Goal: Task Accomplishment & Management: Complete application form

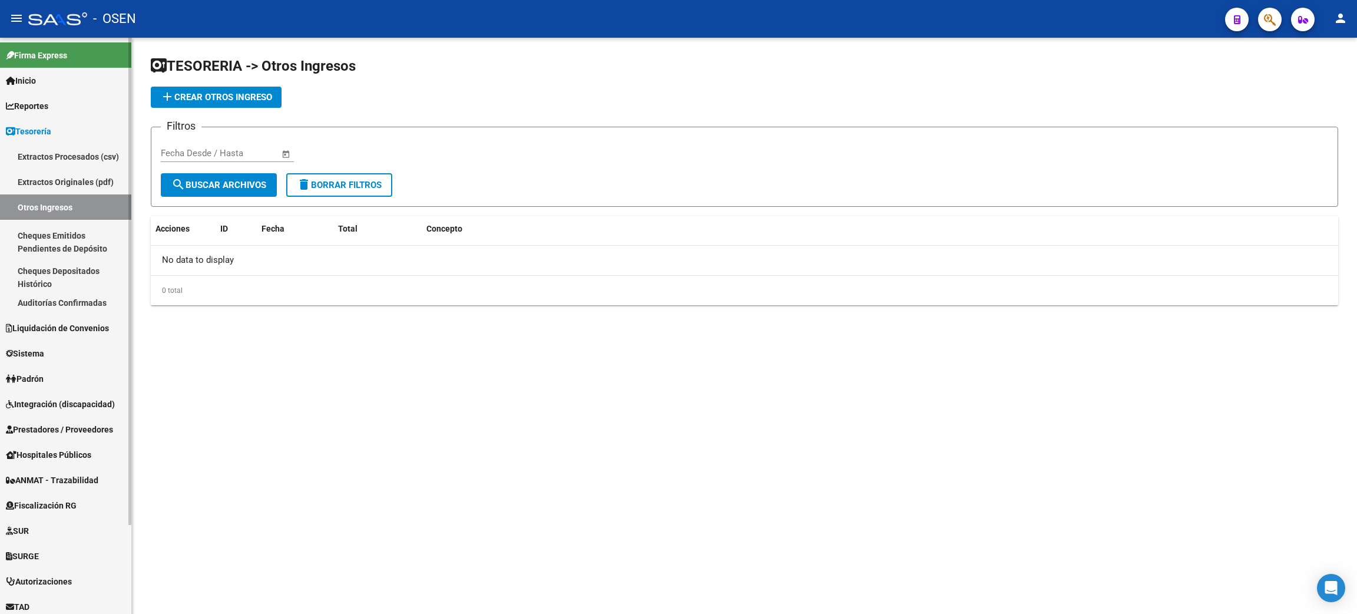
click at [66, 457] on span "Hospitales Públicos" at bounding box center [48, 454] width 85 height 13
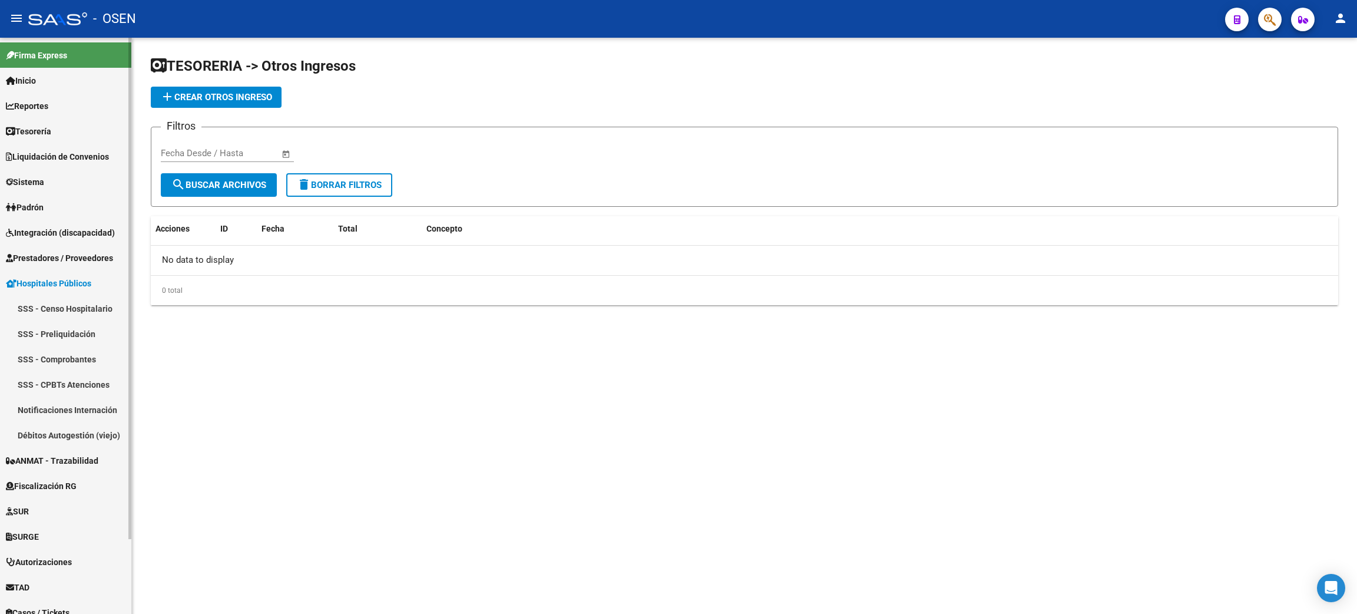
click at [59, 360] on link "SSS - Comprobantes" at bounding box center [65, 358] width 131 height 25
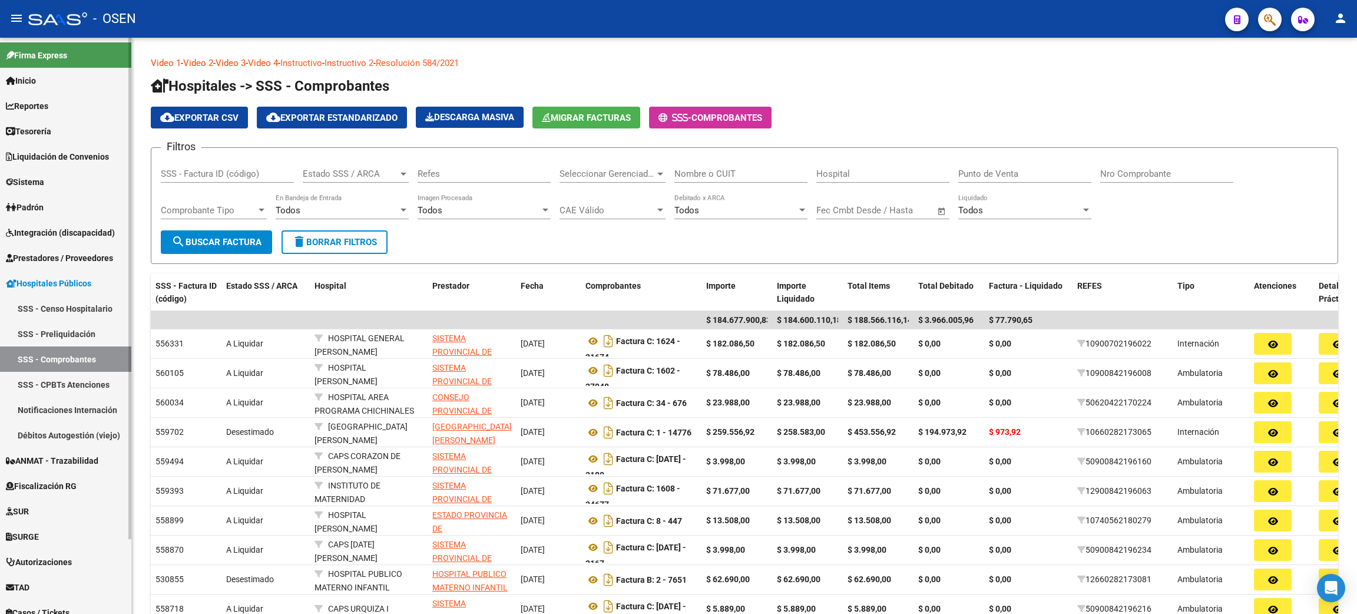
click at [65, 433] on link "Débitos Autogestión (viejo)" at bounding box center [65, 434] width 131 height 25
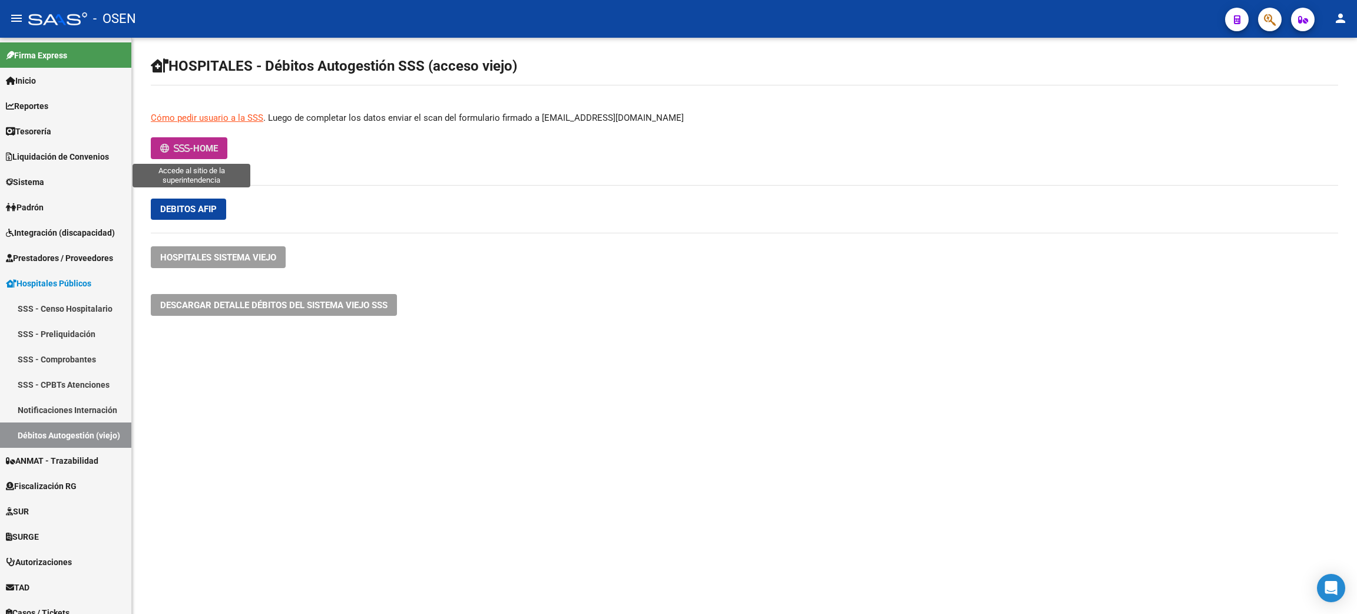
click at [203, 148] on span "HOME" at bounding box center [205, 148] width 25 height 11
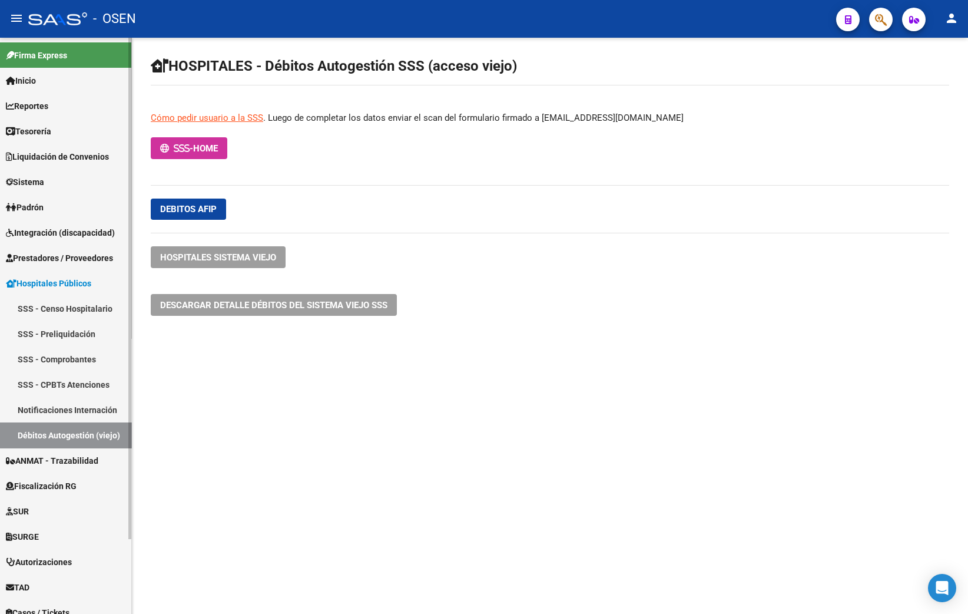
drag, startPoint x: 47, startPoint y: 139, endPoint x: 47, endPoint y: 132, distance: 7.1
click at [48, 137] on link "Tesorería" at bounding box center [65, 130] width 131 height 25
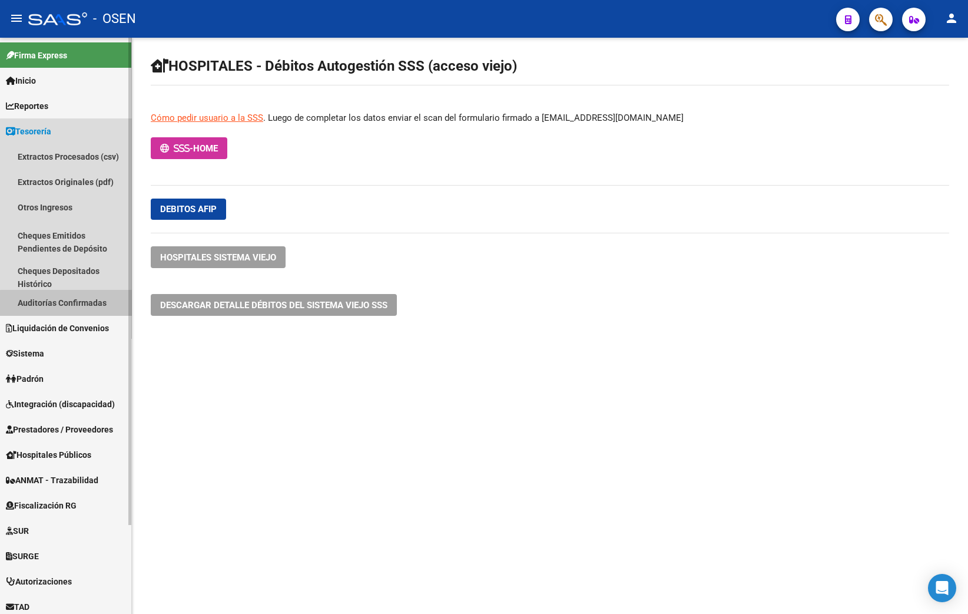
click at [77, 303] on link "Auditorías Confirmadas" at bounding box center [65, 302] width 131 height 25
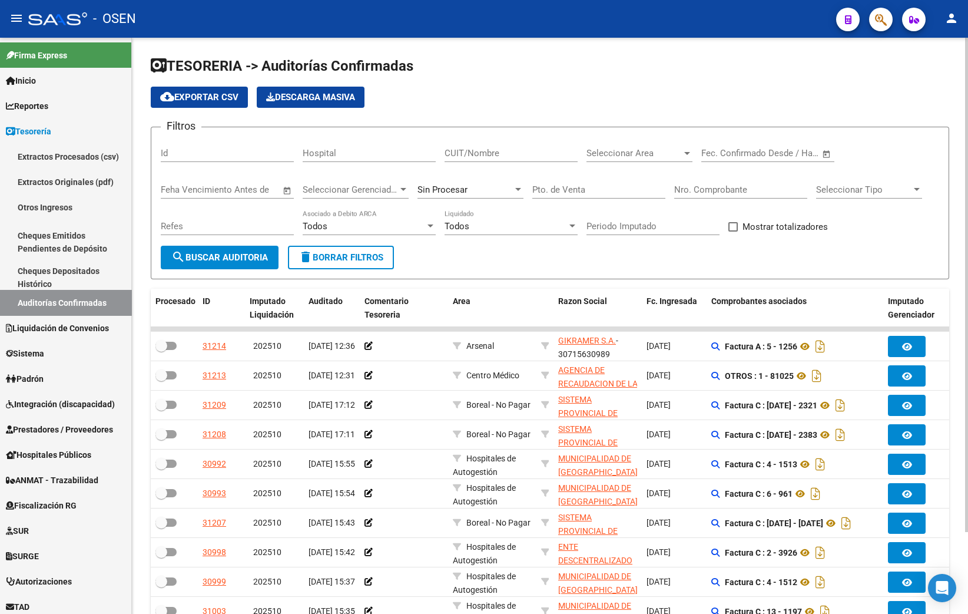
click at [345, 247] on button "delete Borrar Filtros" at bounding box center [341, 258] width 106 height 24
click at [682, 183] on div "Nro. Comprobante" at bounding box center [740, 185] width 133 height 25
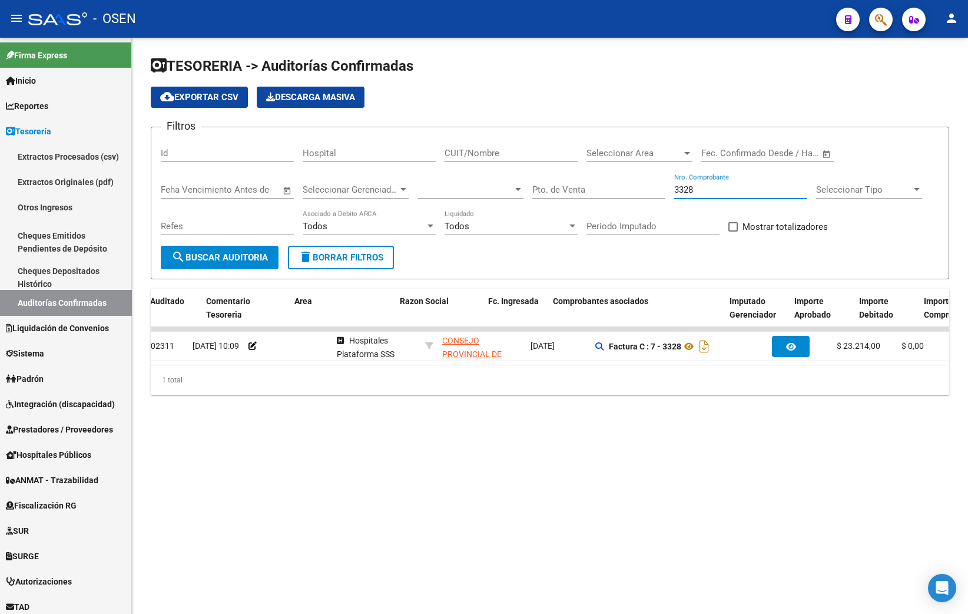
scroll to position [0, 167]
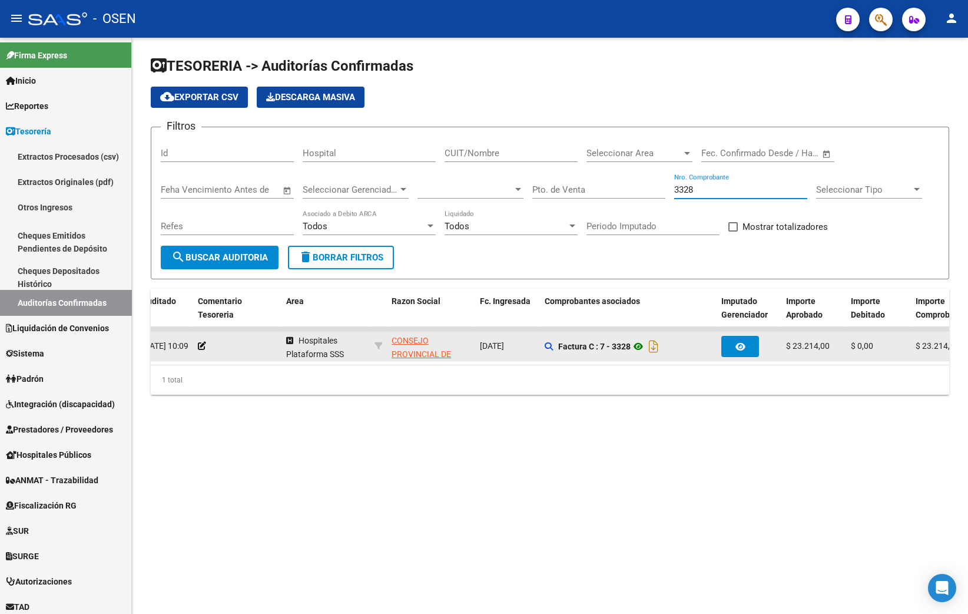
type input "3328"
click at [643, 349] on icon at bounding box center [638, 346] width 15 height 14
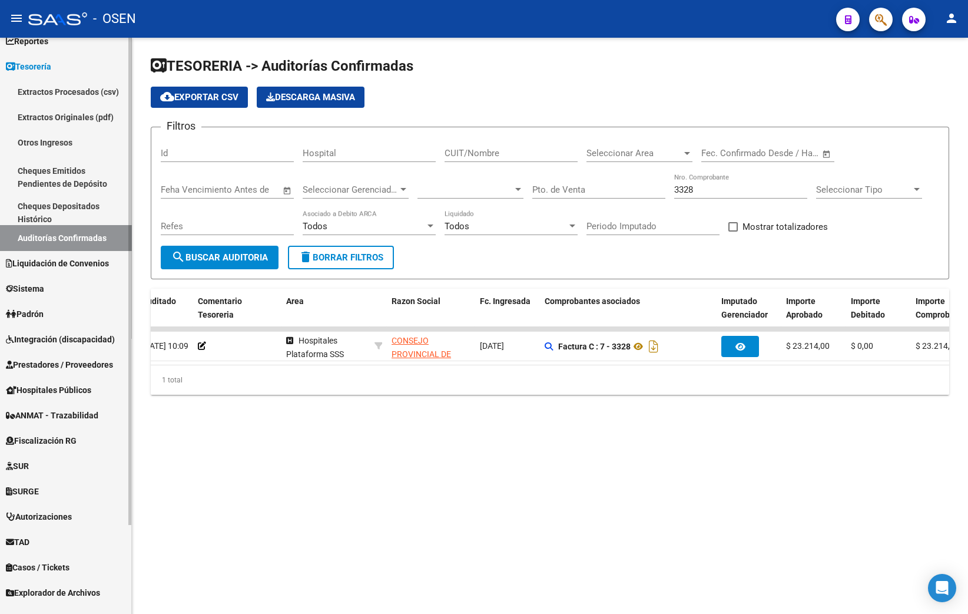
scroll to position [88, 0]
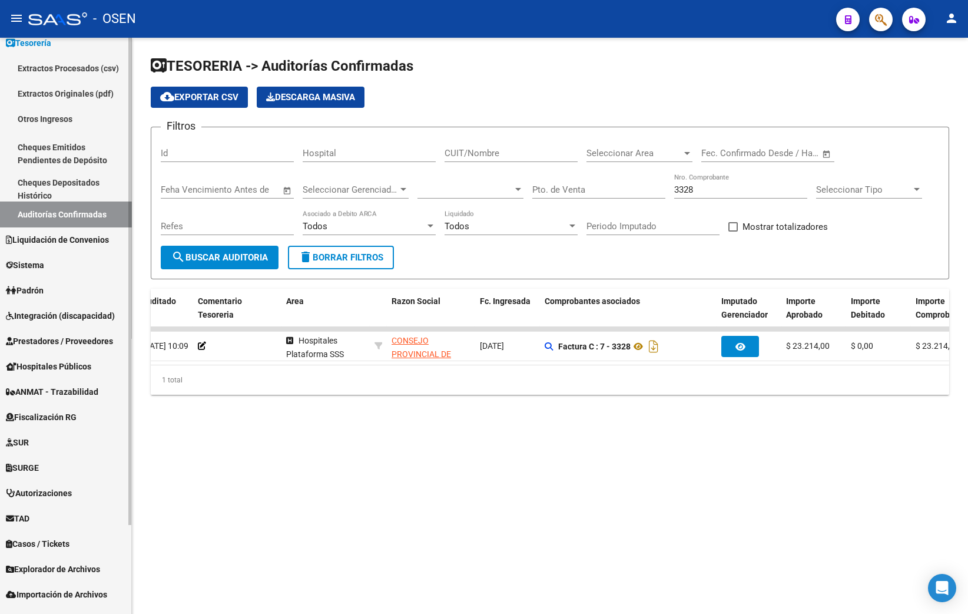
click at [59, 360] on span "Hospitales Públicos" at bounding box center [48, 366] width 85 height 13
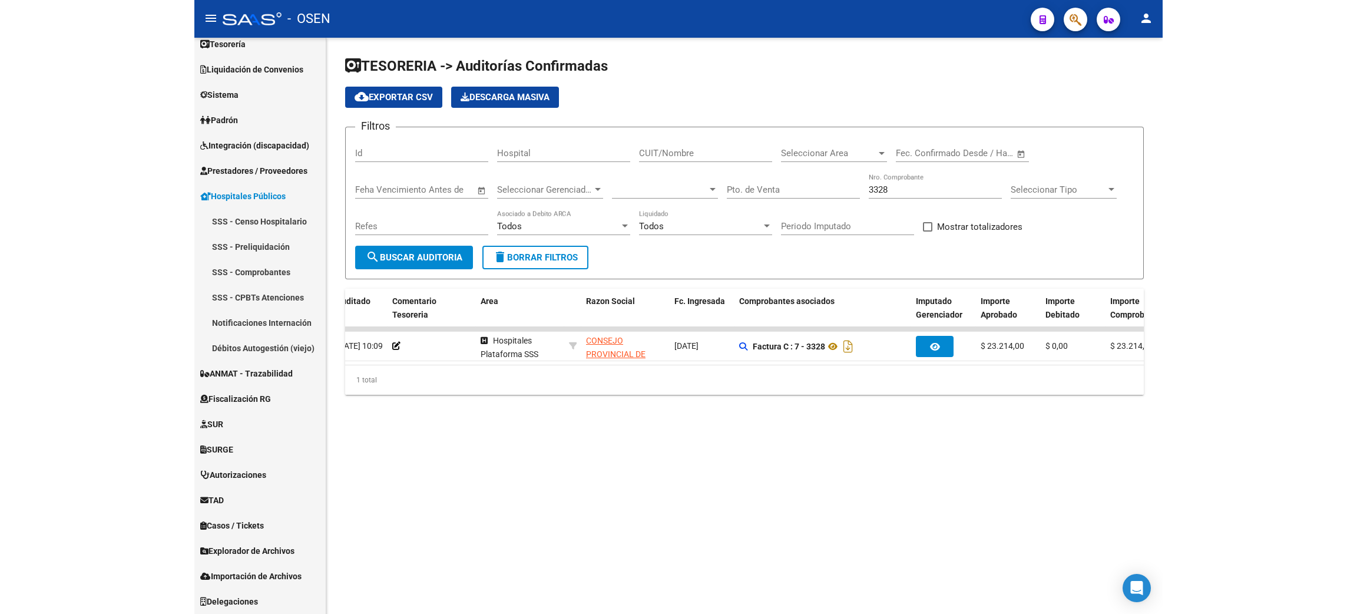
scroll to position [86, 0]
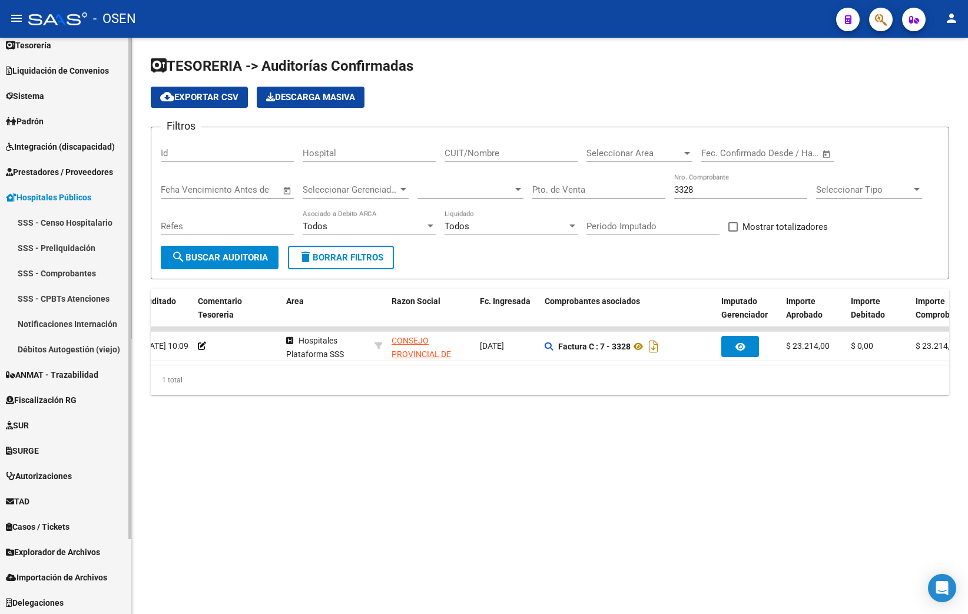
click at [91, 349] on link "Débitos Autogestión (viejo)" at bounding box center [65, 348] width 131 height 25
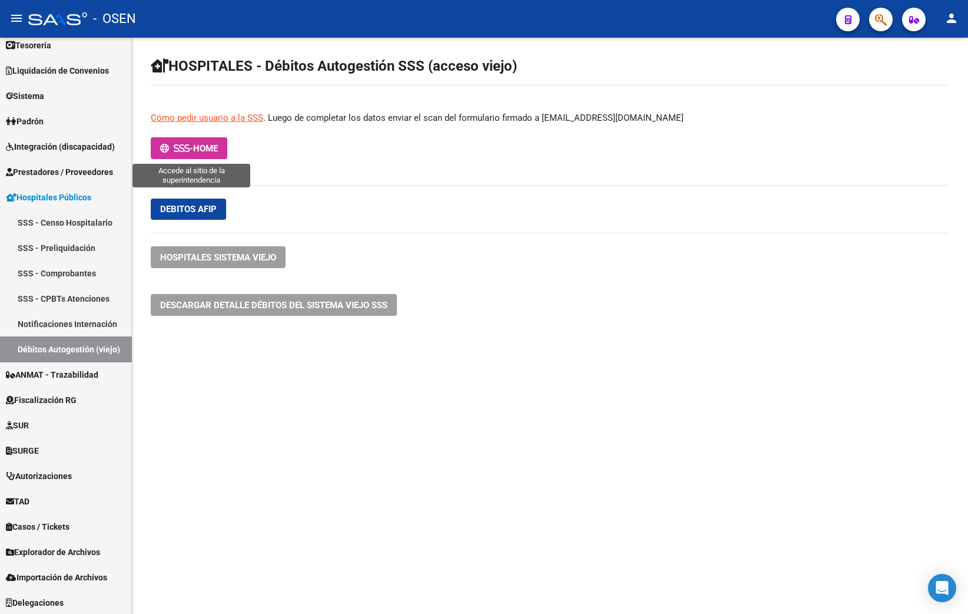
click at [178, 153] on span "-" at bounding box center [176, 148] width 33 height 11
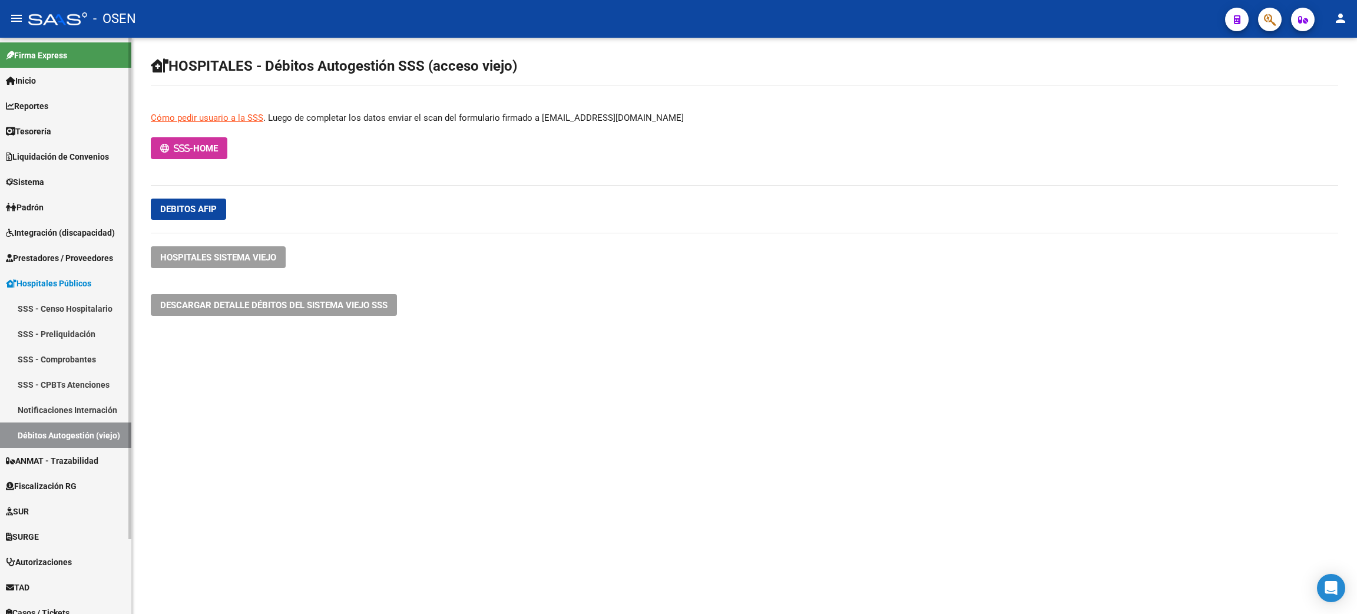
click at [98, 152] on span "Liquidación de Convenios" at bounding box center [57, 156] width 103 height 13
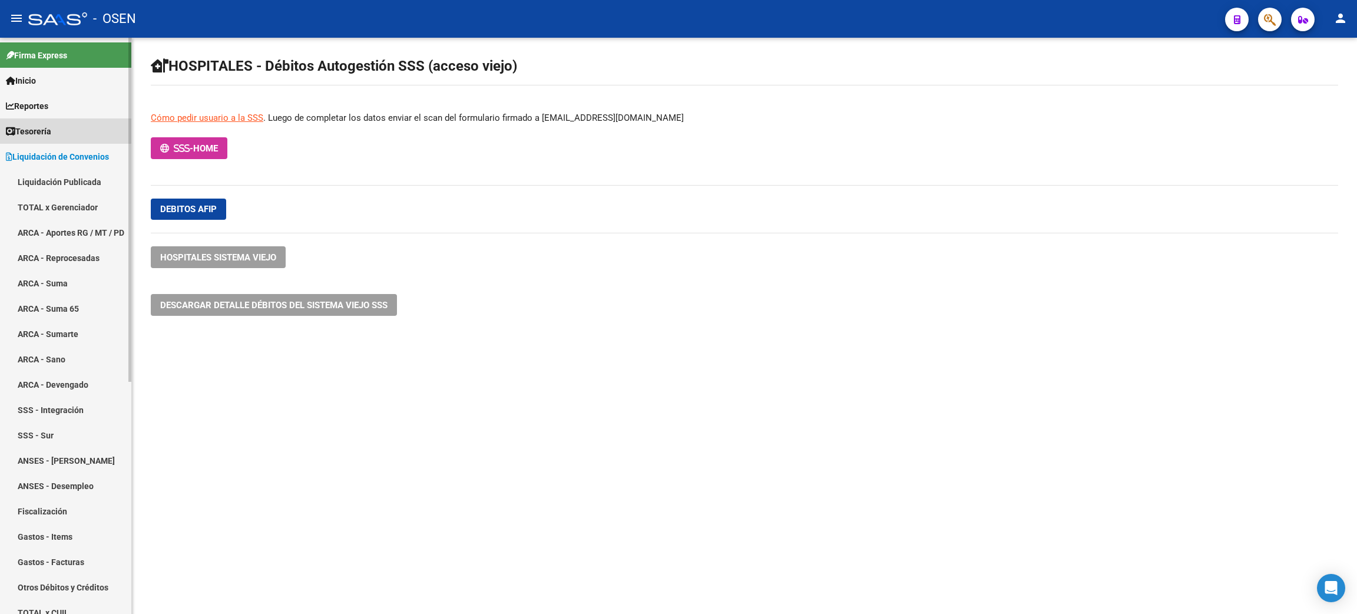
click at [37, 129] on span "Tesorería" at bounding box center [28, 131] width 45 height 13
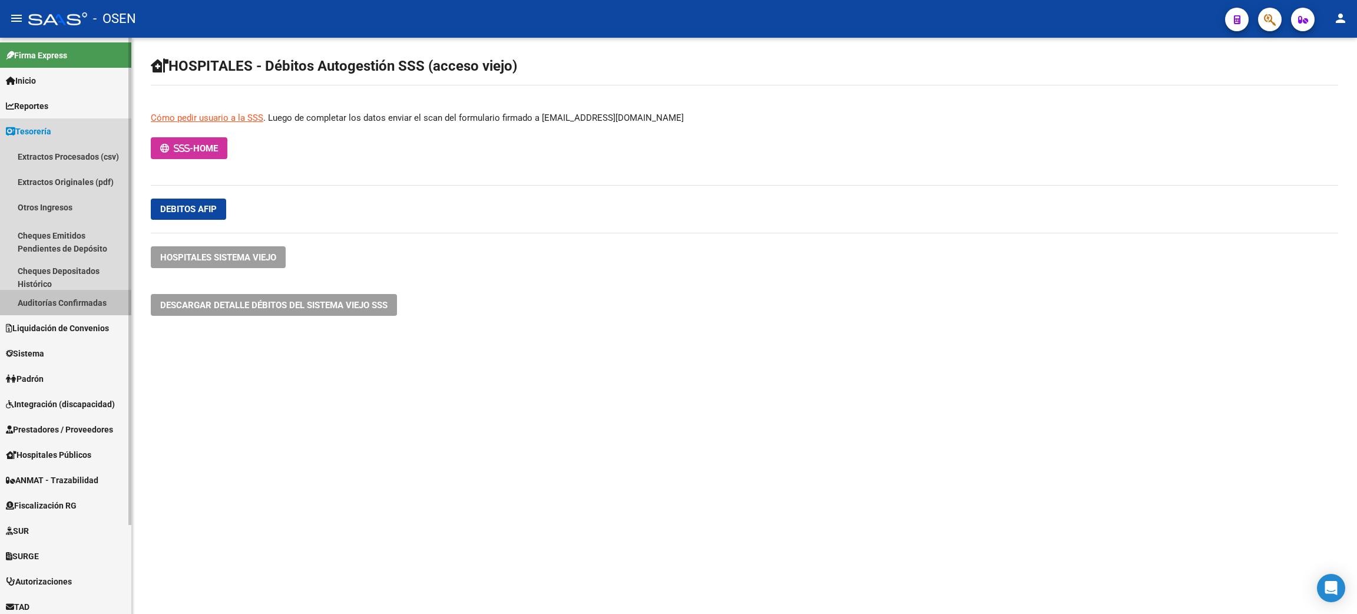
click at [91, 304] on link "Auditorías Confirmadas" at bounding box center [65, 302] width 131 height 25
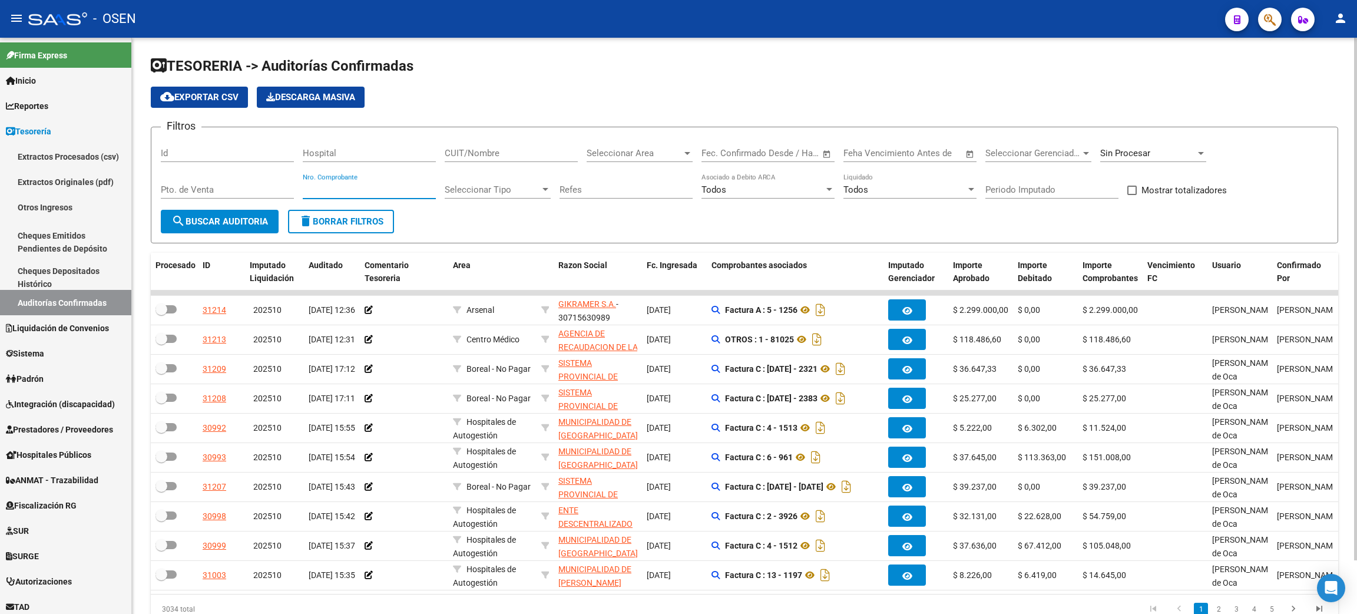
drag, startPoint x: 366, startPoint y: 186, endPoint x: 1010, endPoint y: 178, distance: 643.3
click at [382, 186] on input "Nro. Comprobante" at bounding box center [369, 189] width 133 height 11
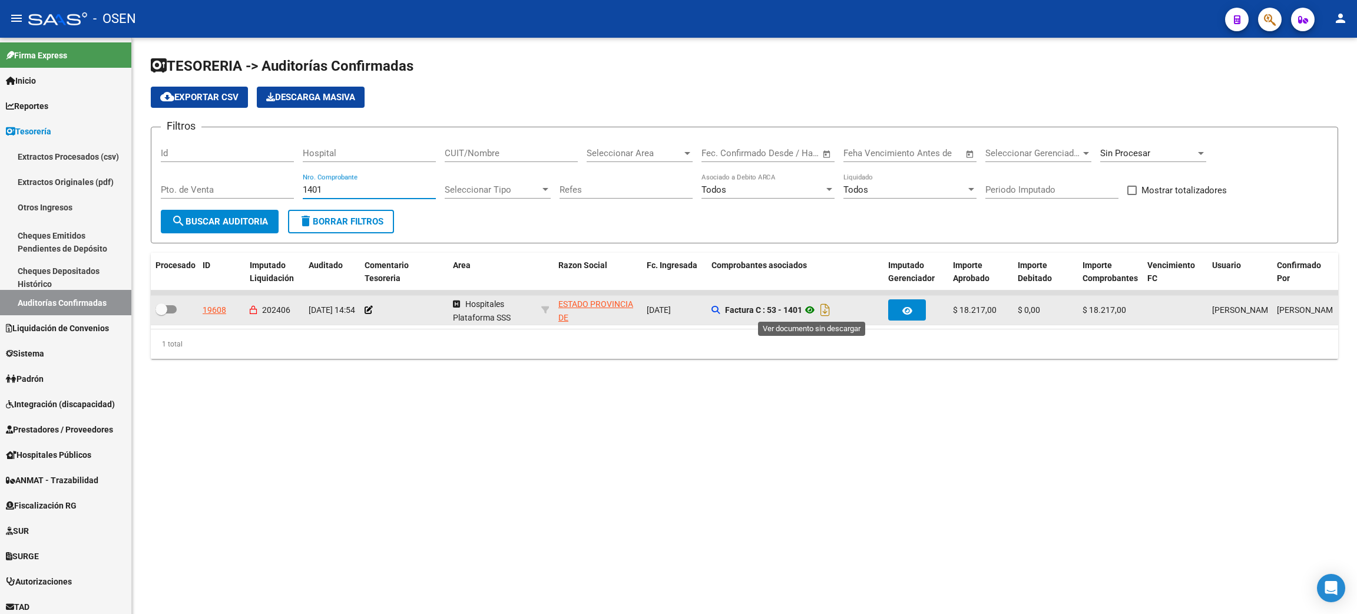
click at [815, 306] on icon at bounding box center [809, 310] width 15 height 14
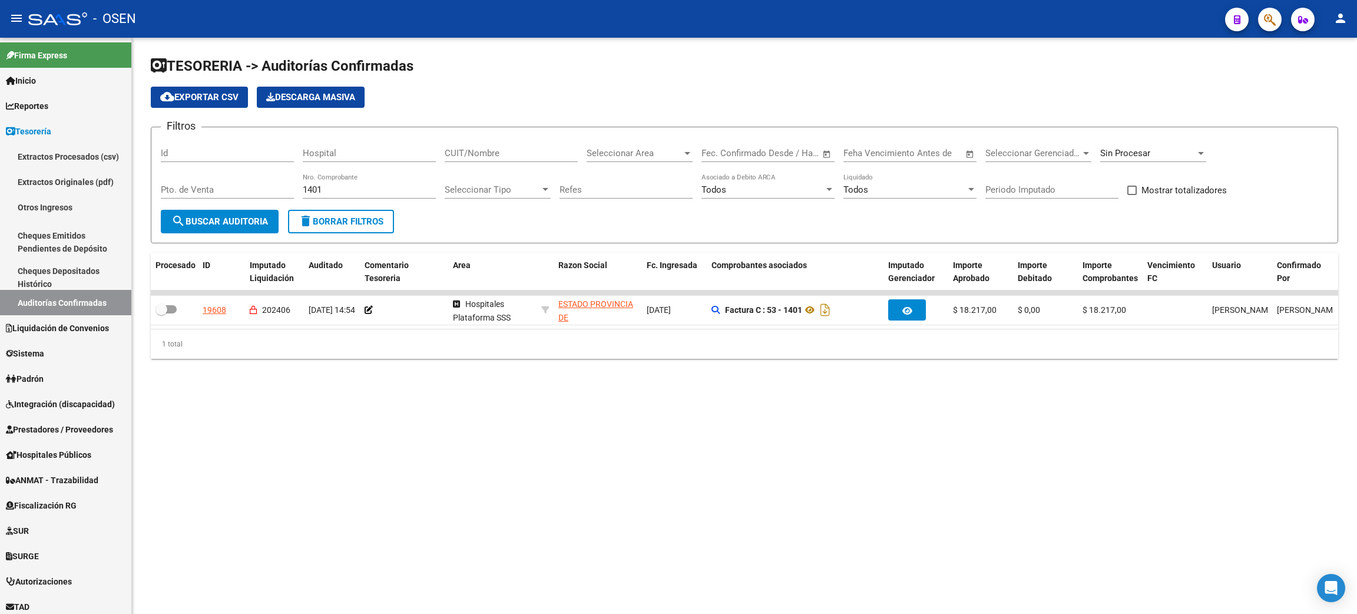
click at [400, 179] on div "1401 Nro. Comprobante" at bounding box center [369, 185] width 133 height 25
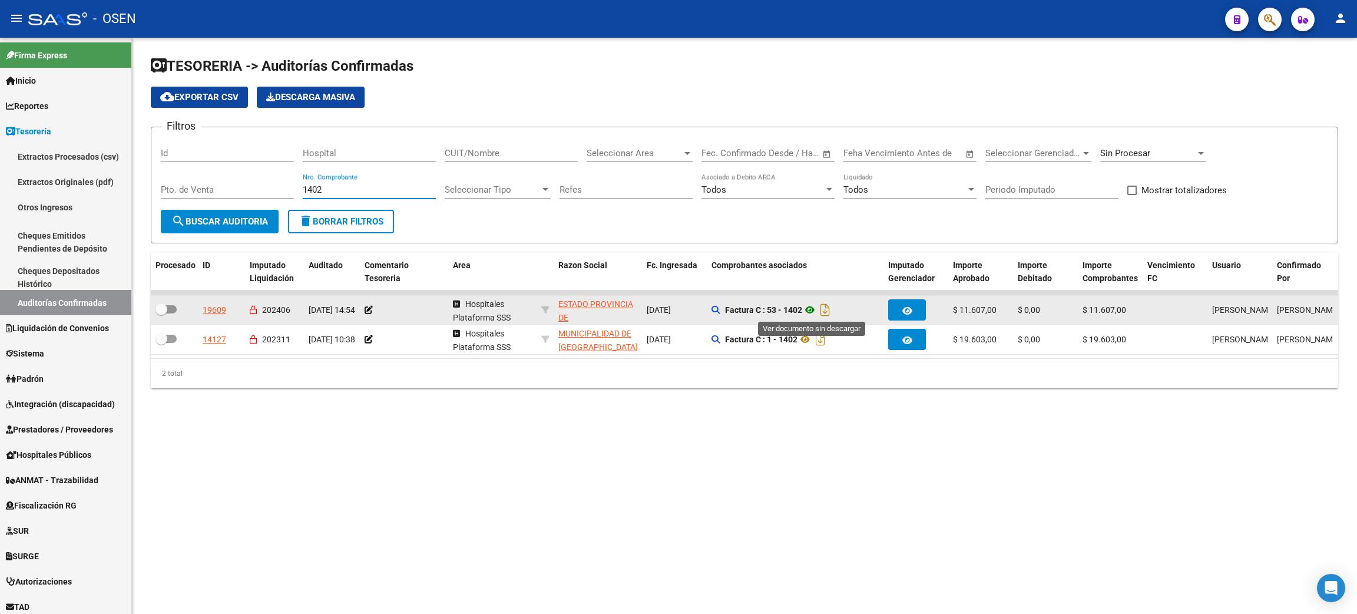
click at [809, 306] on icon at bounding box center [809, 310] width 15 height 14
drag, startPoint x: 307, startPoint y: 302, endPoint x: 365, endPoint y: 306, distance: 57.9
click at [365, 306] on div "19609 202406 [DATE] 14:54 Hospitales Plataforma SSS ESTADO [GEOGRAPHIC_DATA][PE…" at bounding box center [929, 310] width 1557 height 29
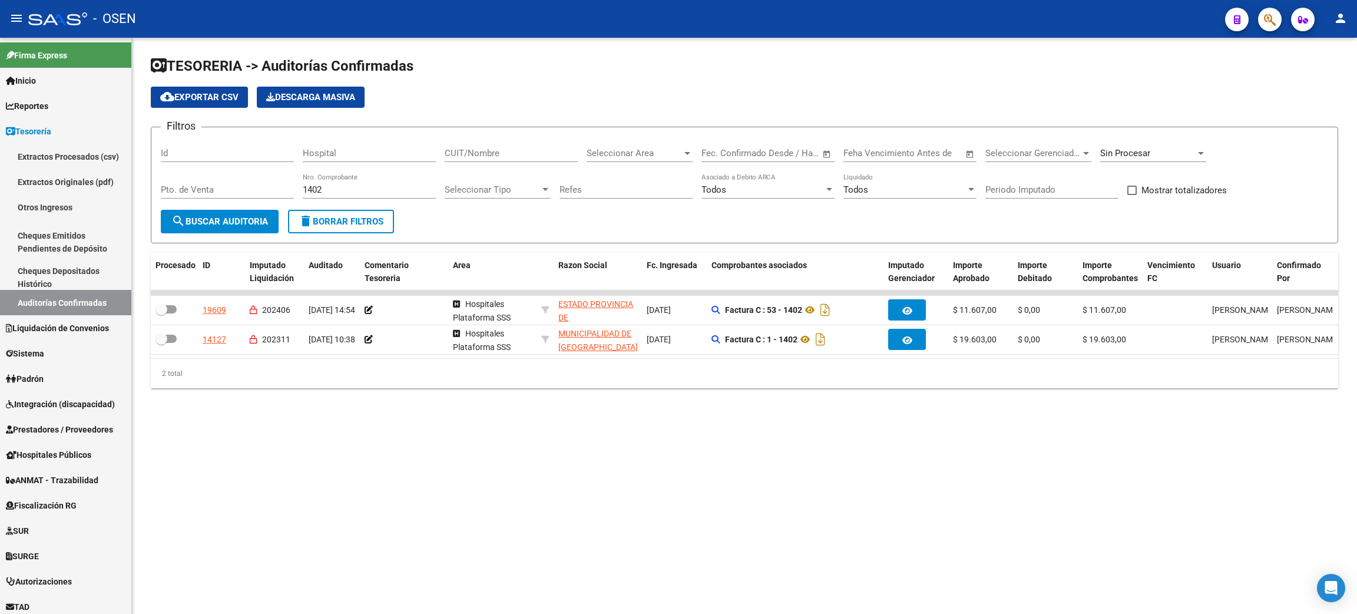
click at [338, 176] on div "1402 Nro. Comprobante" at bounding box center [369, 185] width 133 height 25
drag, startPoint x: 333, startPoint y: 190, endPoint x: 238, endPoint y: 171, distance: 97.4
click at [239, 171] on div "Filtros Id Hospital CUIT/Nombre Seleccionar Area Seleccionar Area Fecha inicio …" at bounding box center [745, 173] width 1168 height 73
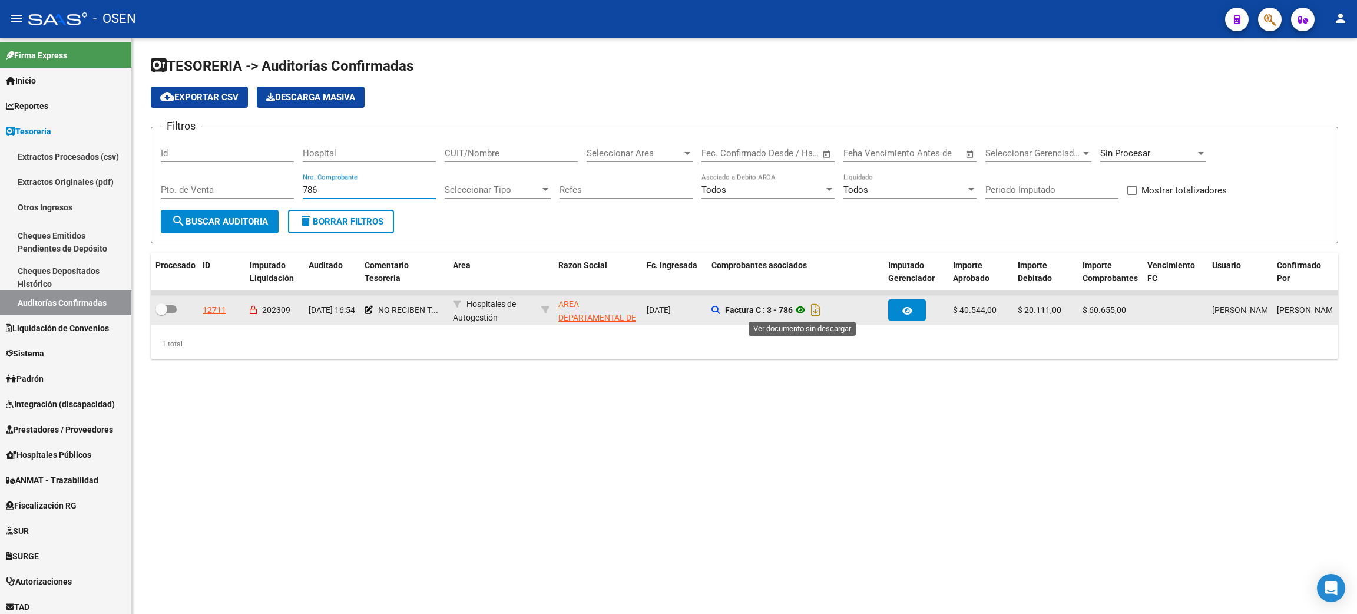
type input "786"
click at [798, 311] on icon at bounding box center [800, 310] width 15 height 14
click at [819, 311] on icon "Descargar documento" at bounding box center [815, 309] width 15 height 19
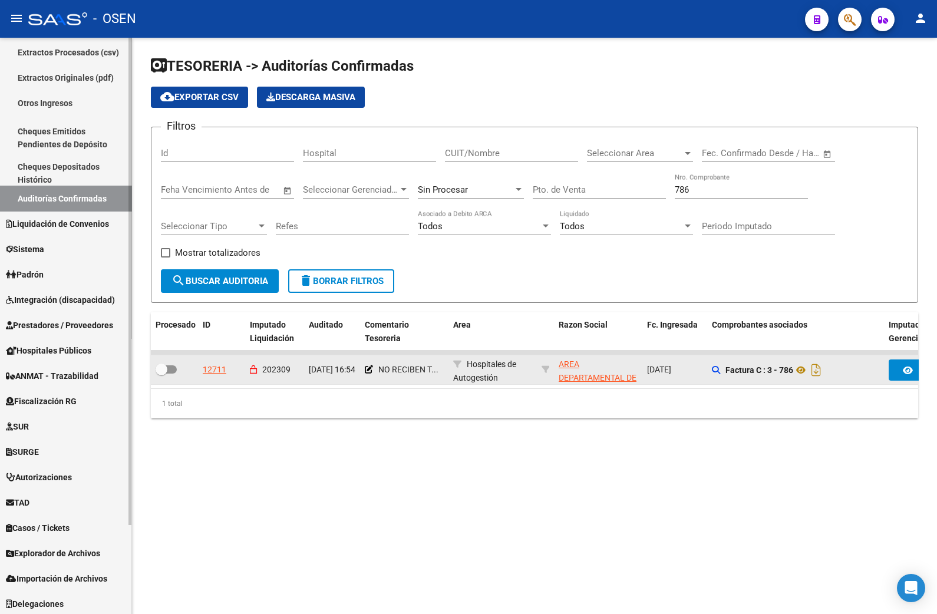
scroll to position [105, 0]
click at [61, 348] on span "Hospitales Públicos" at bounding box center [48, 349] width 85 height 13
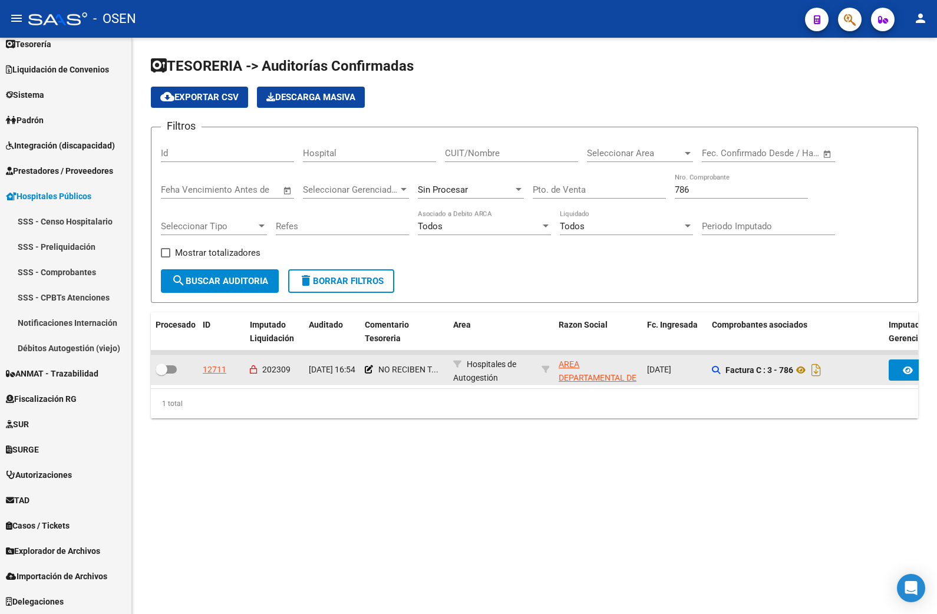
scroll to position [86, 0]
click at [86, 349] on link "Débitos Autogestión (viejo)" at bounding box center [65, 348] width 131 height 25
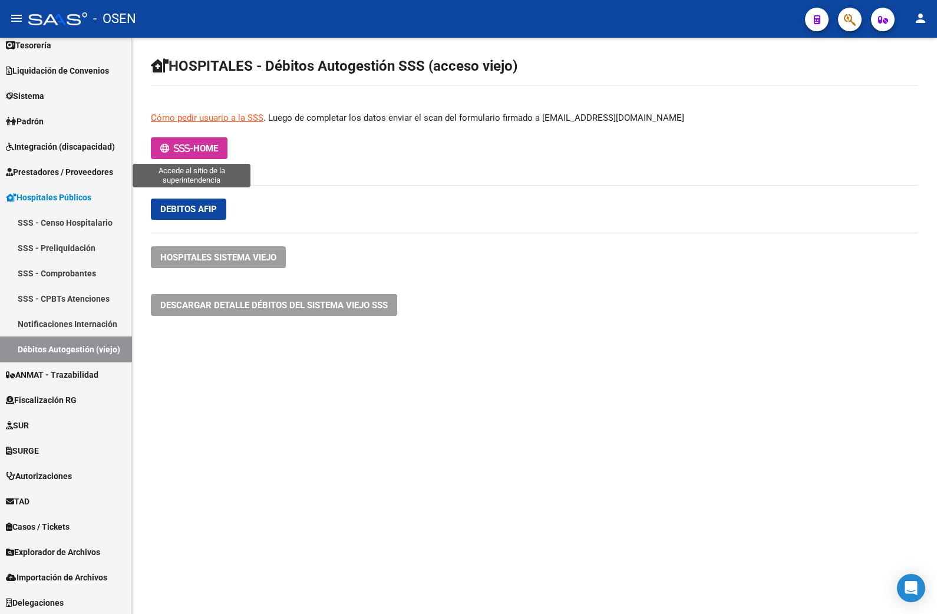
click at [193, 143] on span "-" at bounding box center [176, 148] width 33 height 11
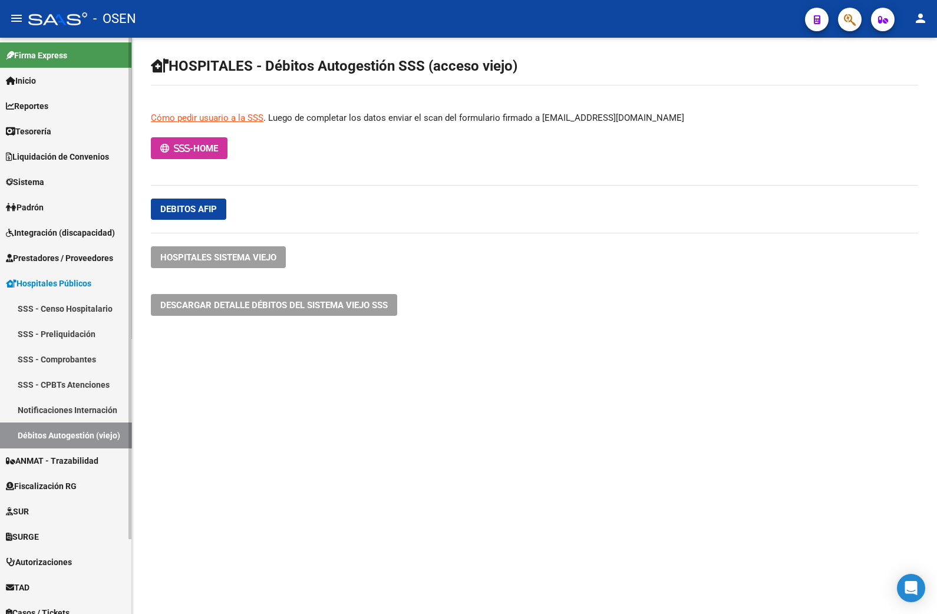
click at [74, 282] on span "Hospitales Públicos" at bounding box center [48, 283] width 85 height 13
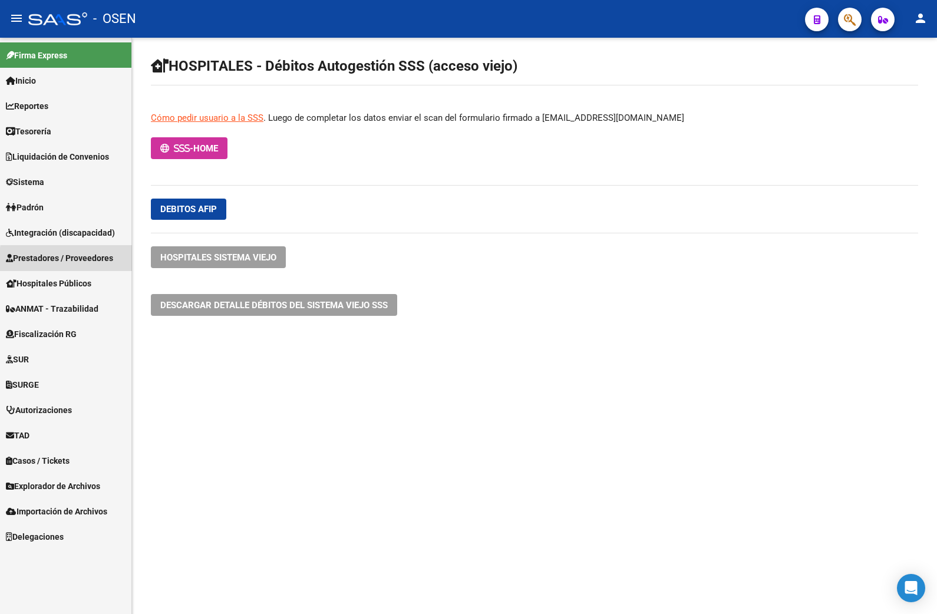
click at [85, 261] on span "Prestadores / Proveedores" at bounding box center [59, 258] width 107 height 13
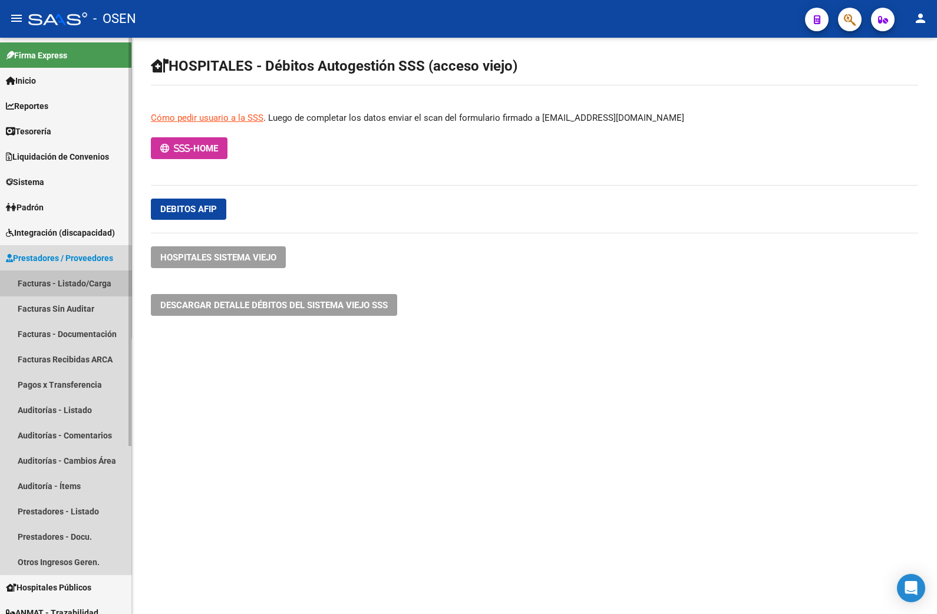
click at [102, 275] on link "Facturas - Listado/Carga" at bounding box center [65, 282] width 131 height 25
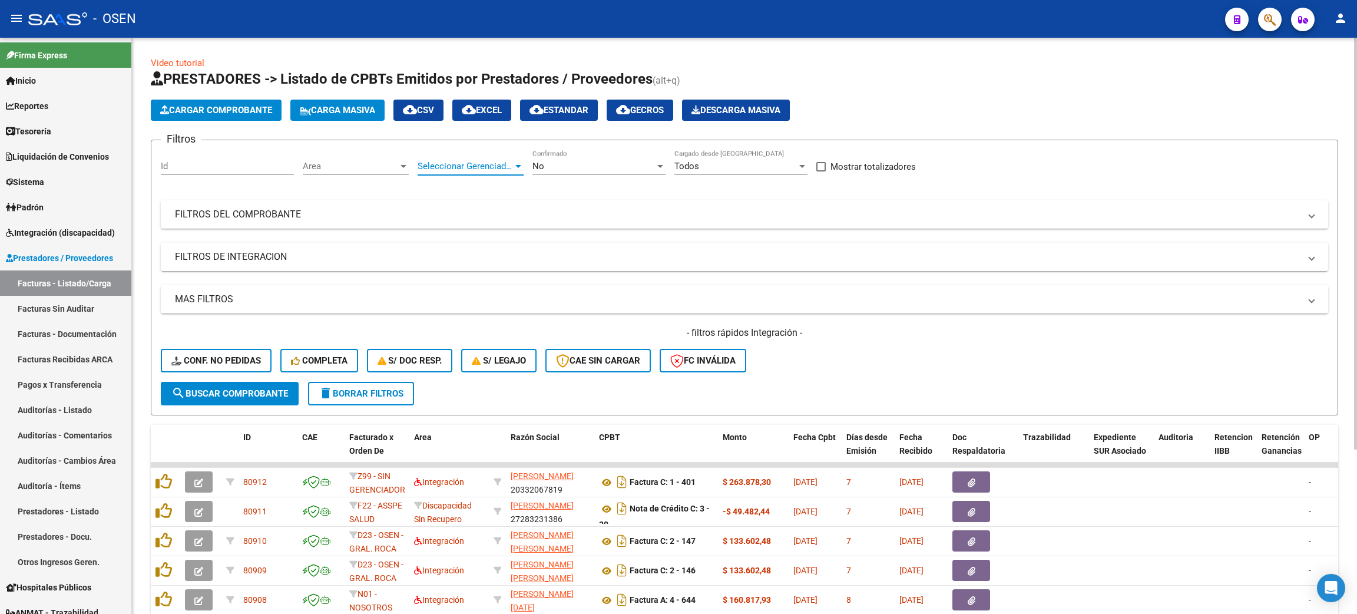
click at [497, 164] on span "Seleccionar Gerenciador" at bounding box center [465, 166] width 95 height 11
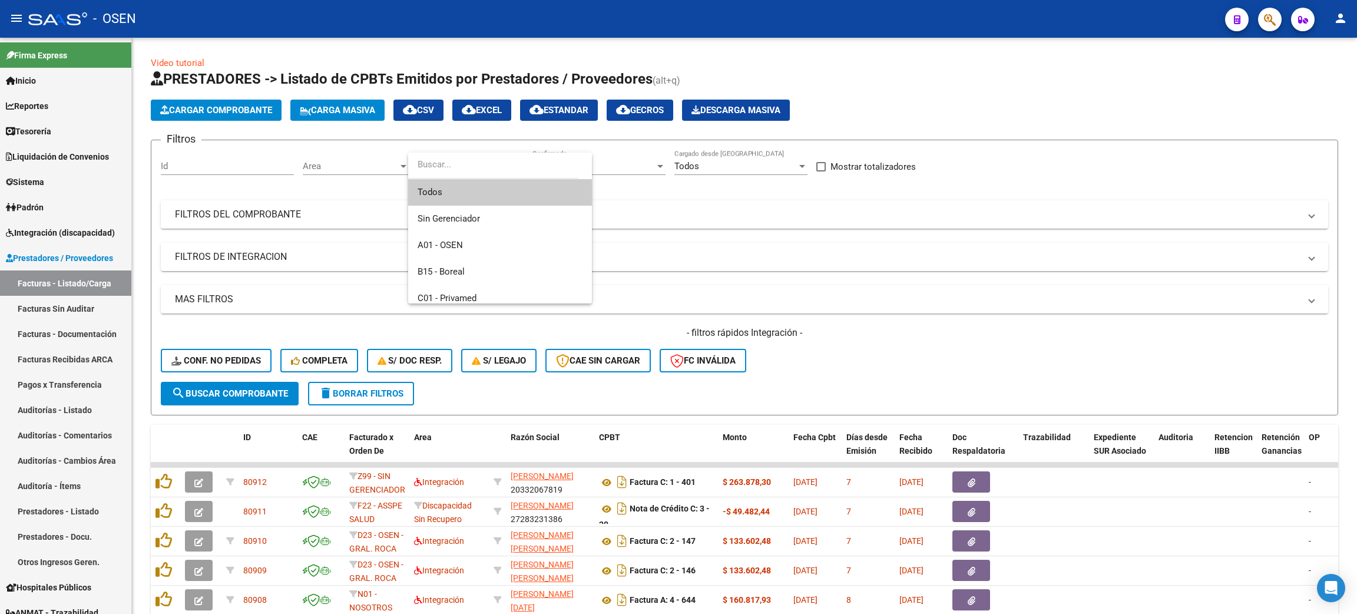
click at [362, 168] on div at bounding box center [678, 307] width 1357 height 614
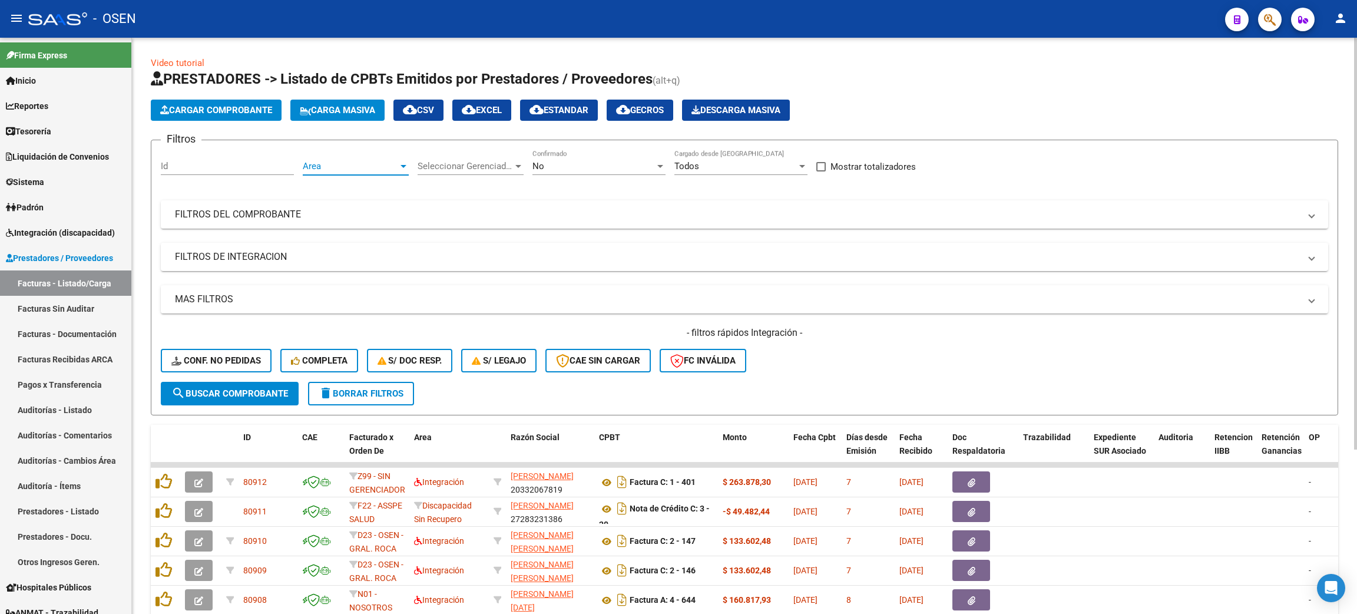
click at [373, 168] on span "Area" at bounding box center [350, 166] width 95 height 11
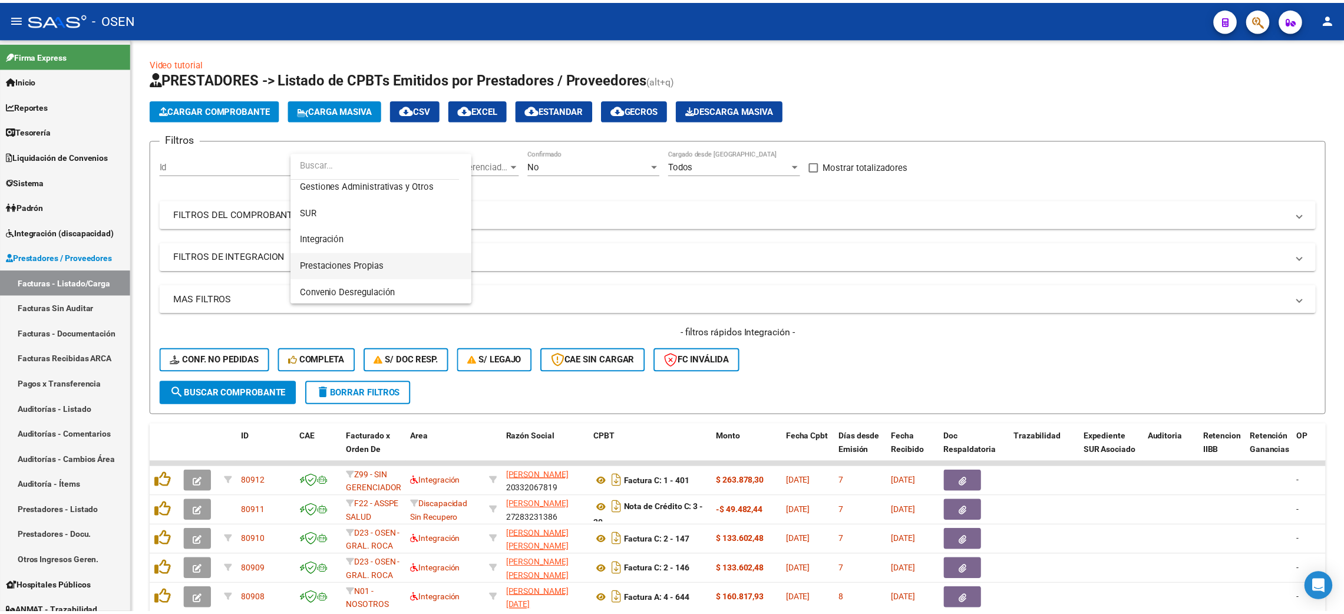
scroll to position [88, 0]
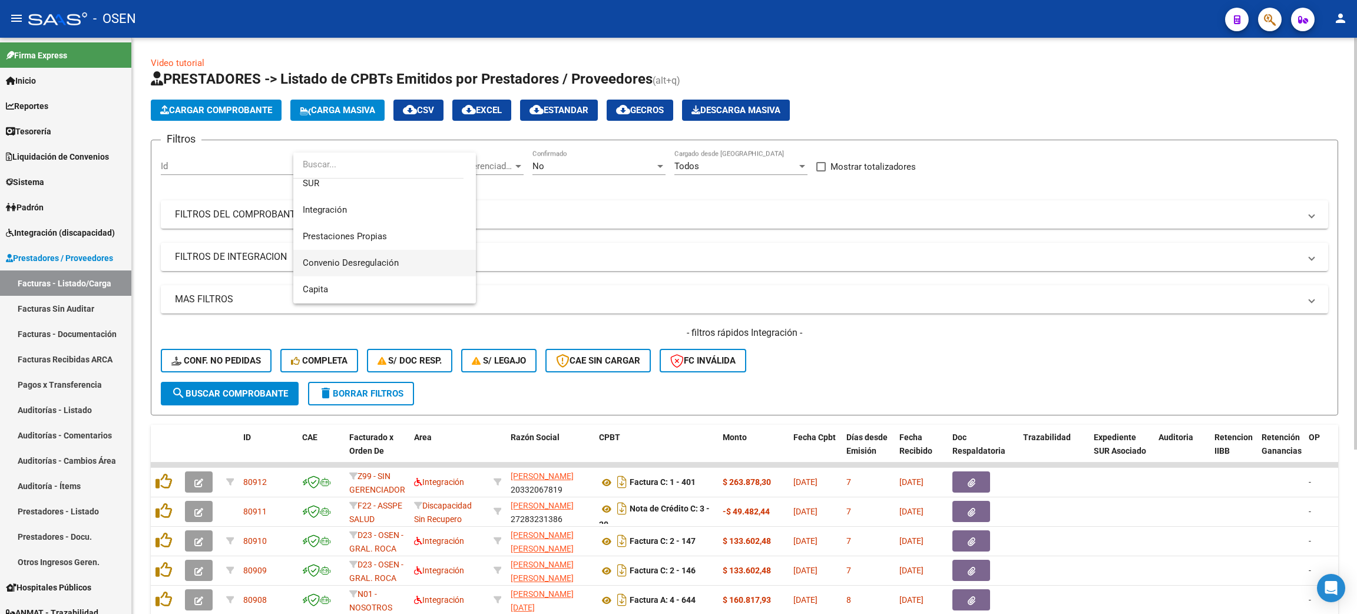
drag, startPoint x: 422, startPoint y: 268, endPoint x: 412, endPoint y: 275, distance: 11.9
click at [422, 267] on span "Convenio Desregulación" at bounding box center [385, 263] width 164 height 27
click at [228, 388] on span "search Buscar Comprobante" at bounding box center [229, 393] width 117 height 11
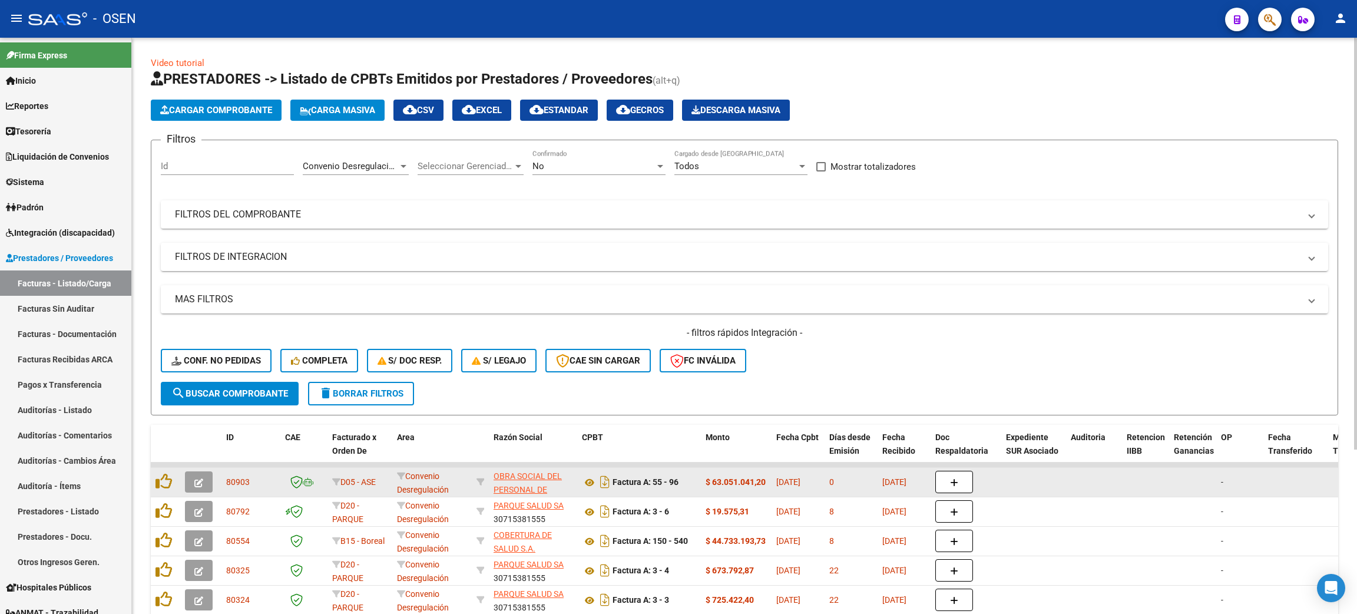
click at [196, 479] on icon "button" at bounding box center [198, 482] width 9 height 9
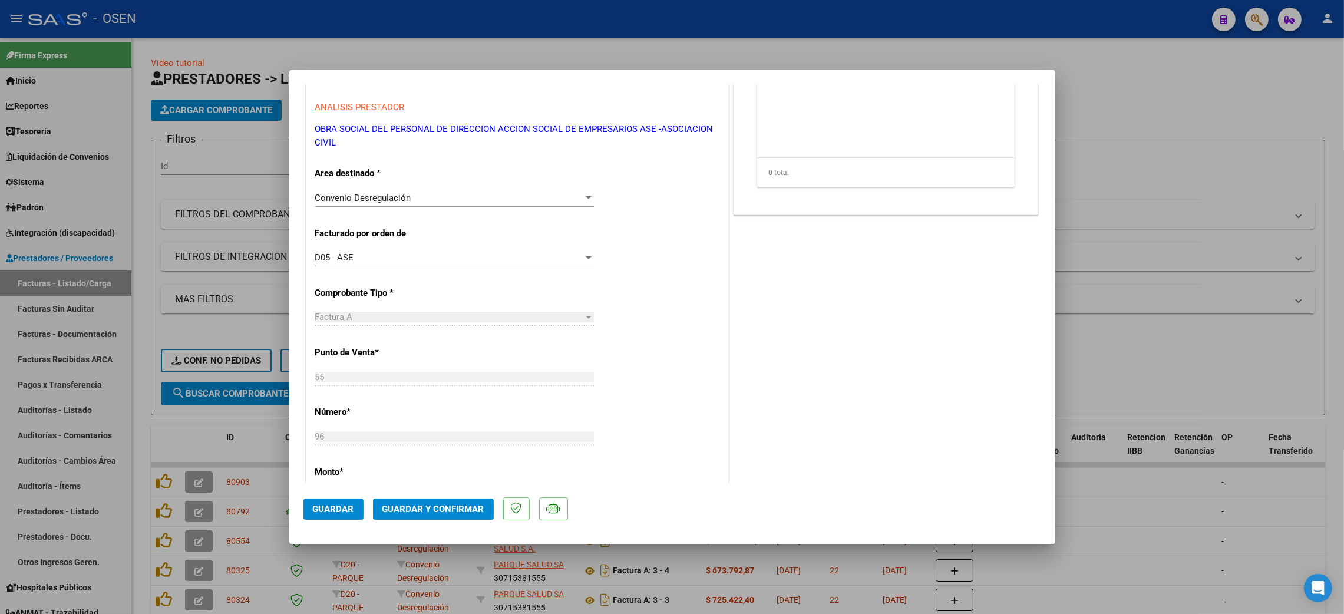
scroll to position [353, 0]
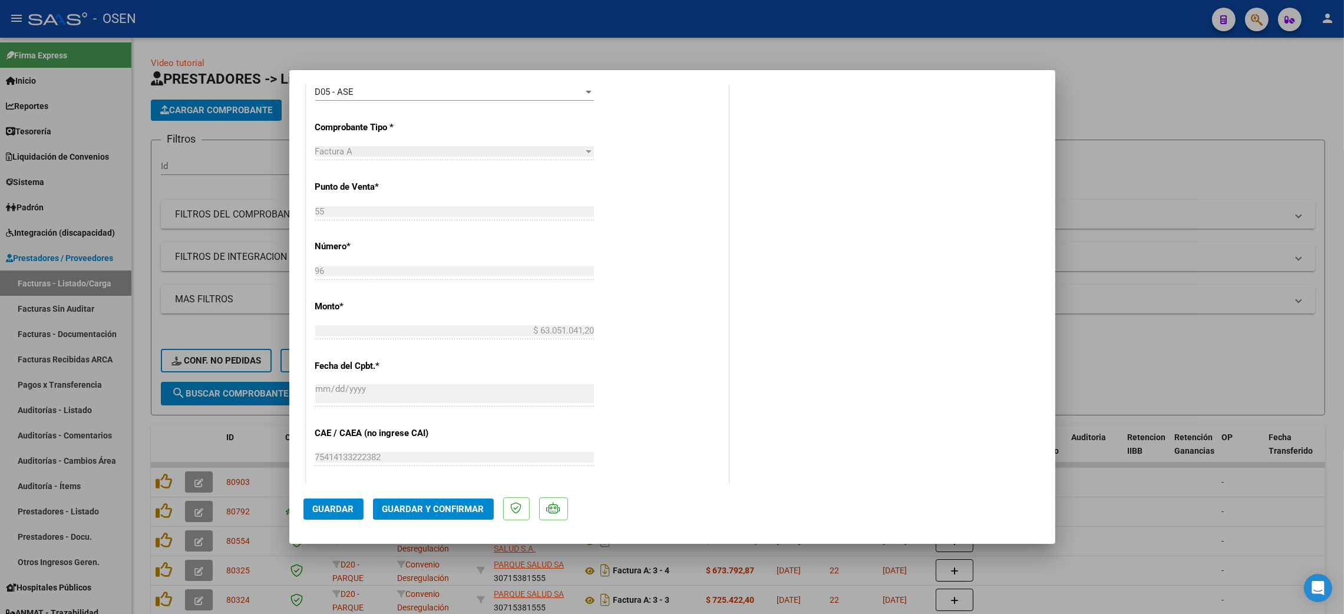
click at [422, 519] on button "Guardar y Confirmar" at bounding box center [433, 508] width 121 height 21
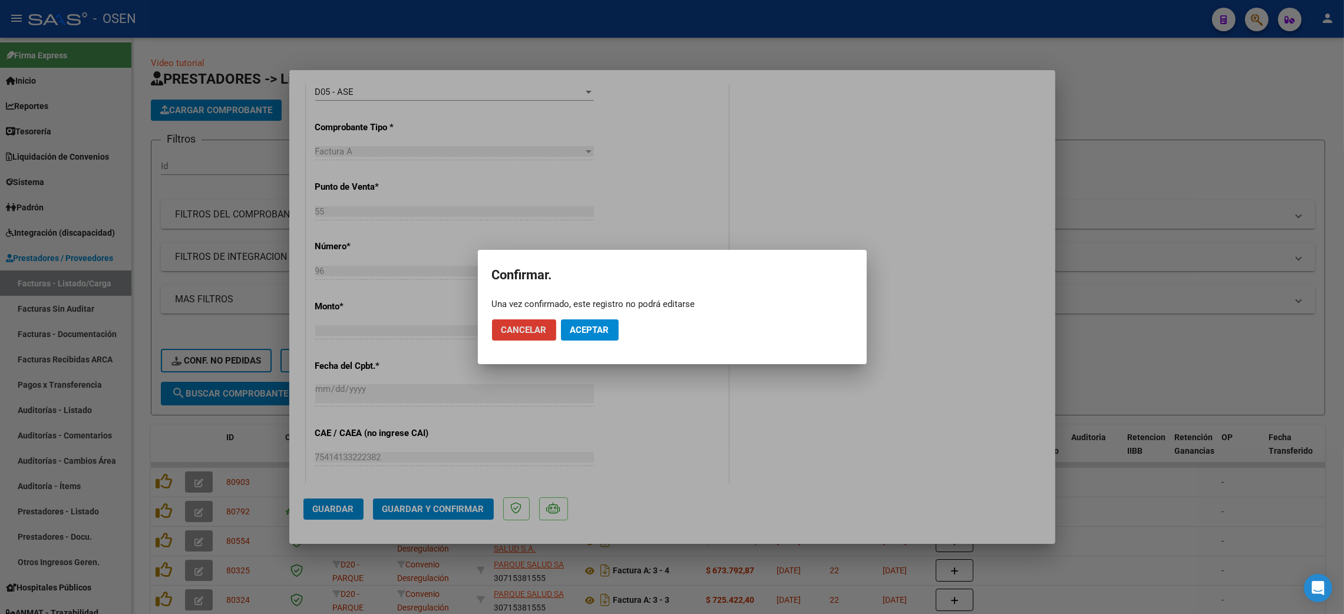
click at [588, 325] on span "Aceptar" at bounding box center [589, 330] width 39 height 11
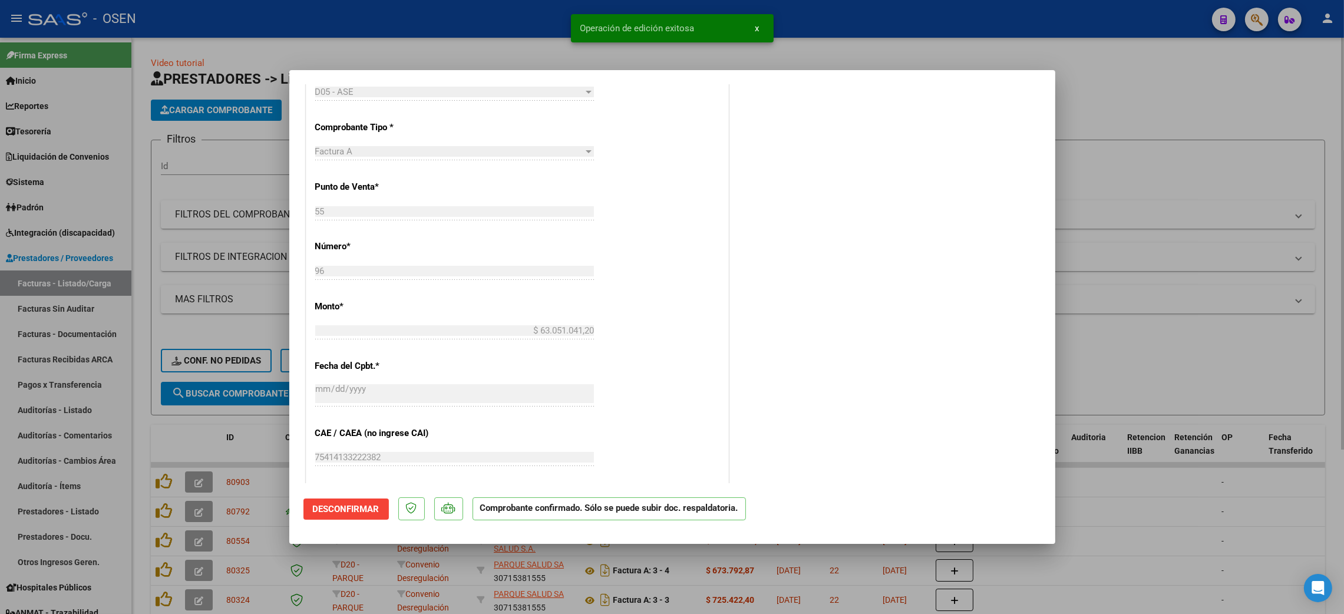
click at [1298, 178] on div at bounding box center [672, 307] width 1344 height 614
type input "$ 0,00"
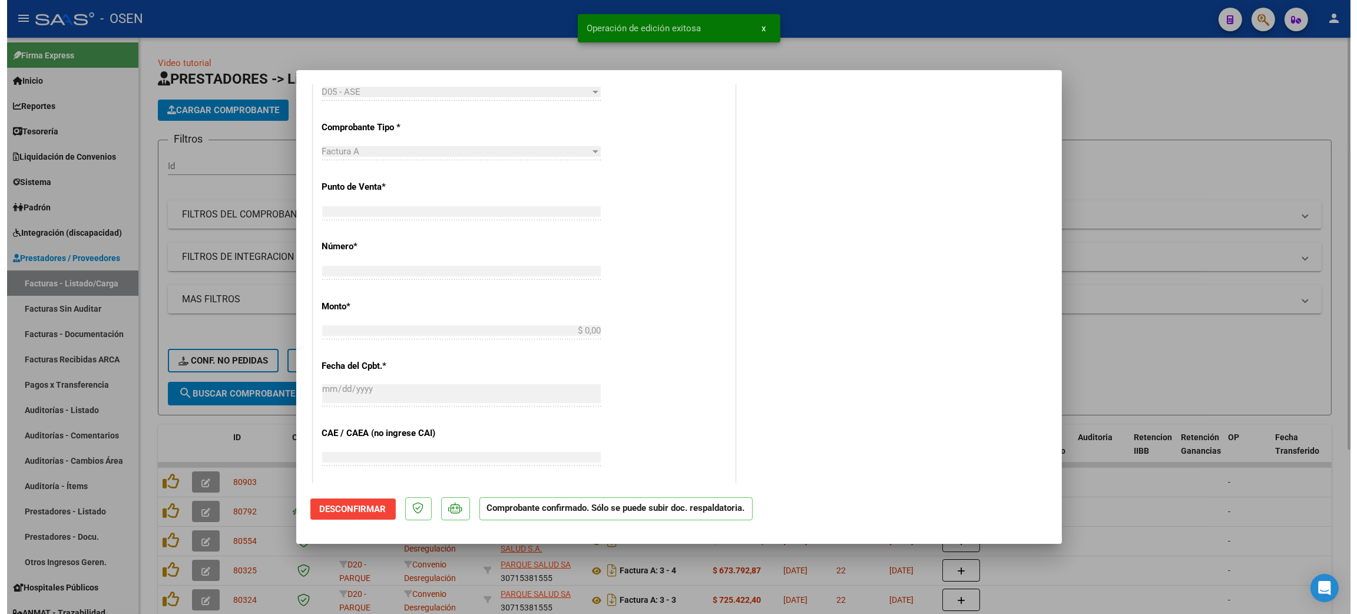
scroll to position [359, 0]
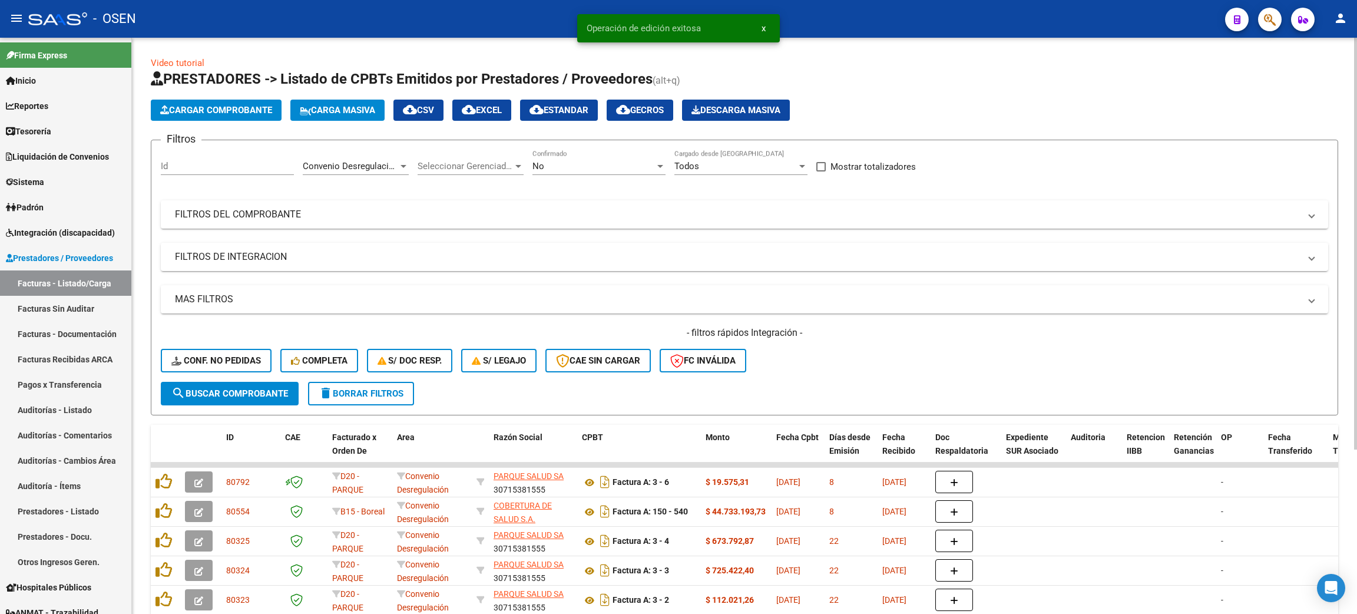
drag, startPoint x: 66, startPoint y: 401, endPoint x: 133, endPoint y: 394, distance: 66.9
click at [66, 401] on link "Auditorías - Listado" at bounding box center [65, 409] width 131 height 25
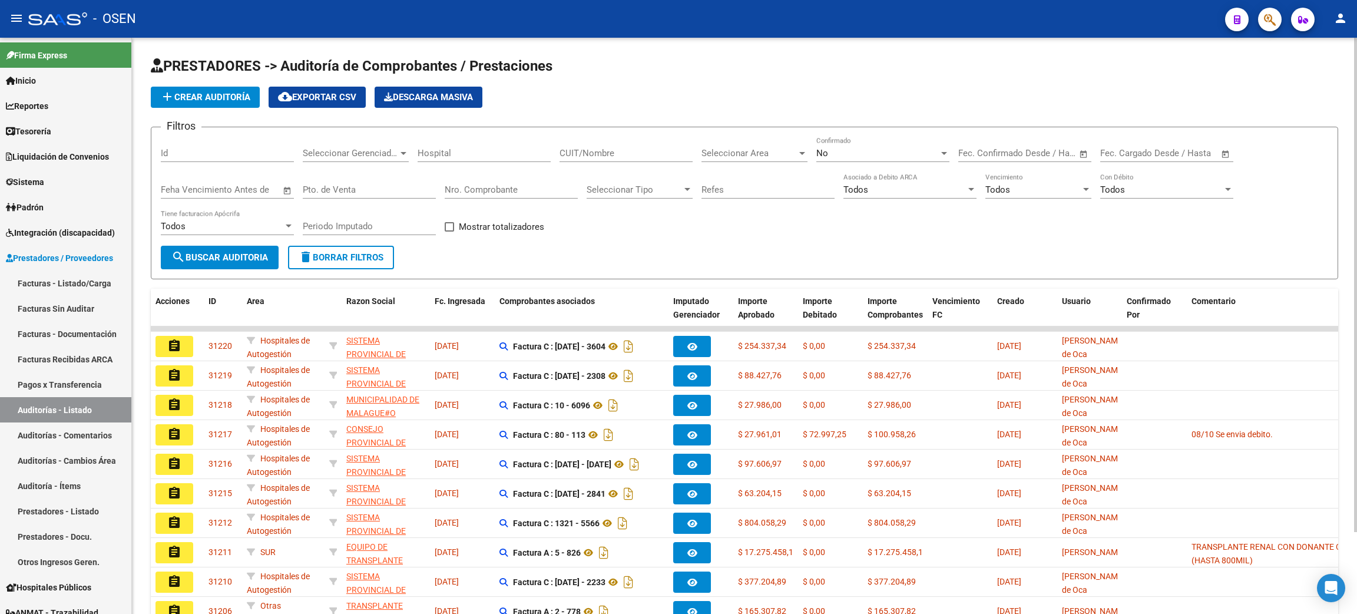
click at [184, 106] on button "add Crear Auditoría" at bounding box center [205, 97] width 109 height 21
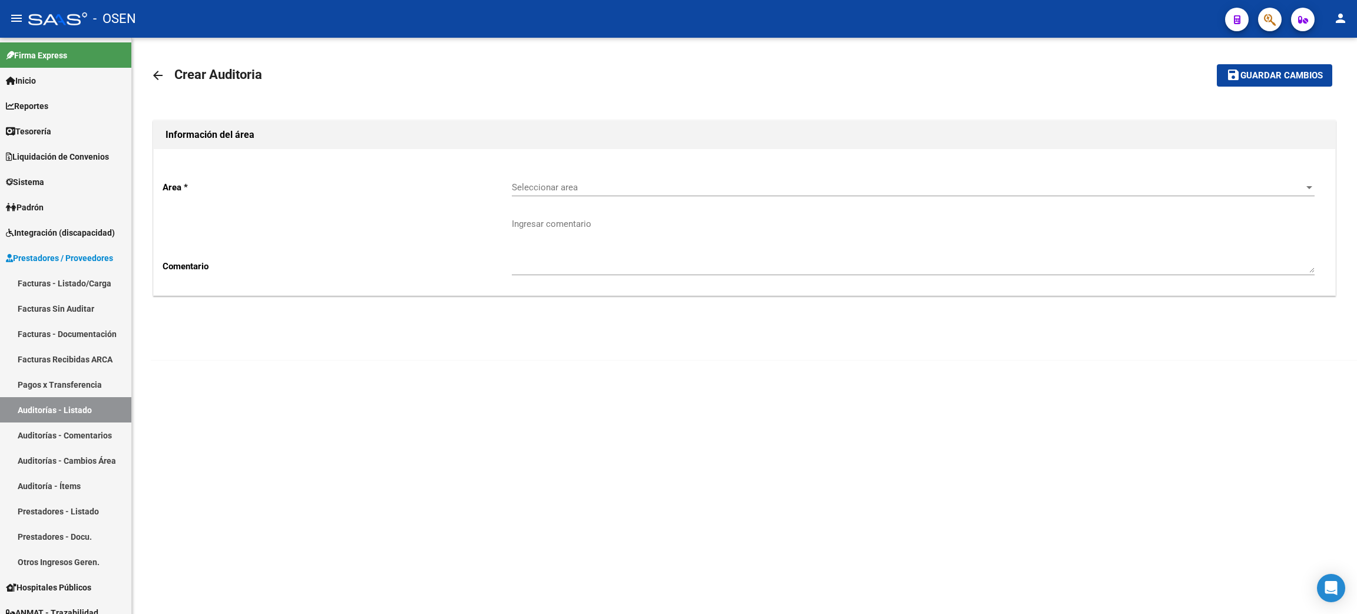
drag, startPoint x: 619, startPoint y: 190, endPoint x: 614, endPoint y: 186, distance: 6.3
click at [614, 186] on span "Seleccionar area" at bounding box center [908, 187] width 792 height 11
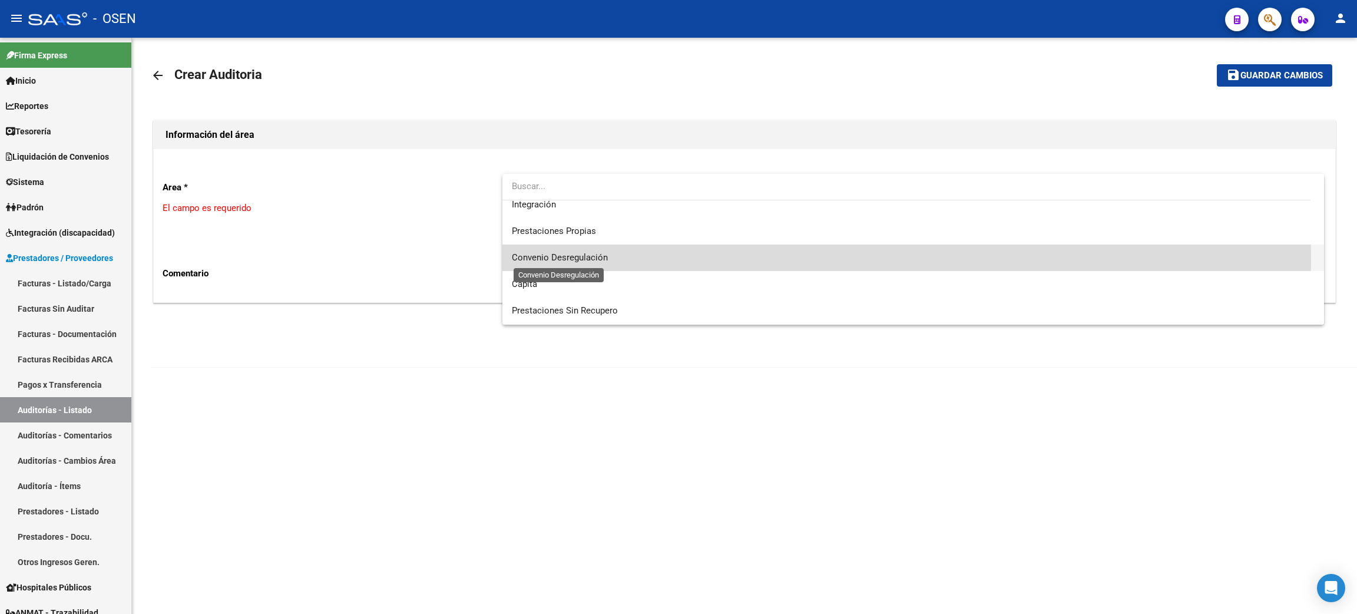
click at [593, 260] on span "Convenio Desregulación" at bounding box center [560, 257] width 96 height 11
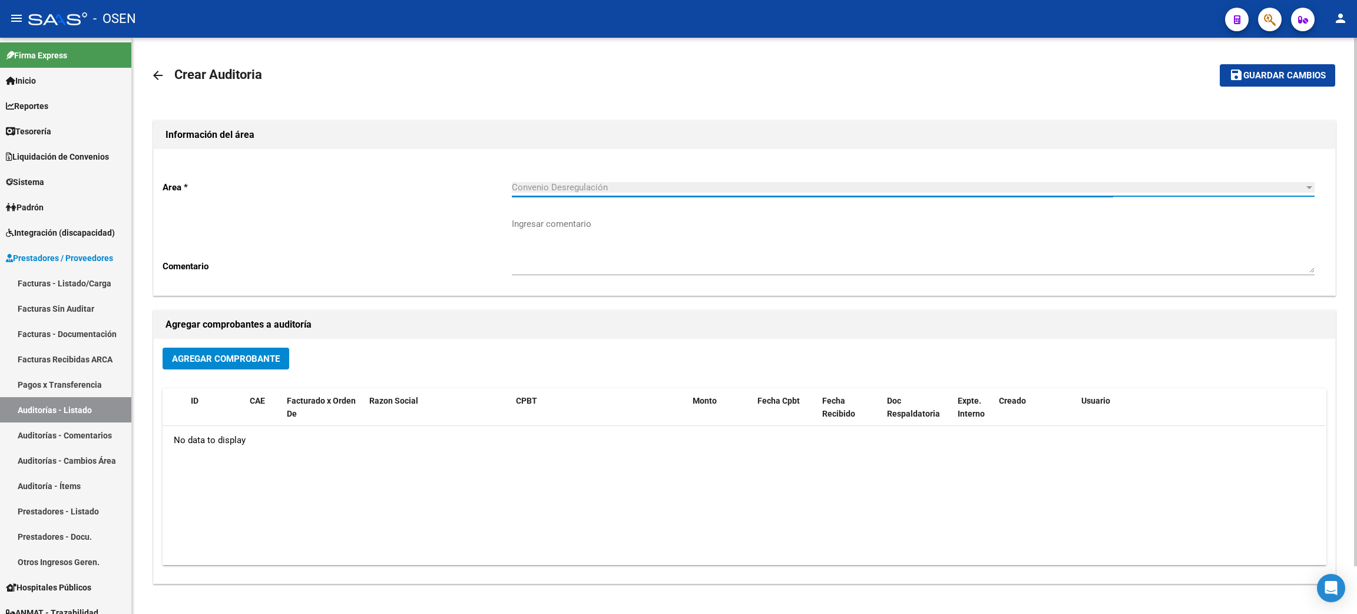
click at [232, 353] on span "Agregar Comprobante" at bounding box center [226, 358] width 108 height 11
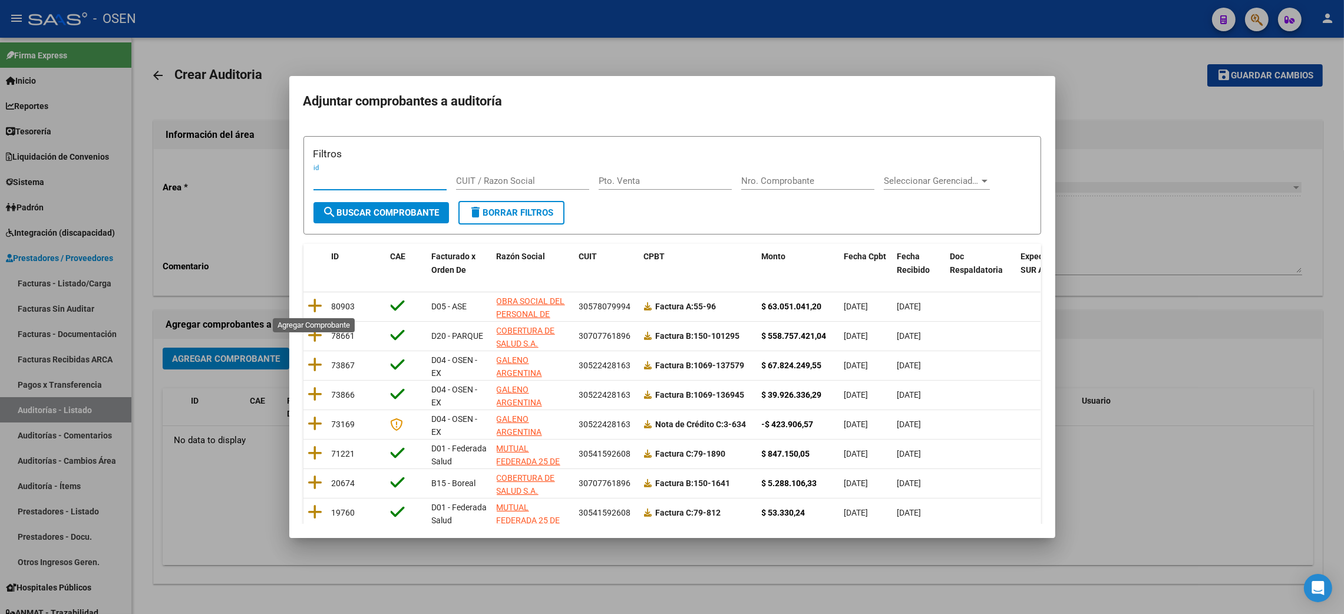
click at [319, 304] on icon at bounding box center [315, 305] width 15 height 16
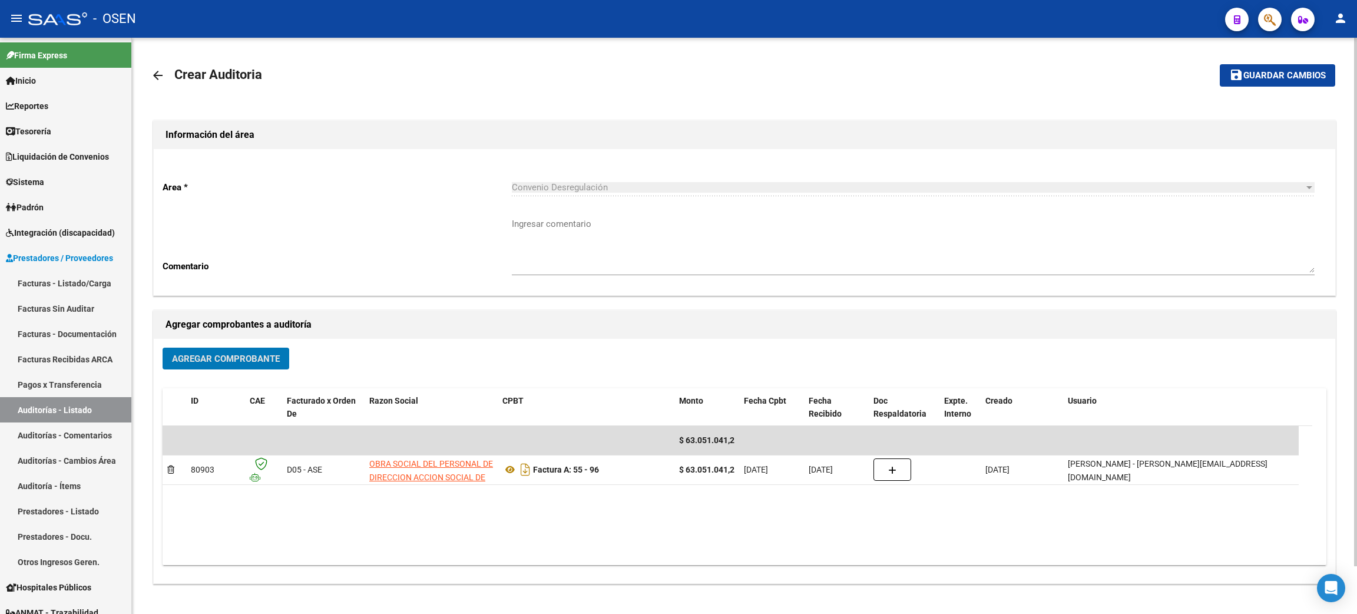
click at [1305, 81] on button "save Guardar cambios" at bounding box center [1277, 75] width 115 height 22
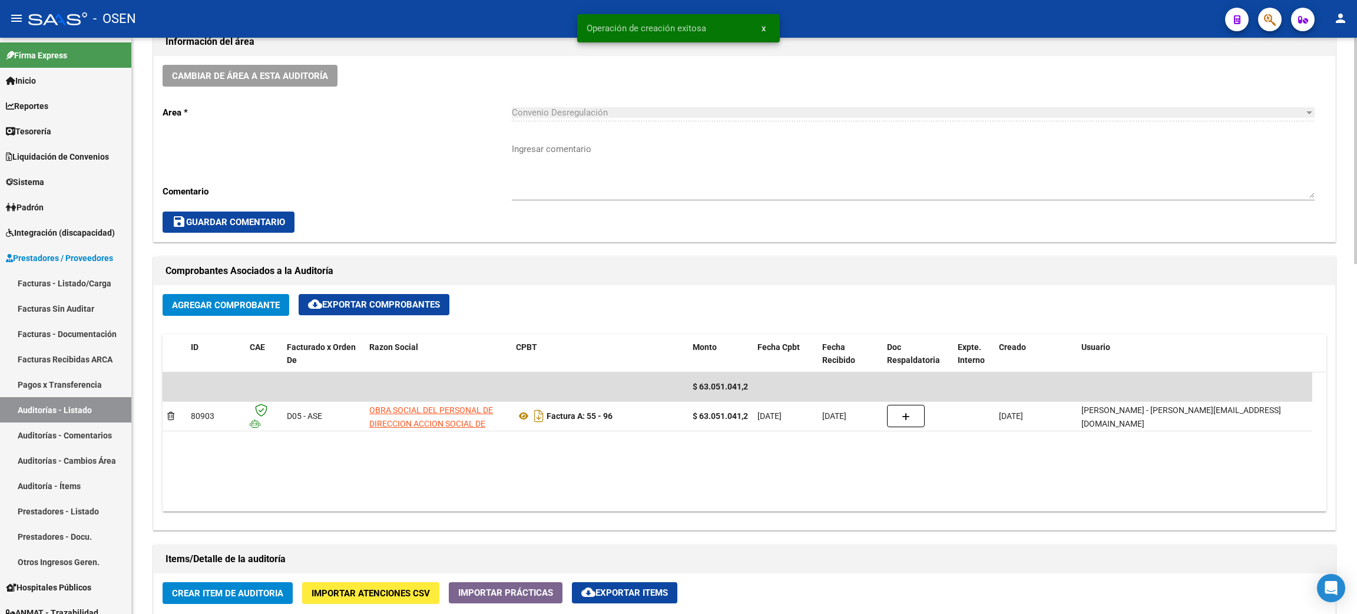
scroll to position [441, 0]
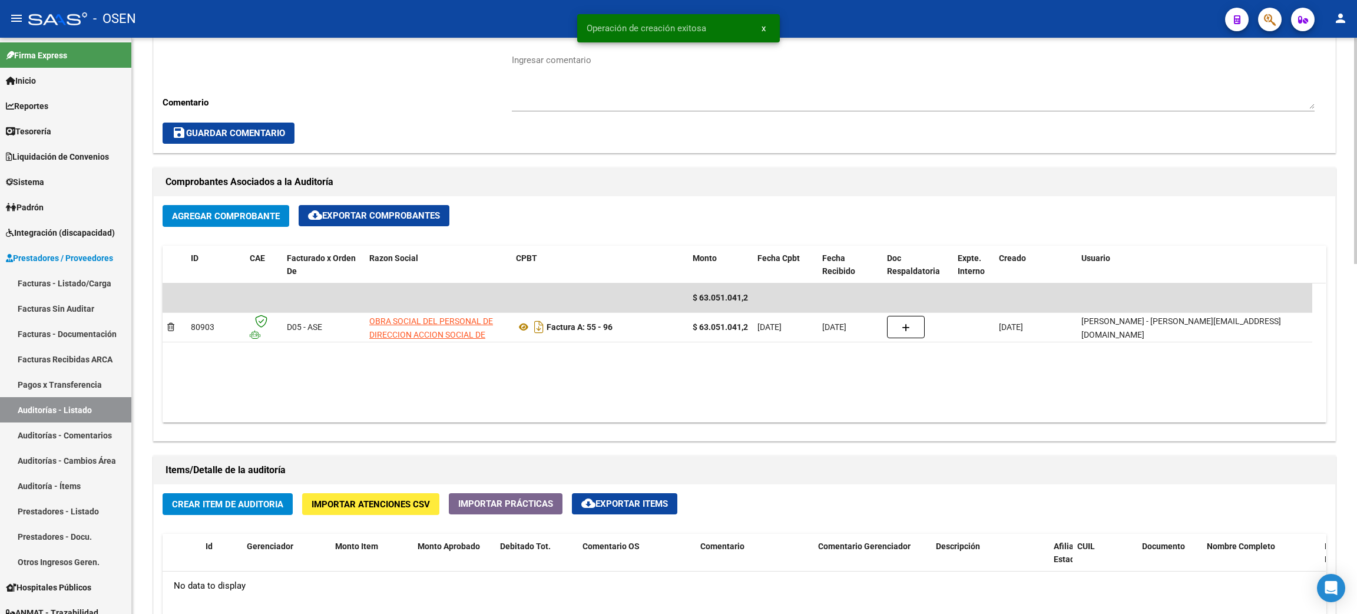
click at [195, 500] on span "Crear Item de Auditoria" at bounding box center [227, 504] width 111 height 11
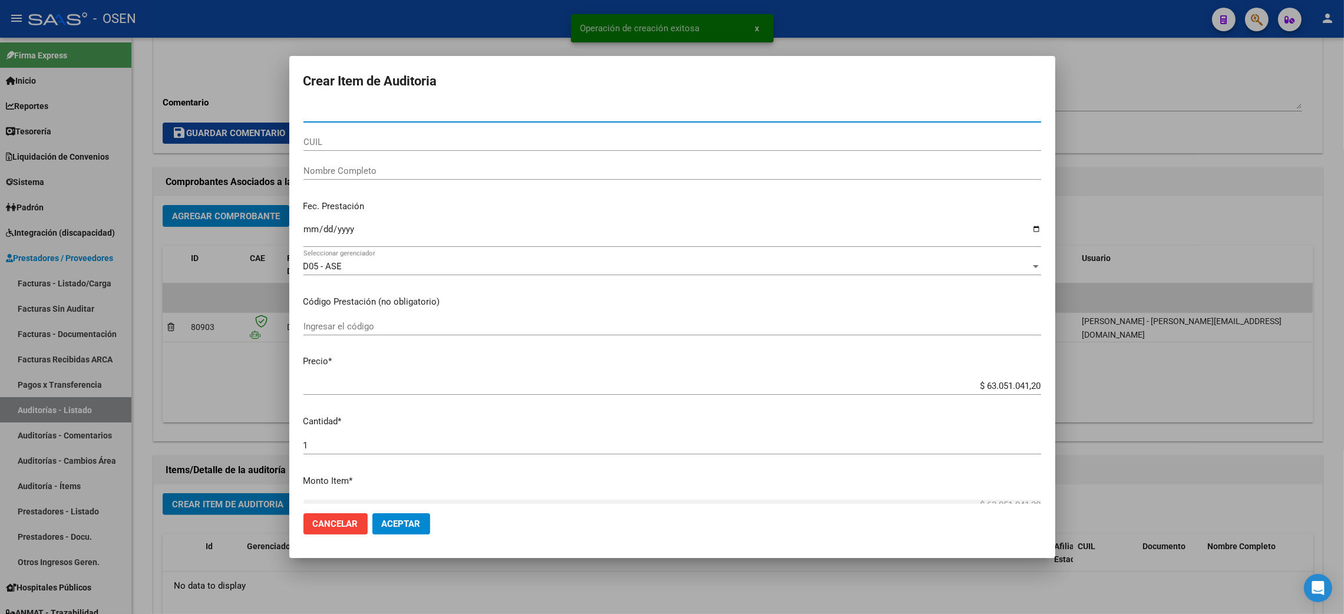
click at [398, 526] on span "Aceptar" at bounding box center [401, 523] width 39 height 11
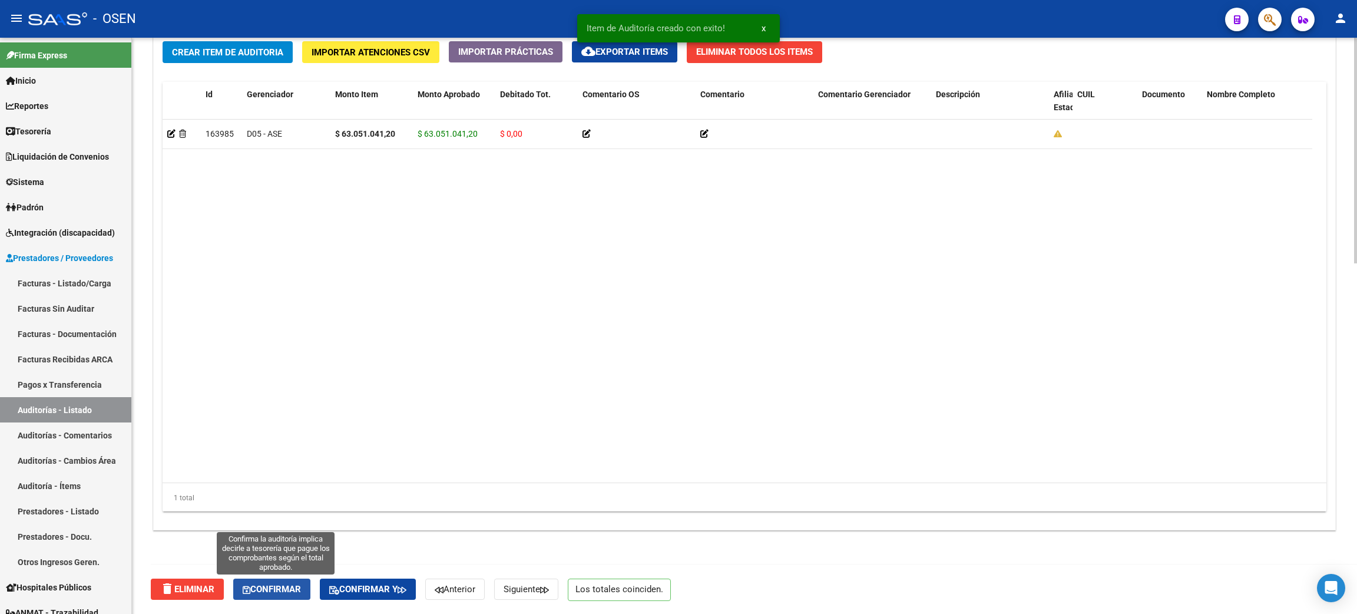
drag, startPoint x: 247, startPoint y: 587, endPoint x: 290, endPoint y: 573, distance: 45.8
click at [249, 587] on icon "button" at bounding box center [247, 590] width 8 height 9
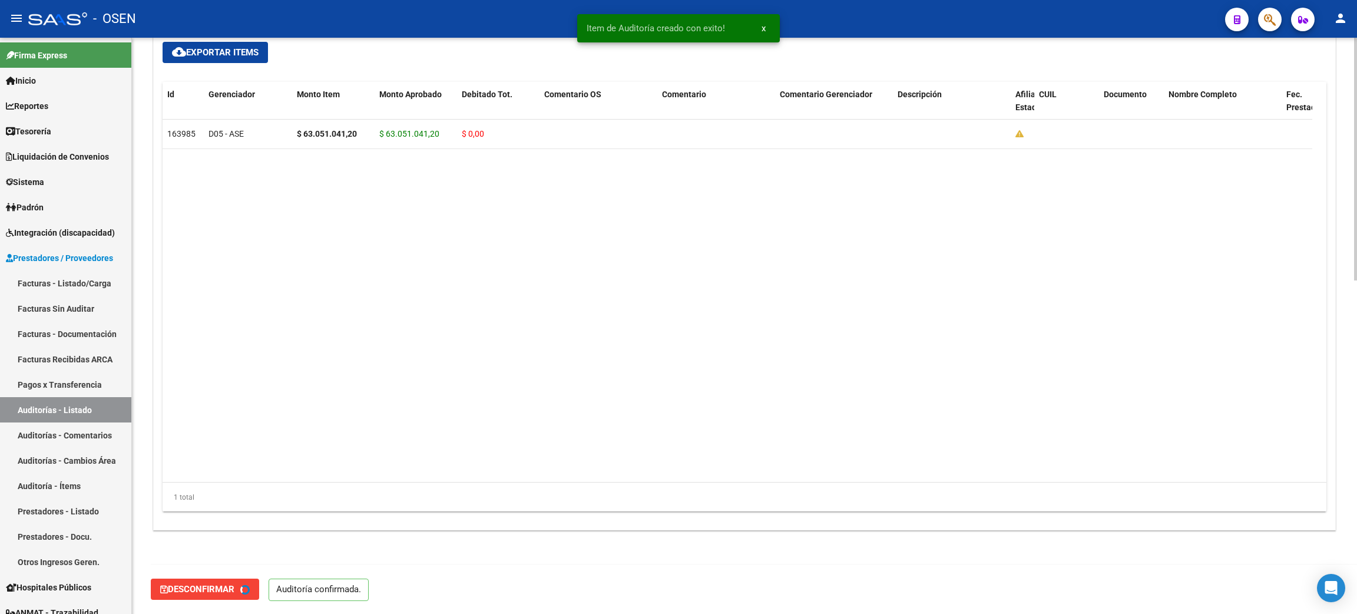
type input "202510"
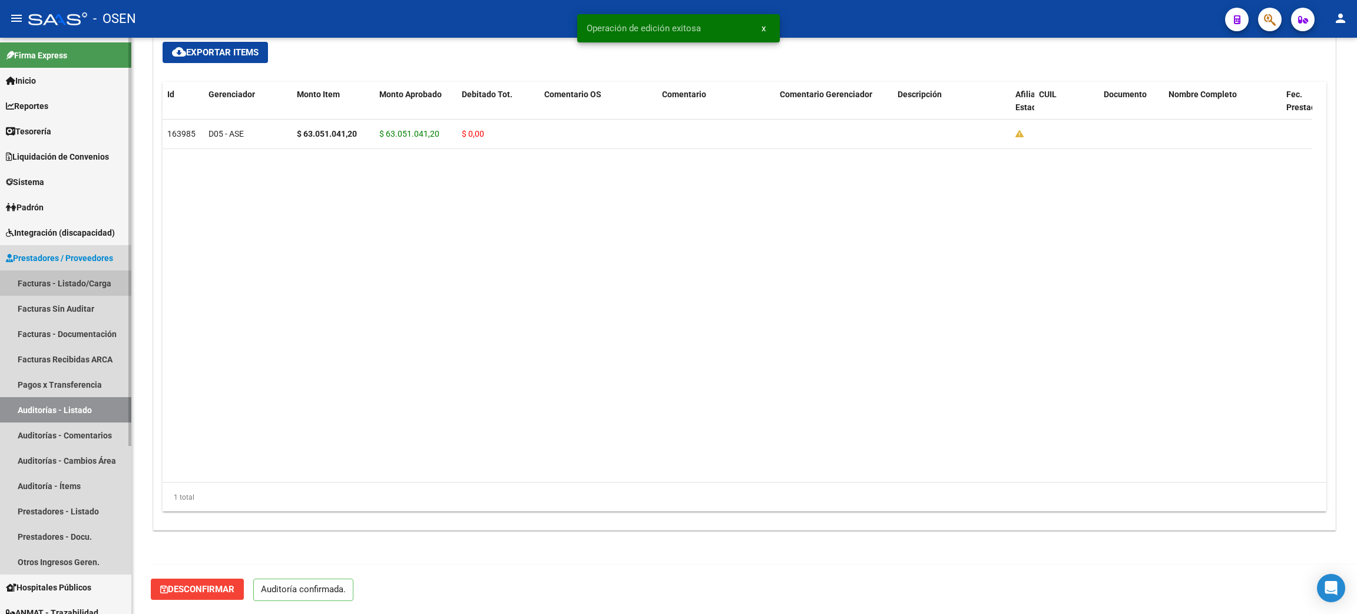
click at [94, 286] on link "Facturas - Listado/Carga" at bounding box center [65, 282] width 131 height 25
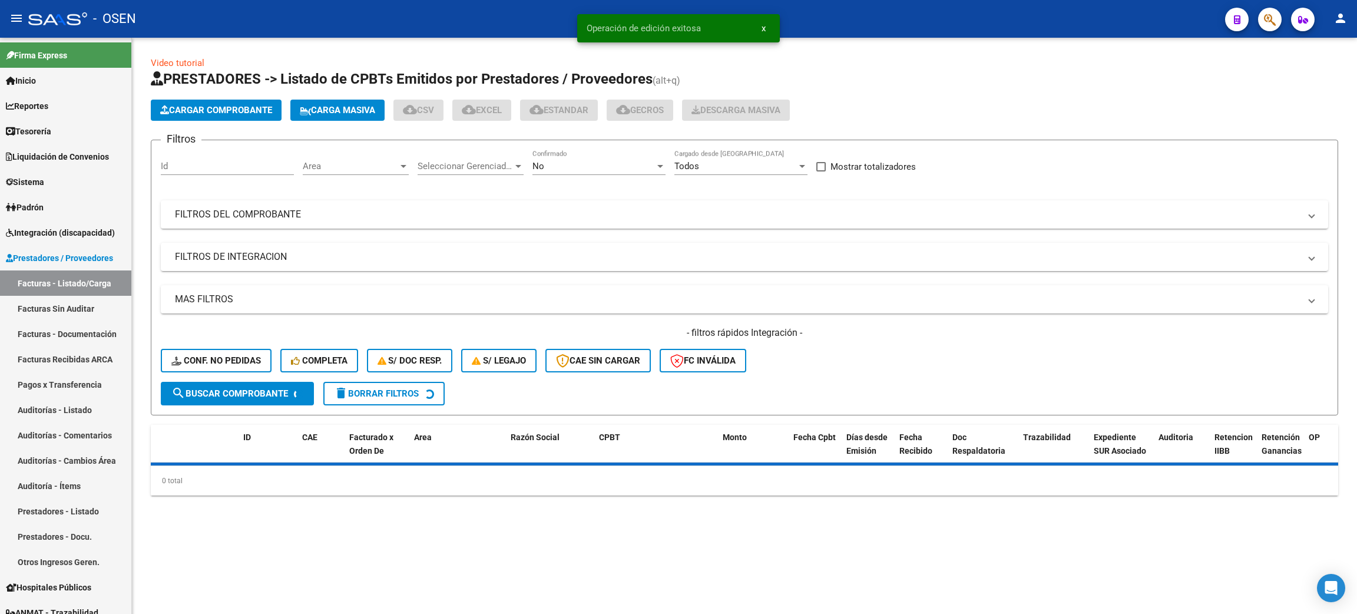
click at [341, 164] on span "Area" at bounding box center [350, 166] width 95 height 11
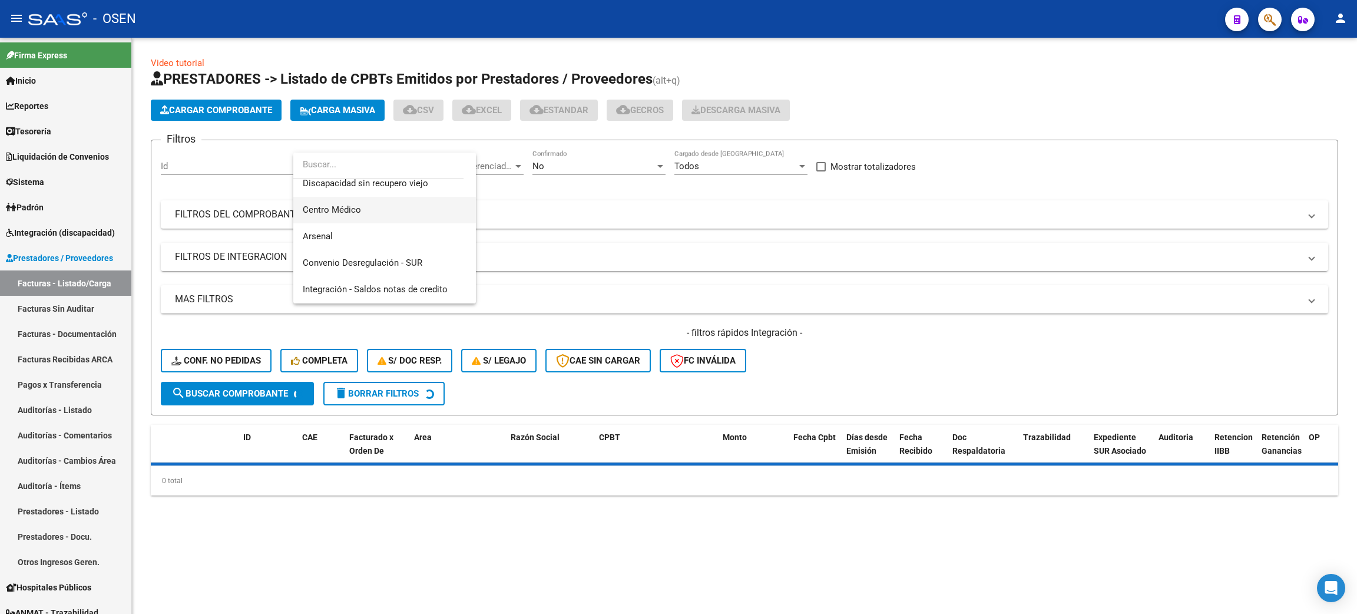
click at [339, 214] on span "Centro Médico" at bounding box center [332, 209] width 58 height 11
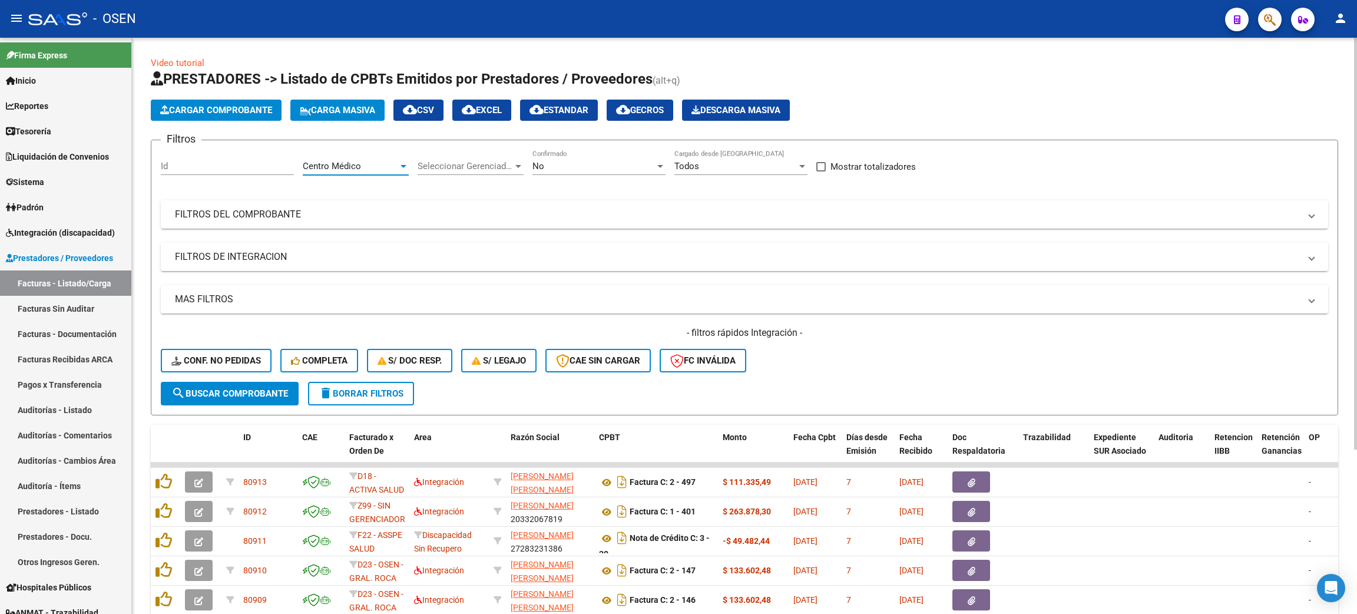
click at [243, 391] on span "search Buscar Comprobante" at bounding box center [229, 393] width 117 height 11
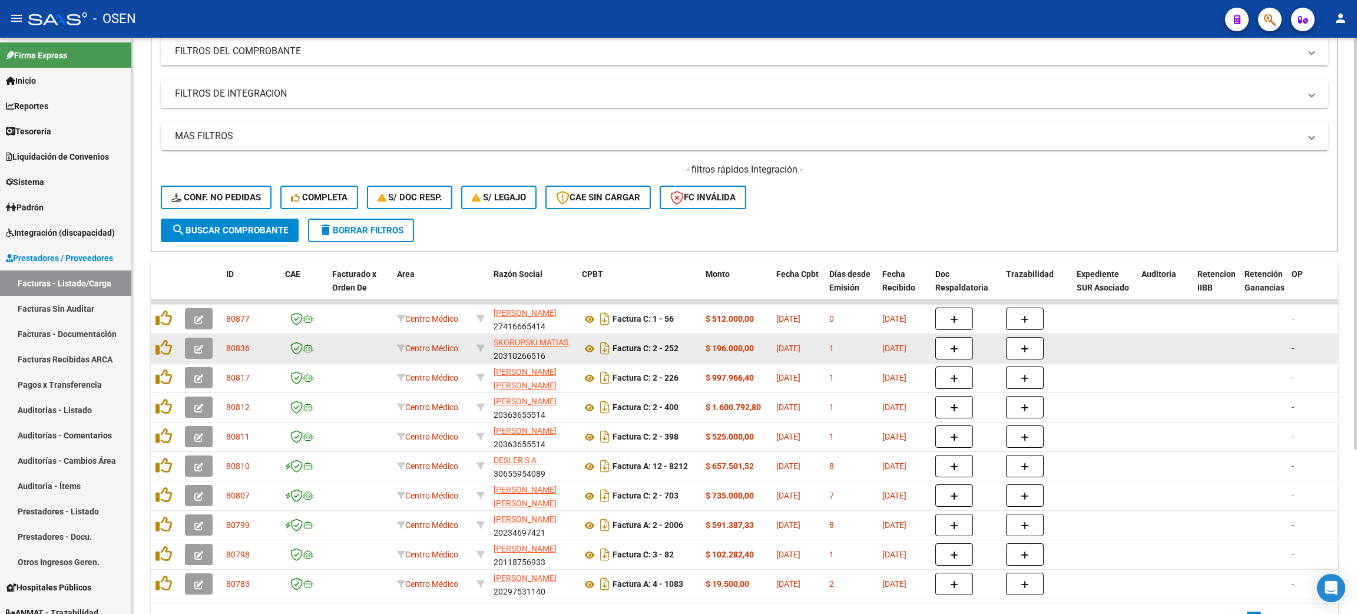
scroll to position [230, 0]
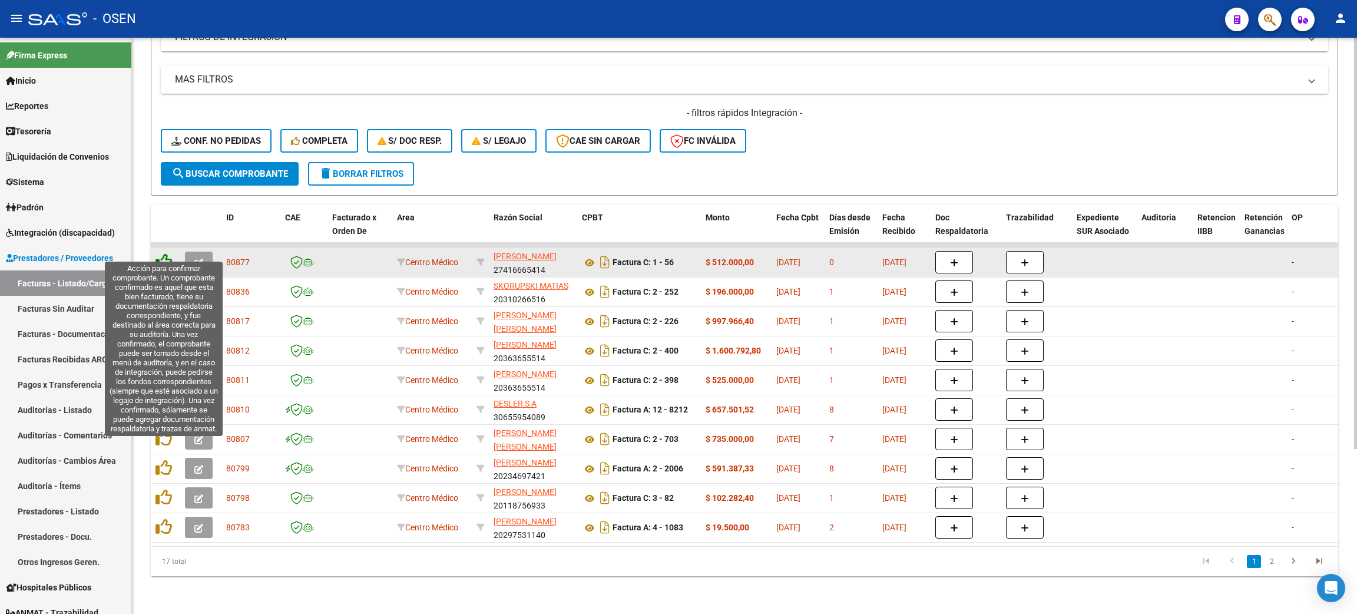
click at [161, 253] on icon at bounding box center [164, 261] width 16 height 16
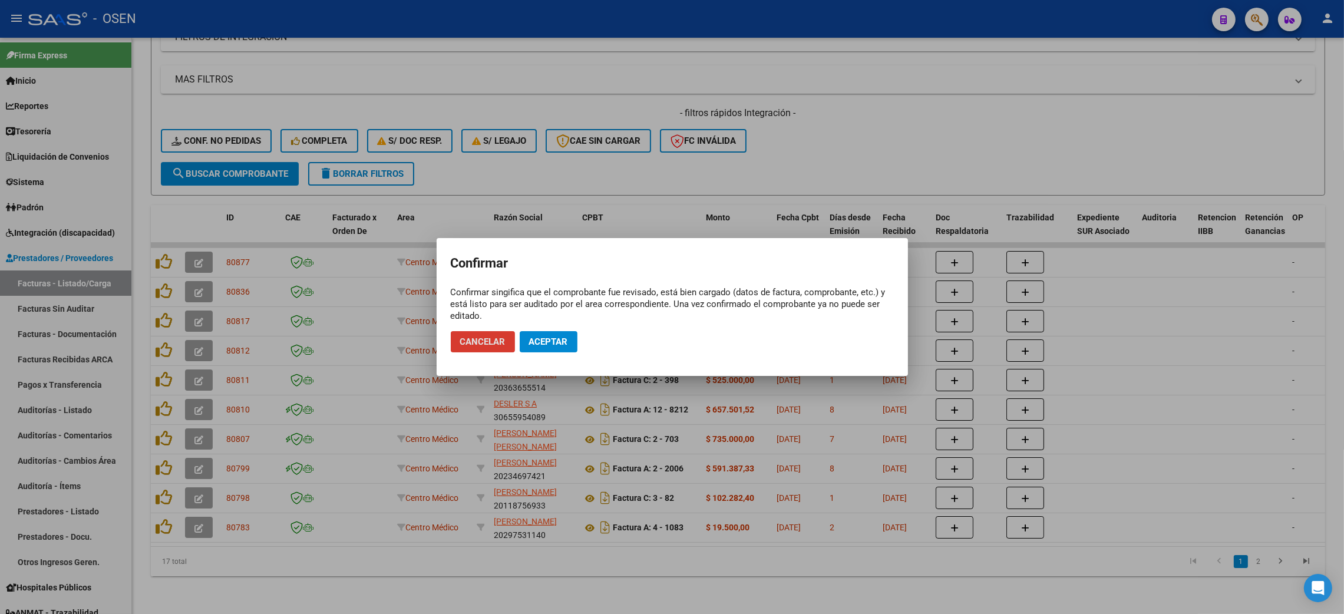
click at [553, 338] on span "Aceptar" at bounding box center [548, 341] width 39 height 11
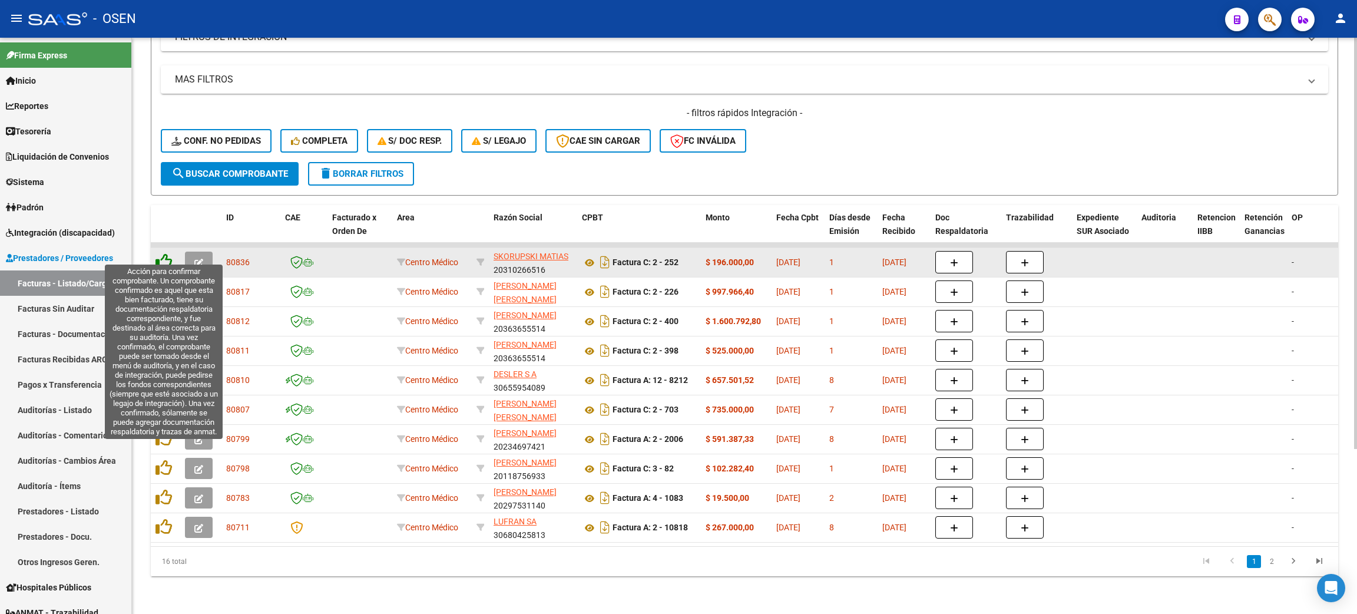
click at [164, 253] on icon at bounding box center [164, 261] width 16 height 16
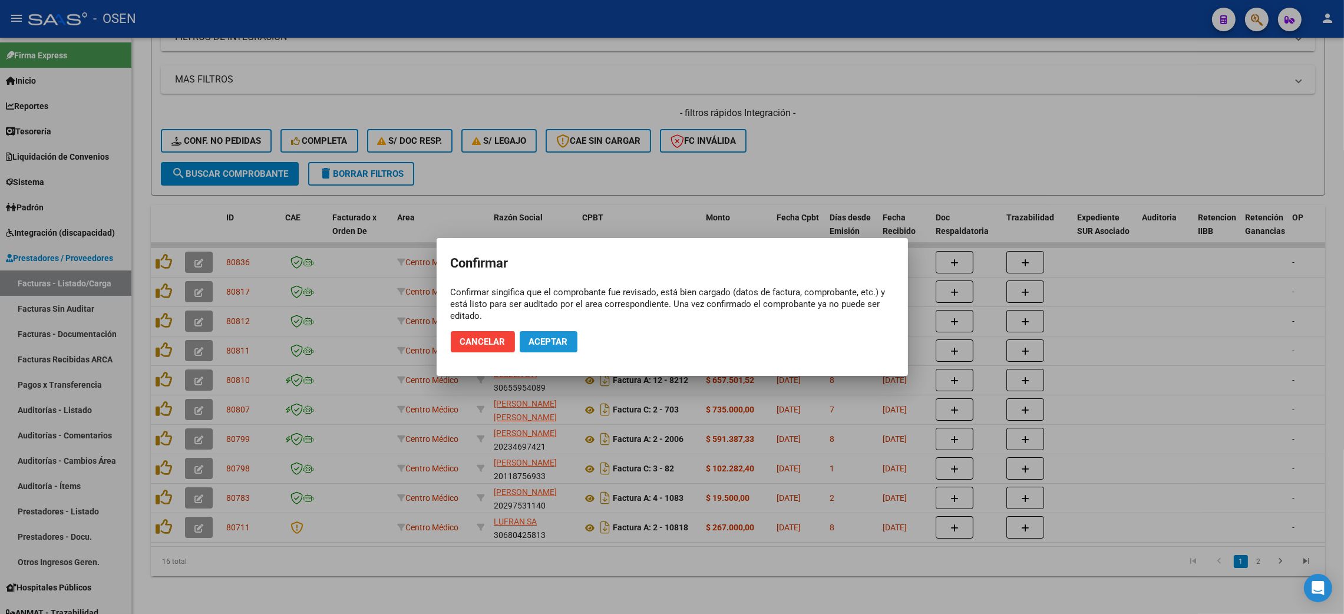
click at [555, 342] on span "Aceptar" at bounding box center [548, 341] width 39 height 11
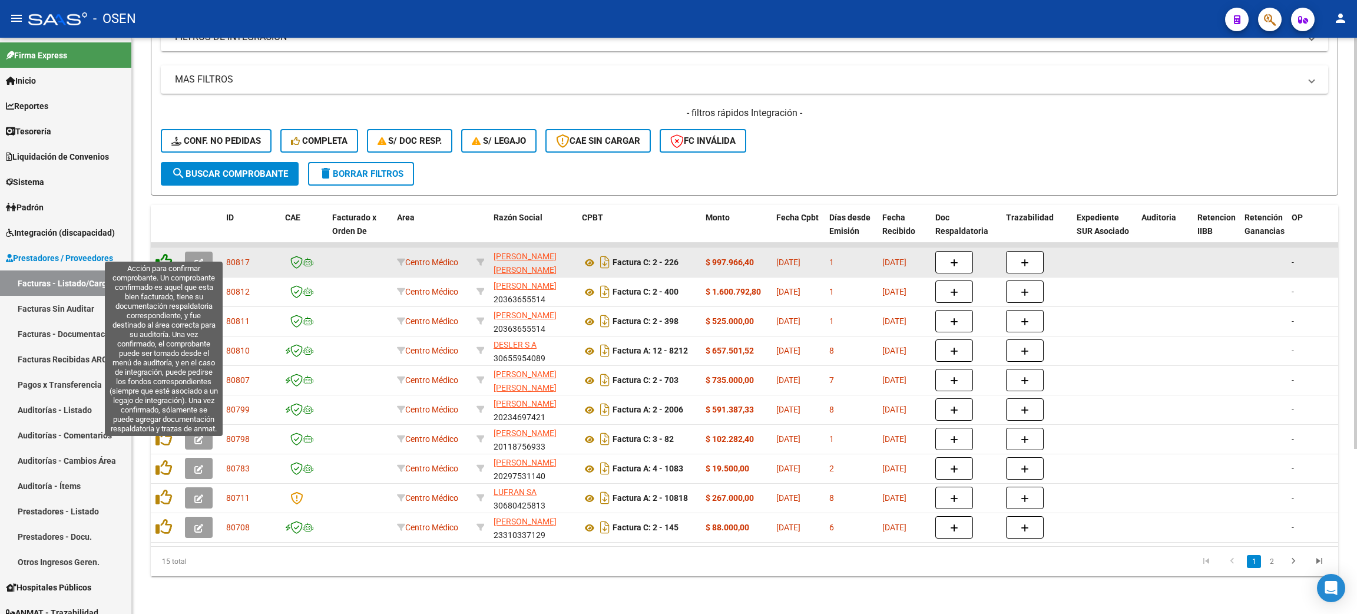
click at [164, 253] on icon at bounding box center [164, 261] width 16 height 16
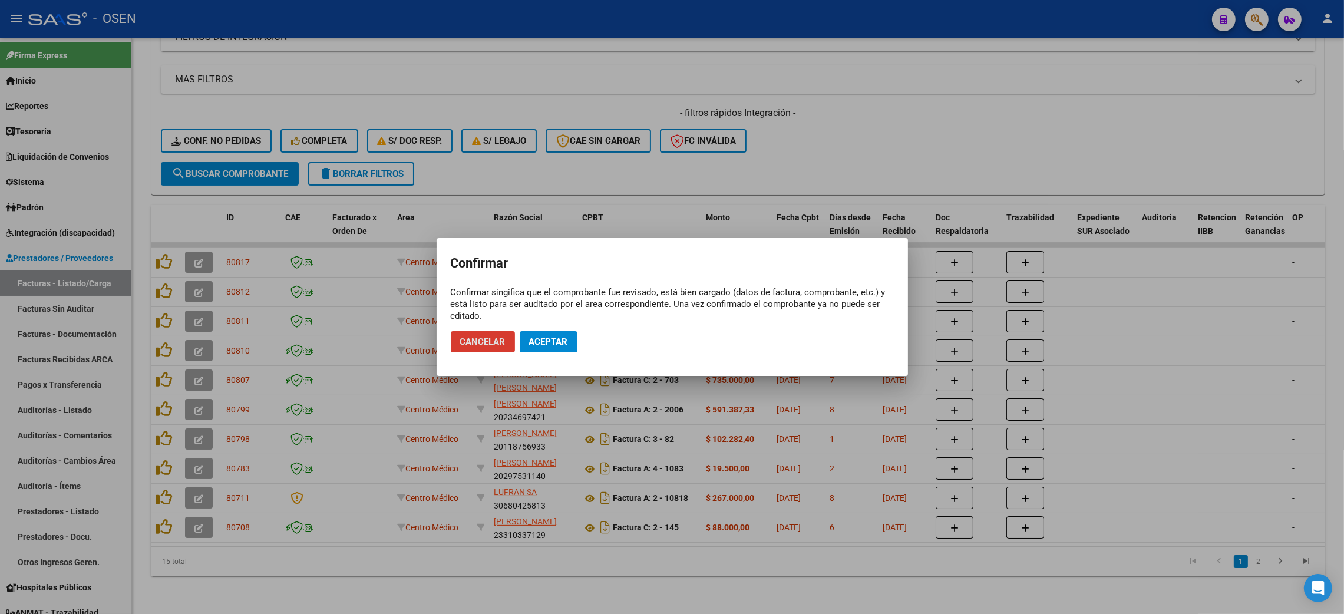
click at [577, 348] on mat-dialog-actions "Cancelar Aceptar" at bounding box center [672, 342] width 443 height 40
drag, startPoint x: 550, startPoint y: 344, endPoint x: 188, endPoint y: 267, distance: 369.8
click at [549, 344] on span "Aceptar" at bounding box center [548, 341] width 39 height 11
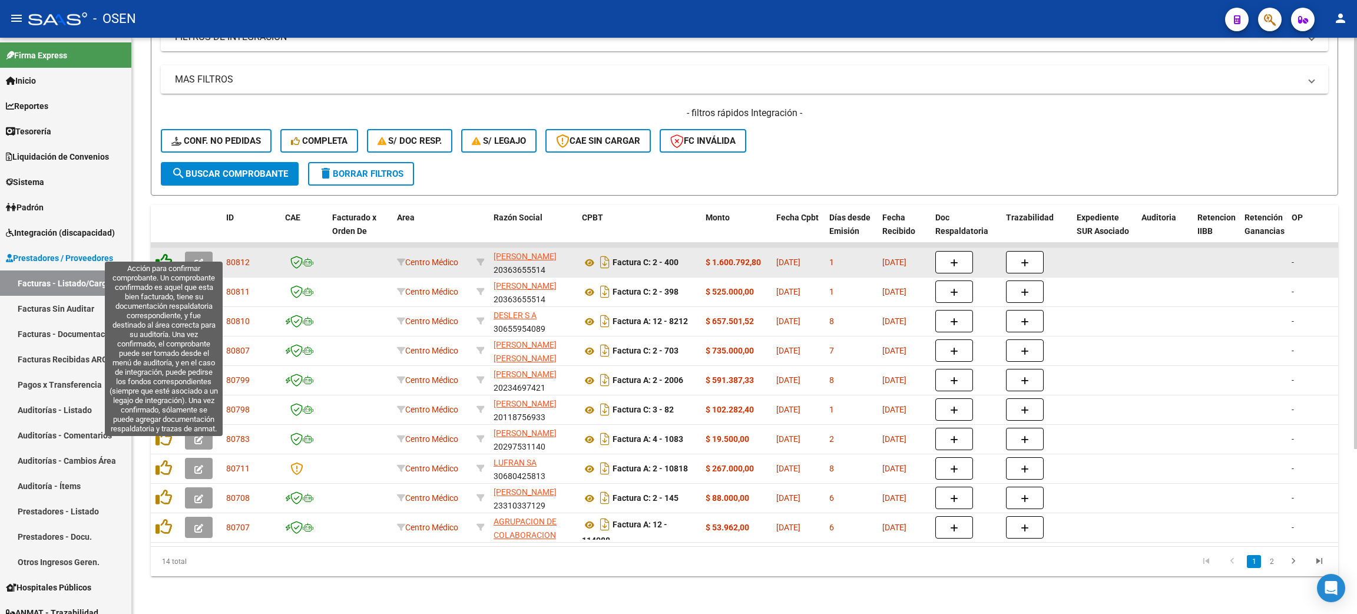
click at [160, 253] on icon at bounding box center [164, 261] width 16 height 16
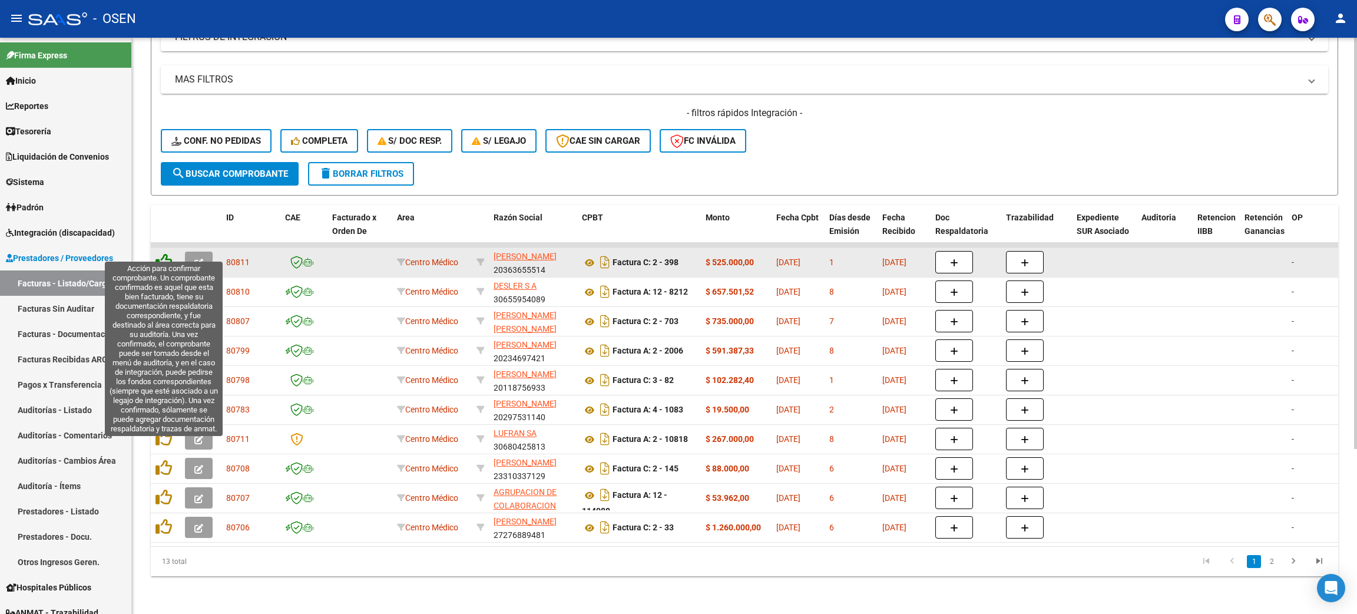
click at [160, 253] on icon at bounding box center [164, 261] width 16 height 16
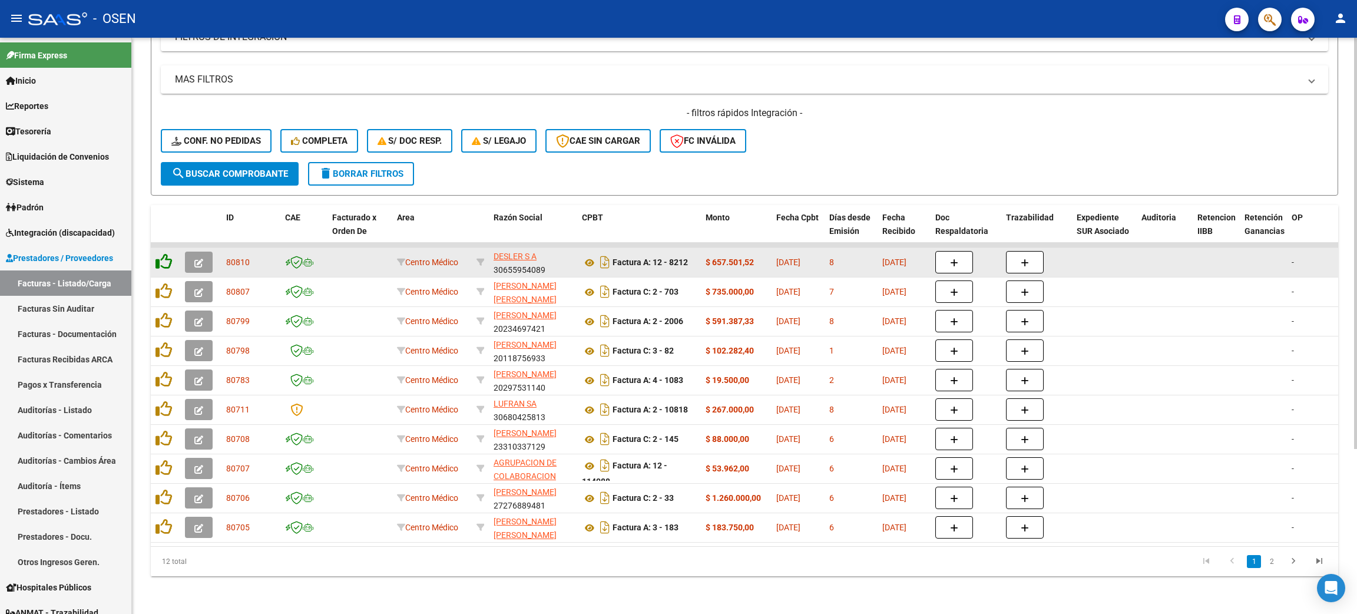
click at [160, 253] on icon at bounding box center [164, 261] width 16 height 16
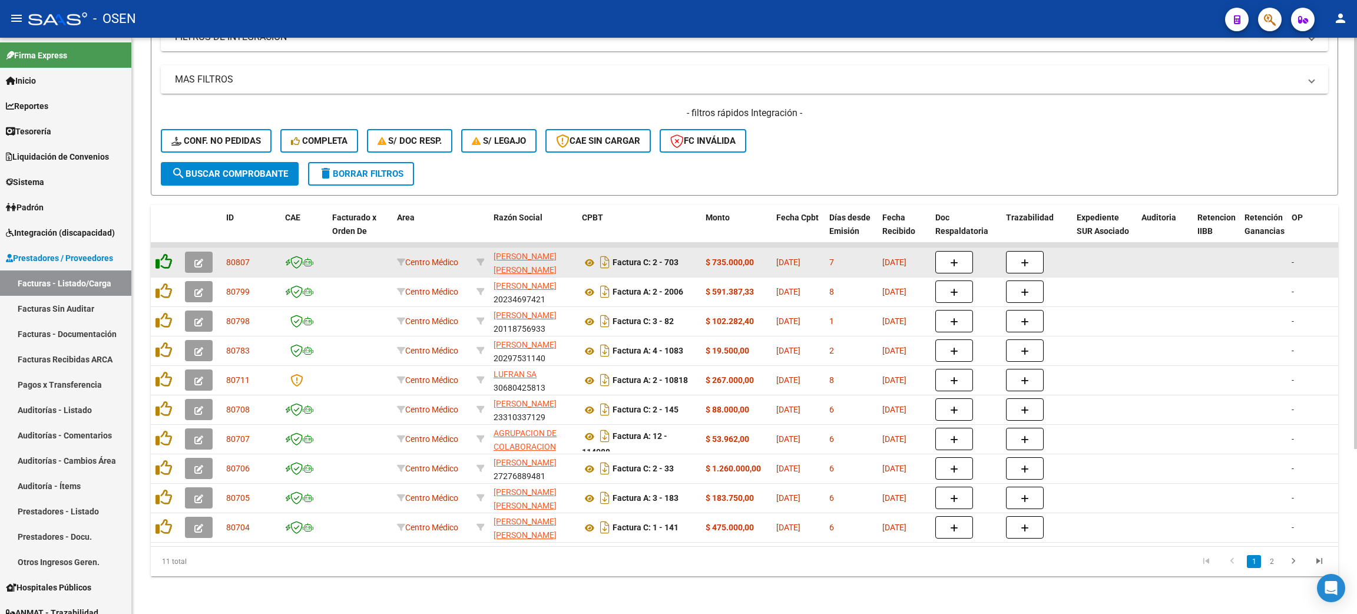
click at [160, 253] on icon at bounding box center [164, 261] width 16 height 16
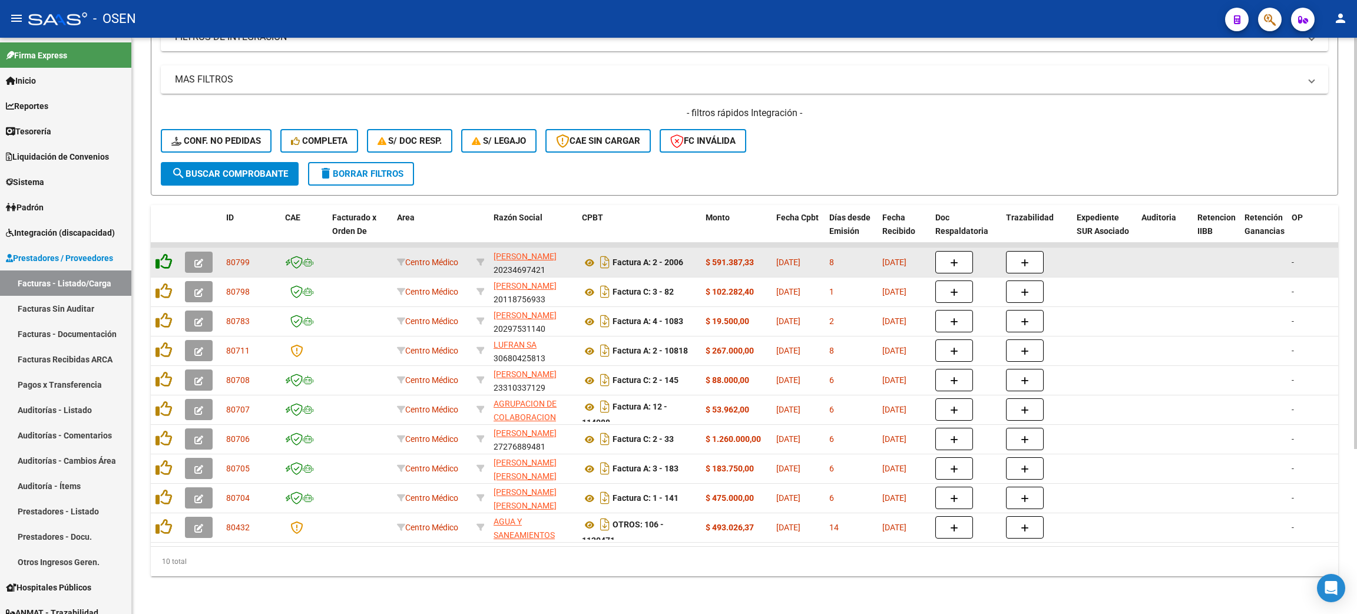
click at [160, 253] on icon at bounding box center [164, 261] width 16 height 16
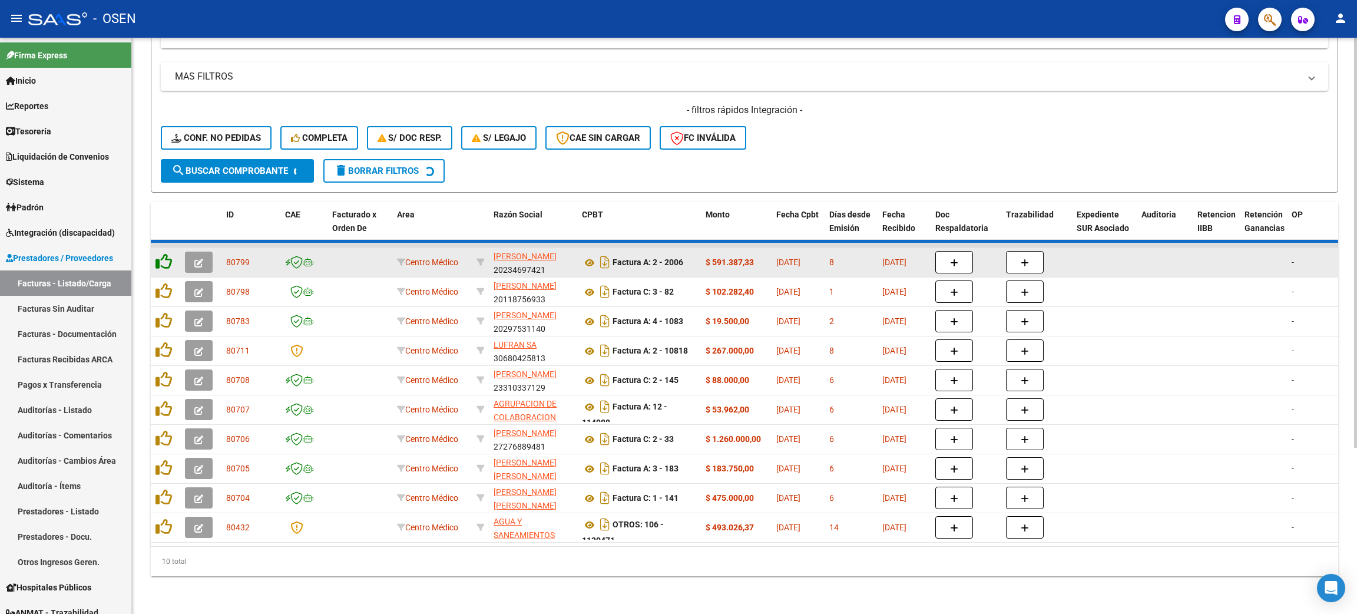
scroll to position [201, 0]
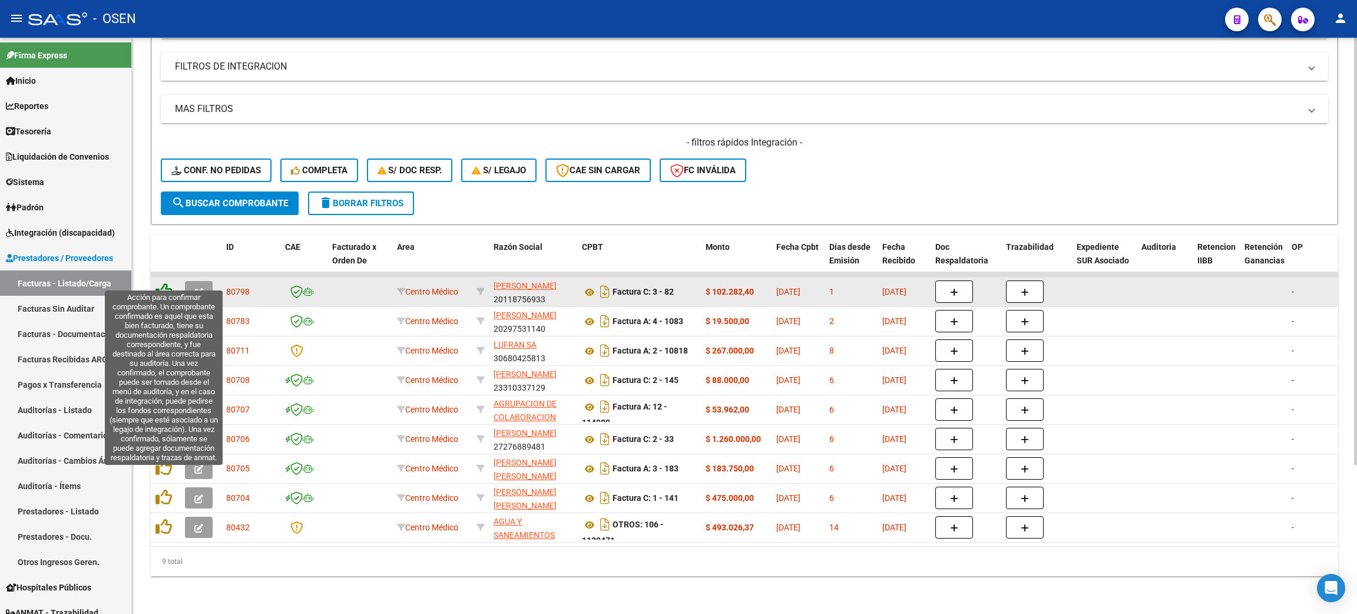
click at [163, 283] on icon at bounding box center [164, 291] width 16 height 16
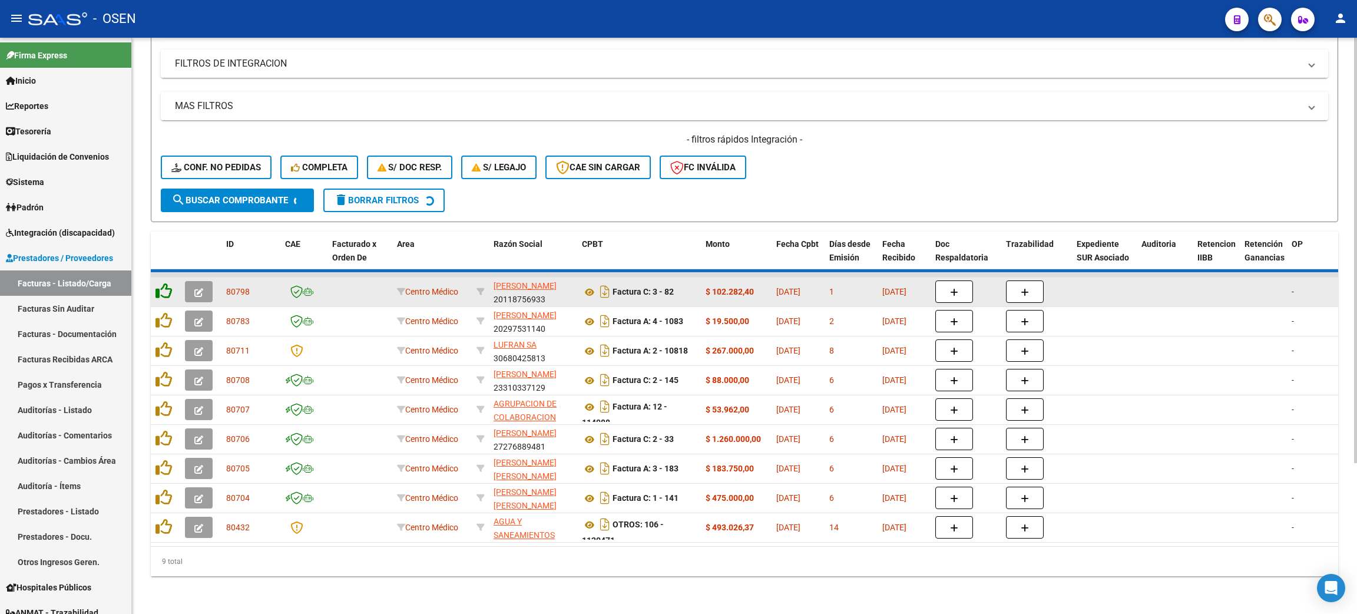
scroll to position [171, 0]
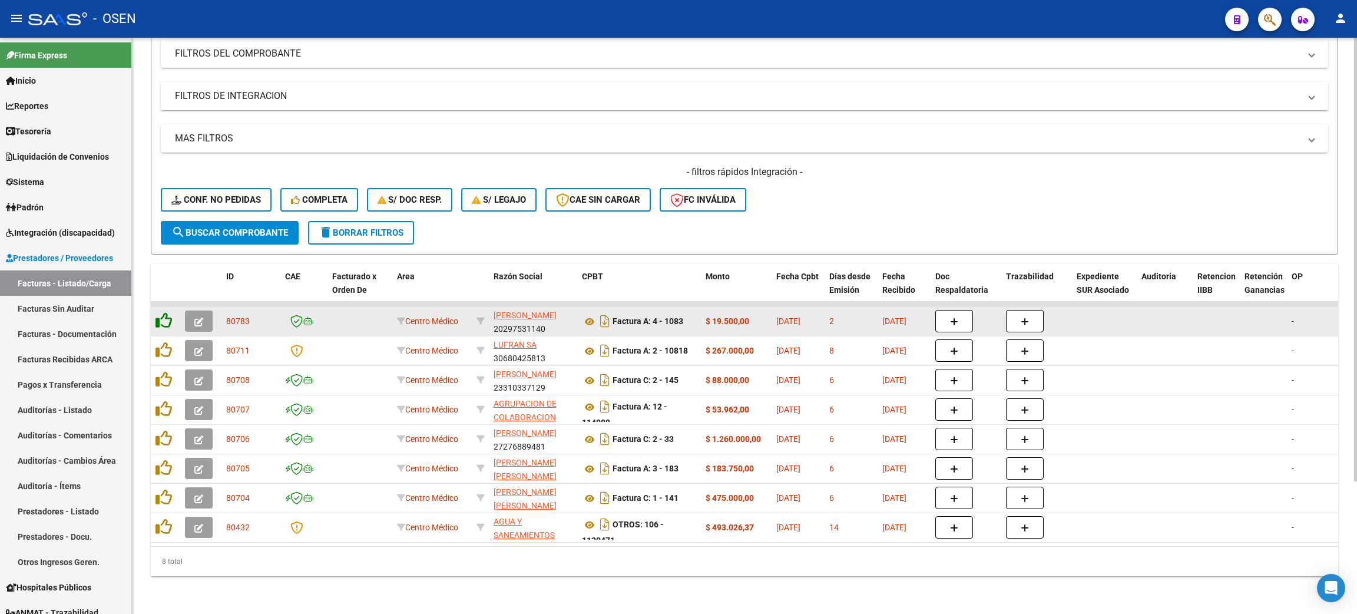
click at [162, 312] on icon at bounding box center [164, 320] width 16 height 16
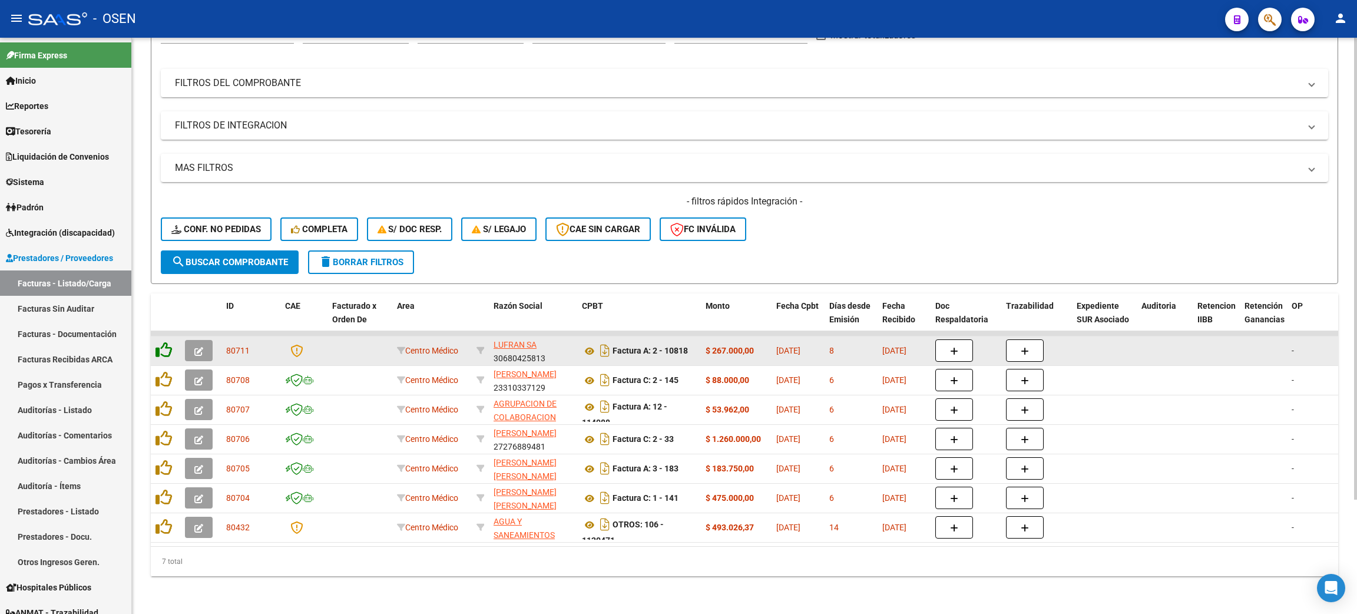
scroll to position [142, 0]
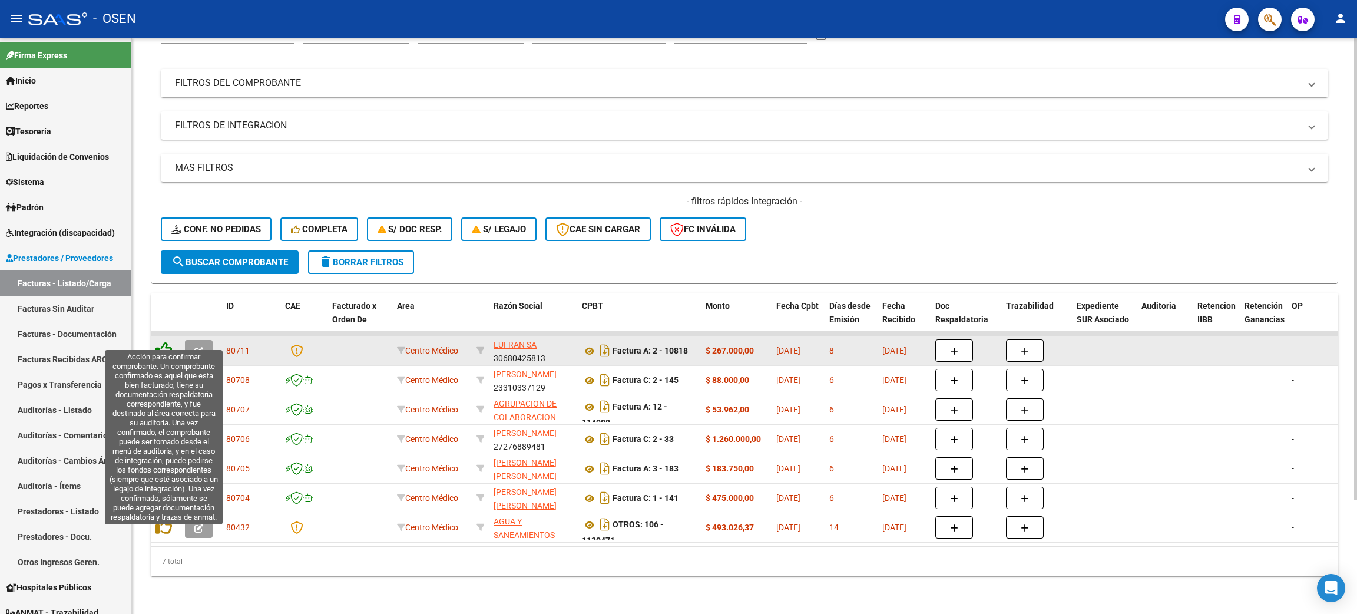
click at [162, 342] on icon at bounding box center [164, 350] width 16 height 16
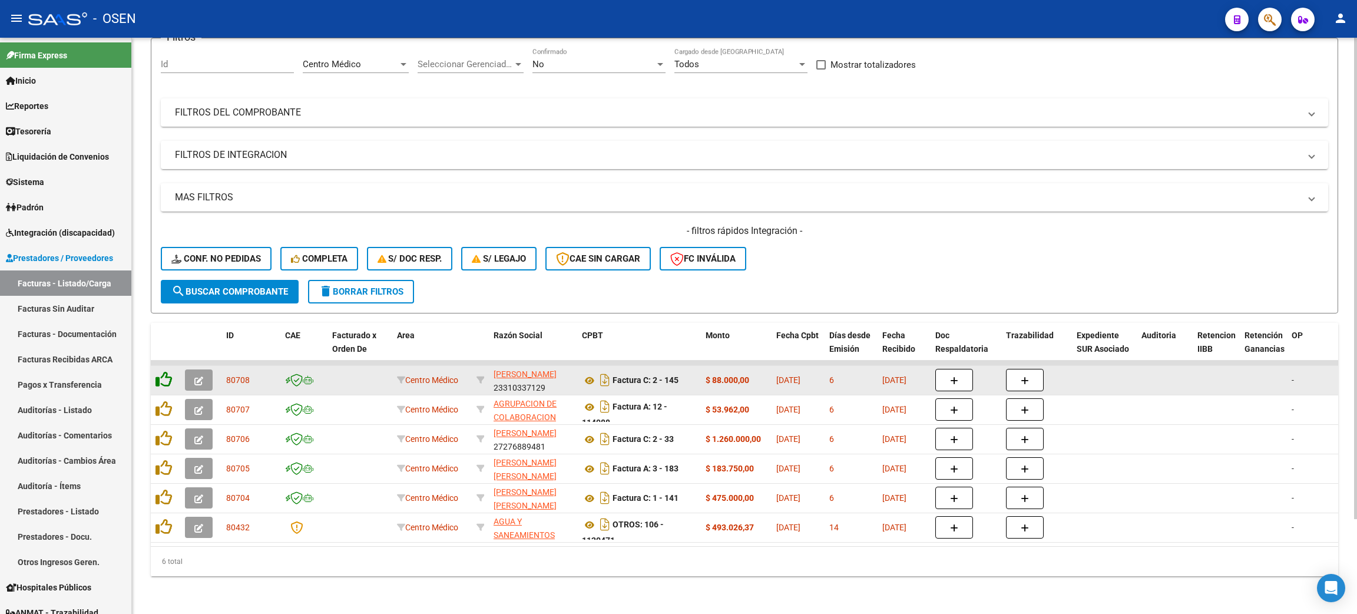
scroll to position [113, 0]
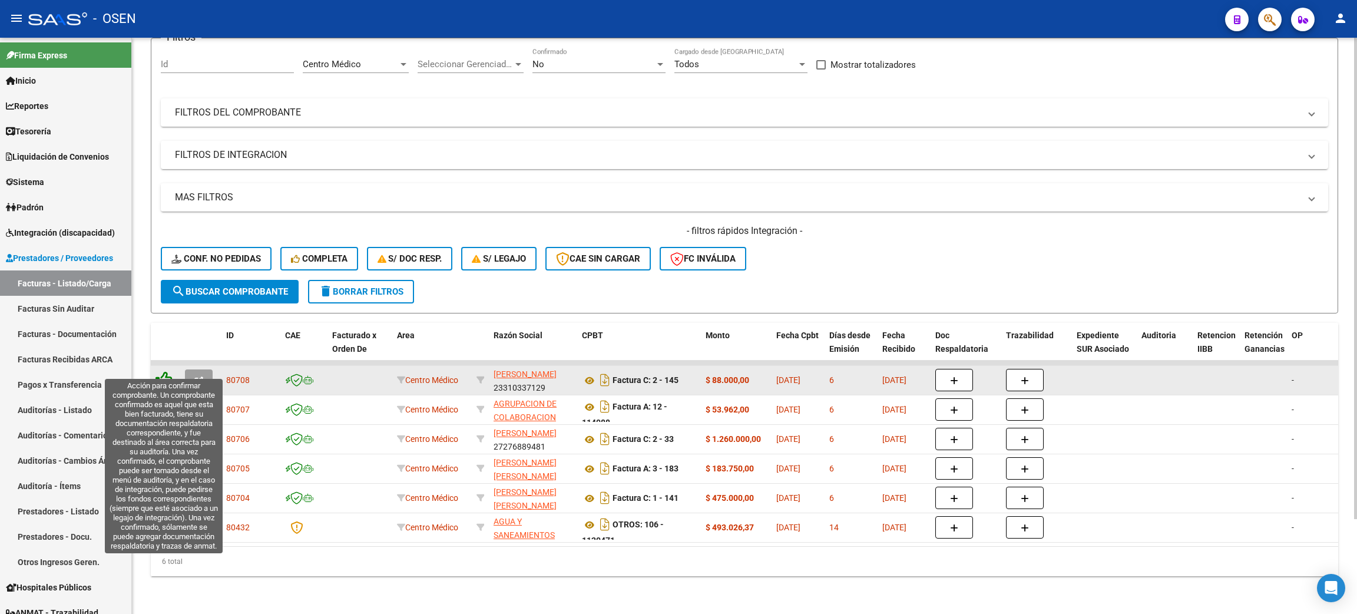
click at [167, 371] on icon at bounding box center [164, 379] width 16 height 16
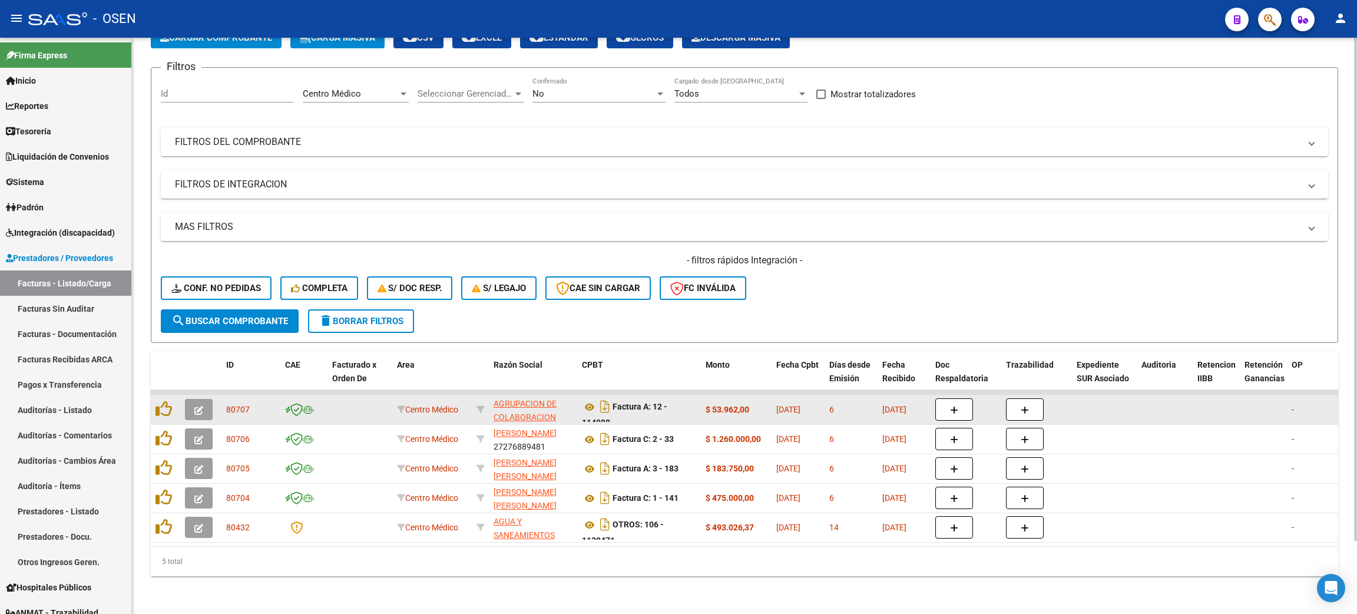
scroll to position [83, 0]
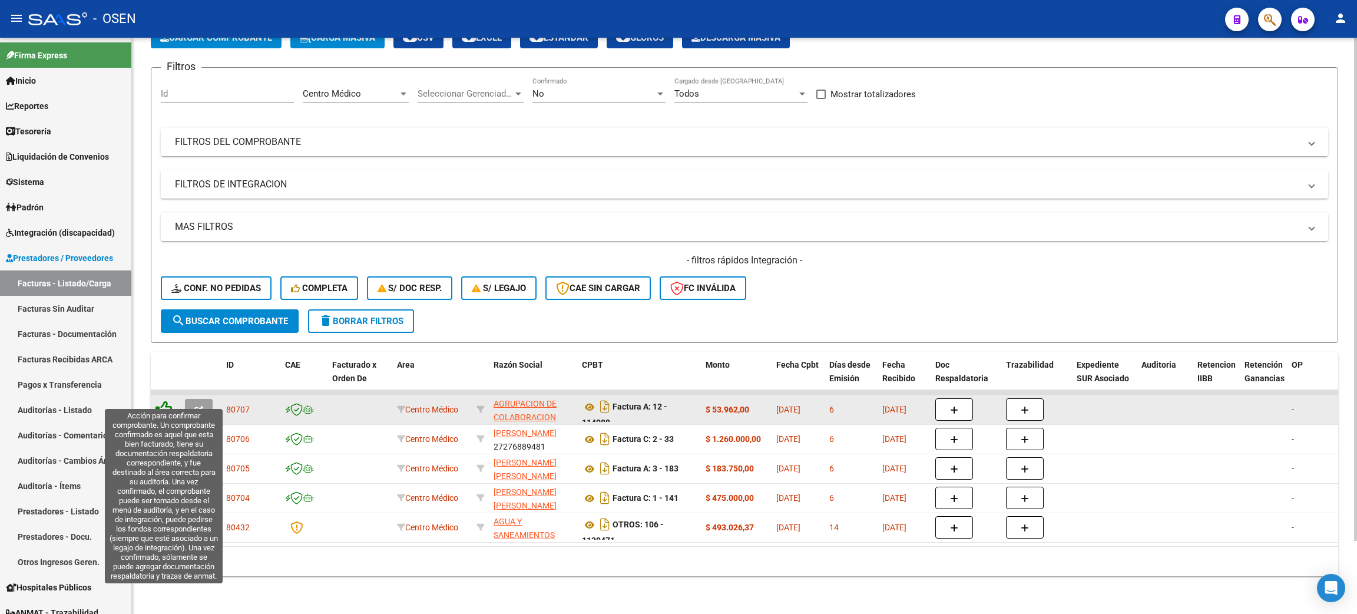
click at [168, 402] on icon at bounding box center [164, 409] width 16 height 16
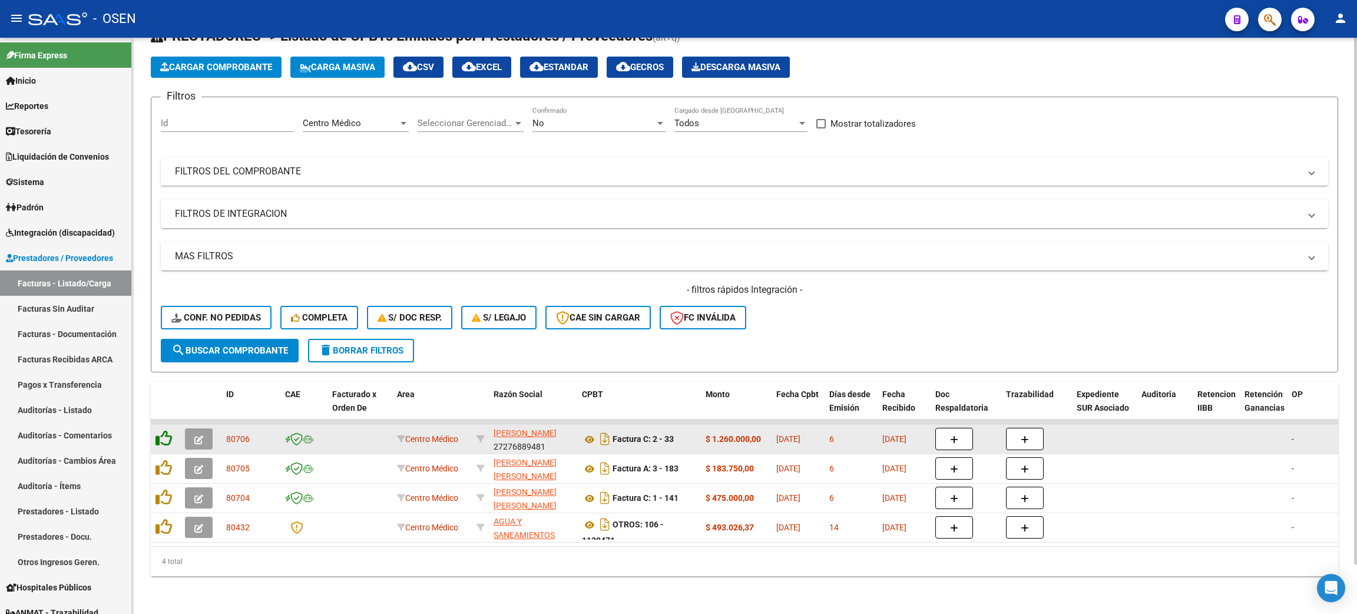
scroll to position [54, 0]
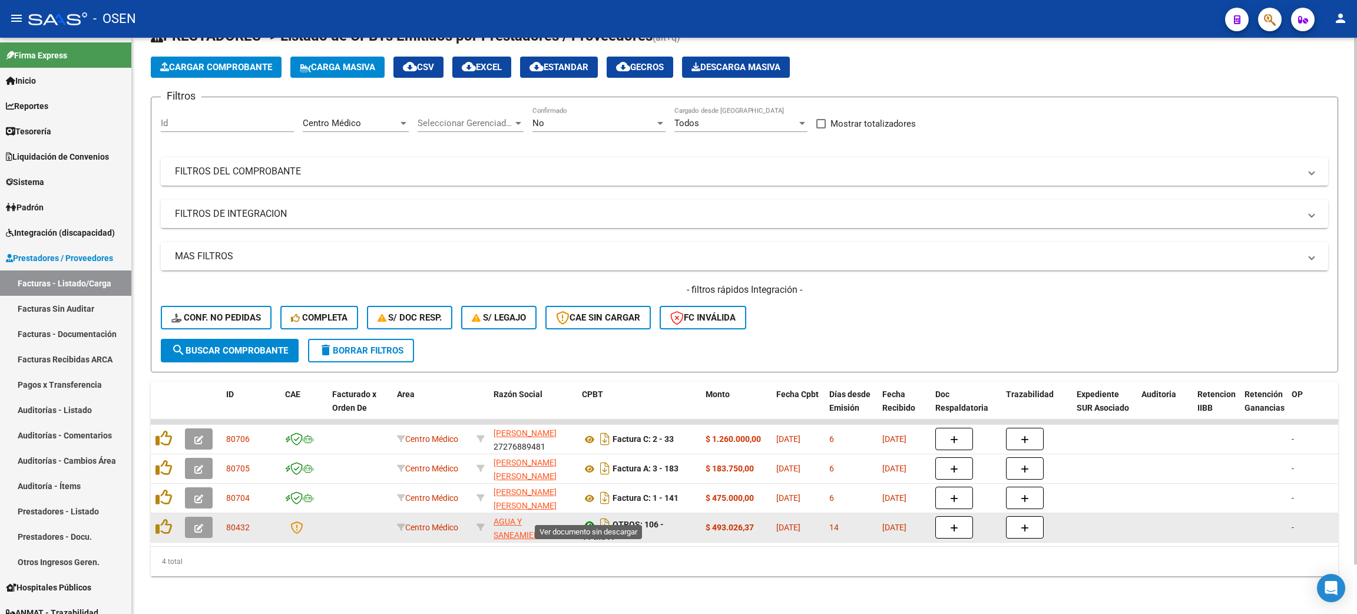
click at [590, 518] on icon at bounding box center [589, 525] width 15 height 14
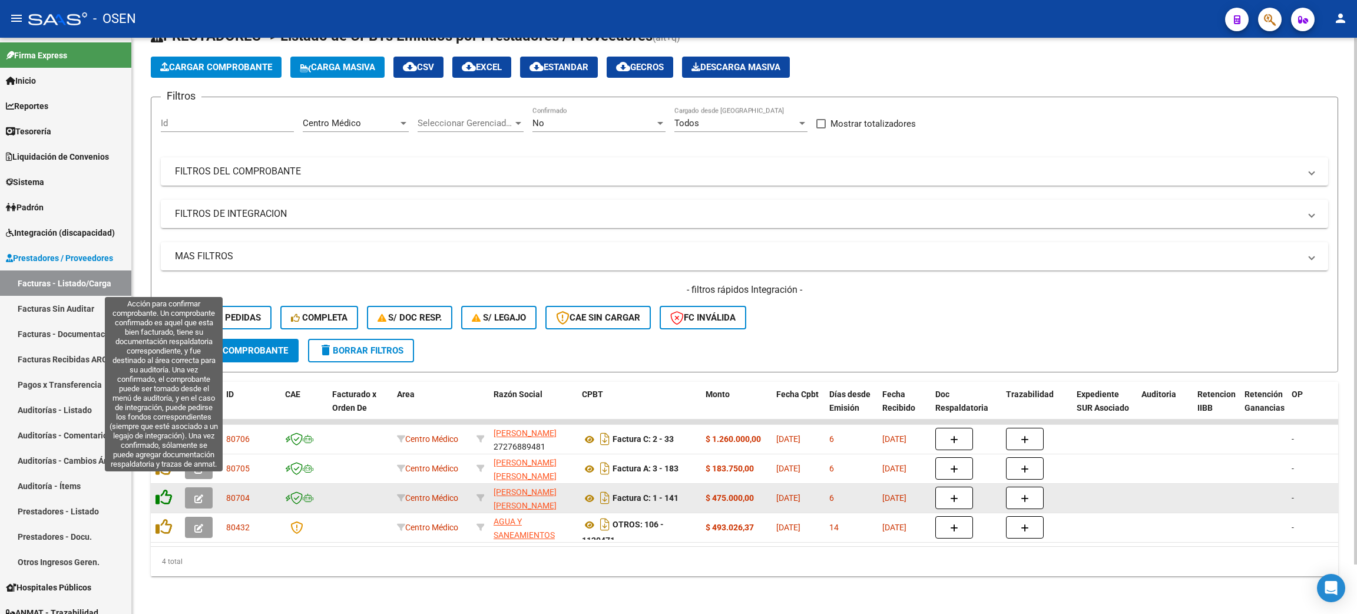
click at [167, 489] on icon at bounding box center [164, 497] width 16 height 16
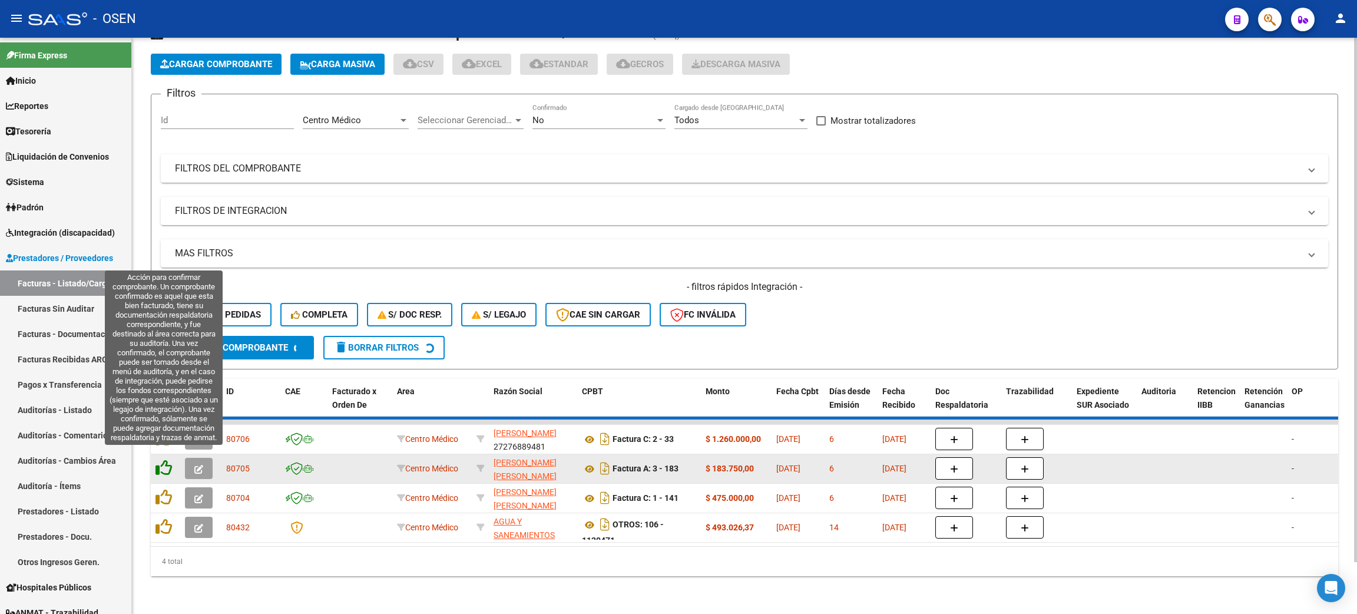
scroll to position [24, 0]
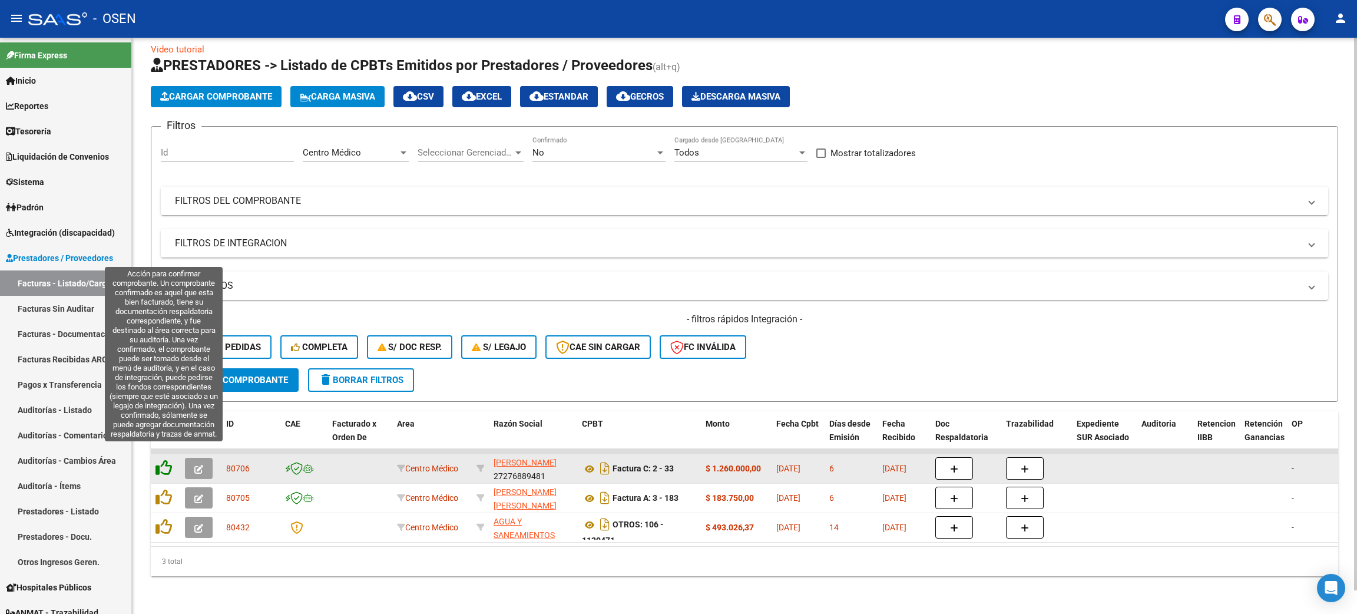
click at [164, 459] on icon at bounding box center [164, 467] width 16 height 16
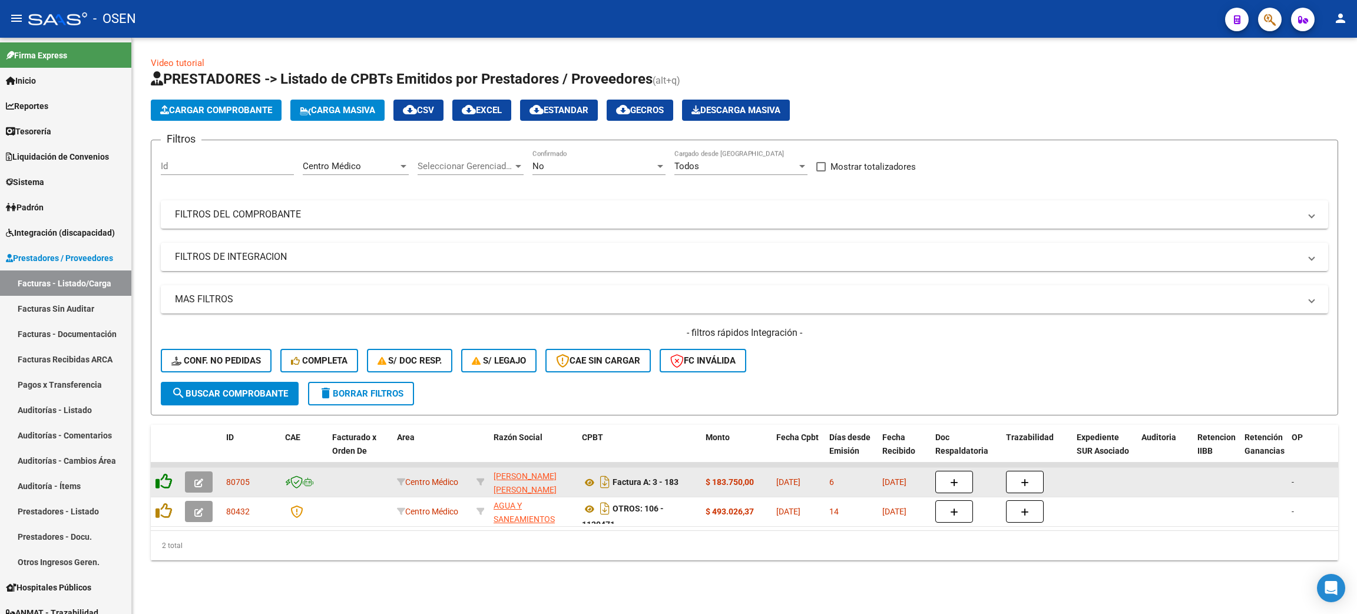
scroll to position [0, 0]
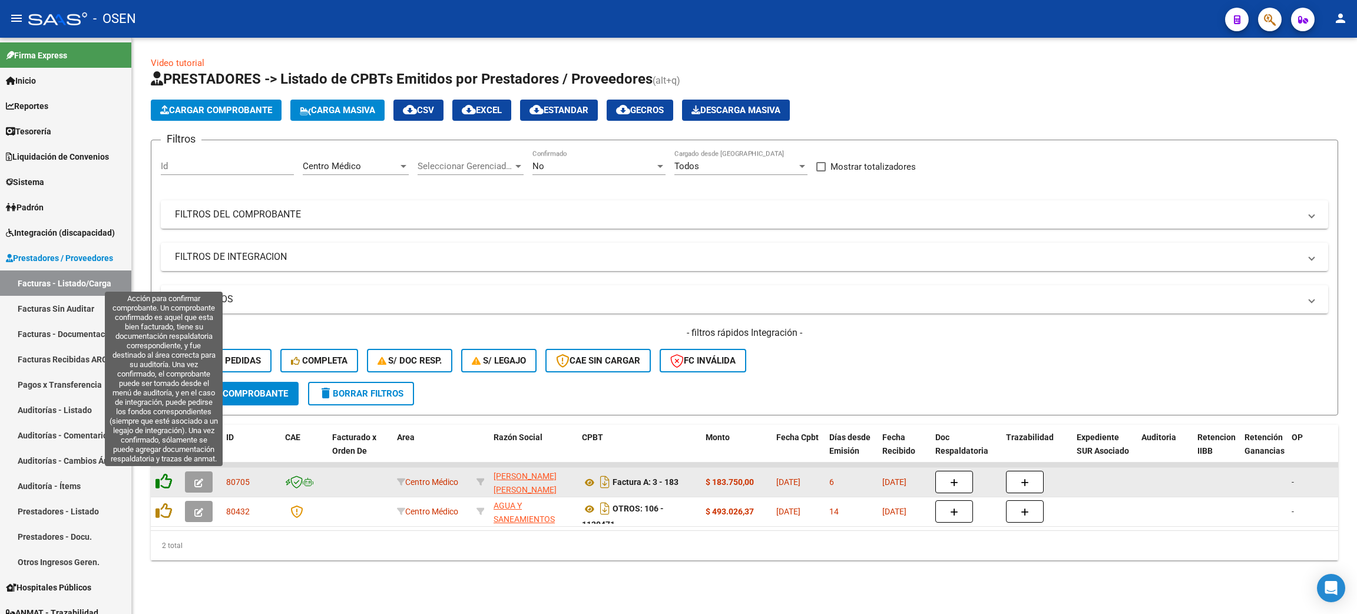
click at [161, 475] on icon at bounding box center [164, 481] width 16 height 16
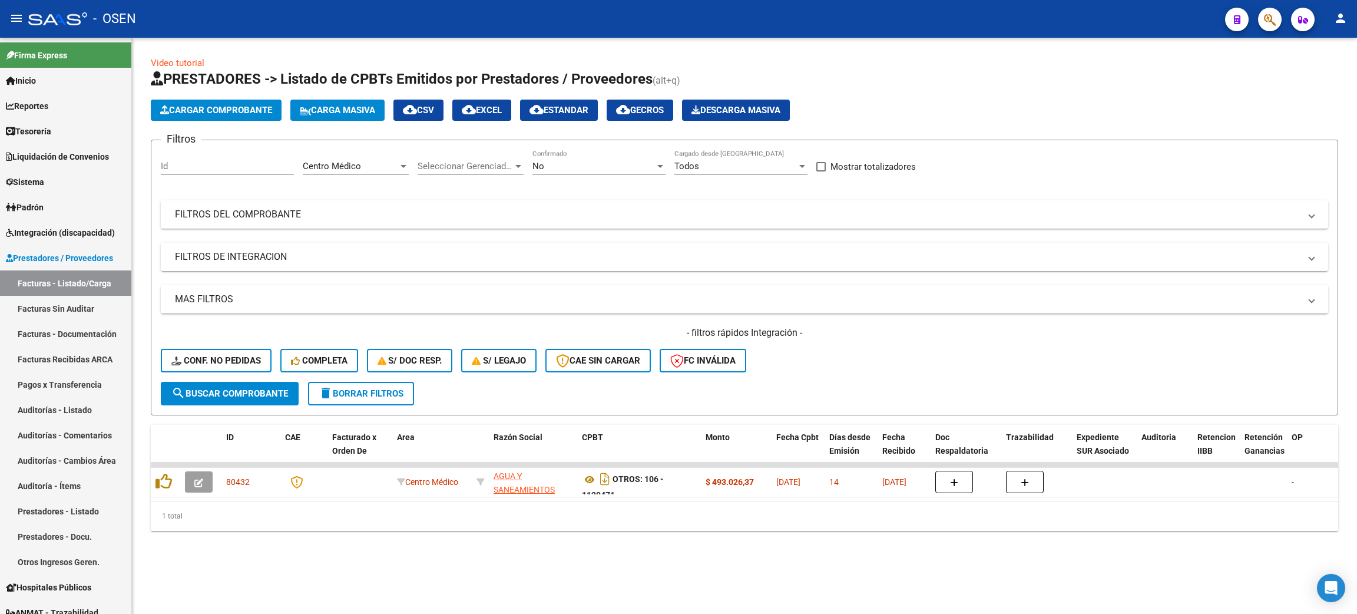
click at [791, 554] on div "Video tutorial PRESTADORES -> Listado de CPBTs Emitidos por Prestadores / Prove…" at bounding box center [744, 303] width 1225 height 531
click at [54, 257] on span "Prestadores / Proveedores" at bounding box center [59, 258] width 107 height 13
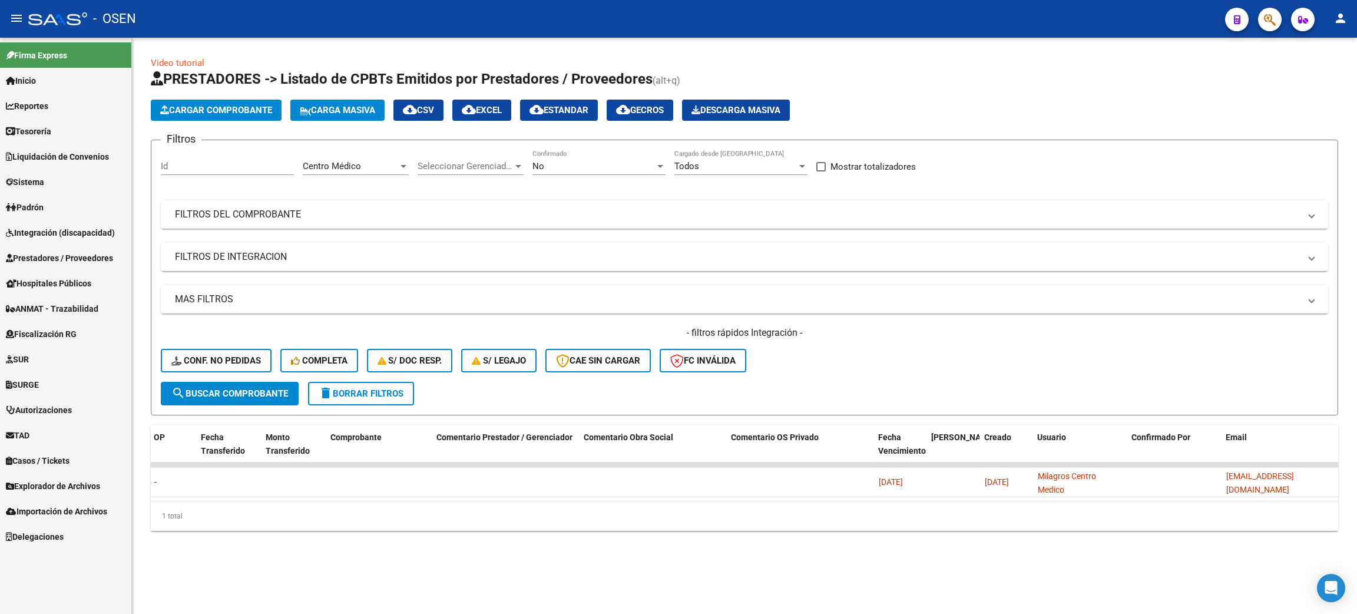
scroll to position [0, 0]
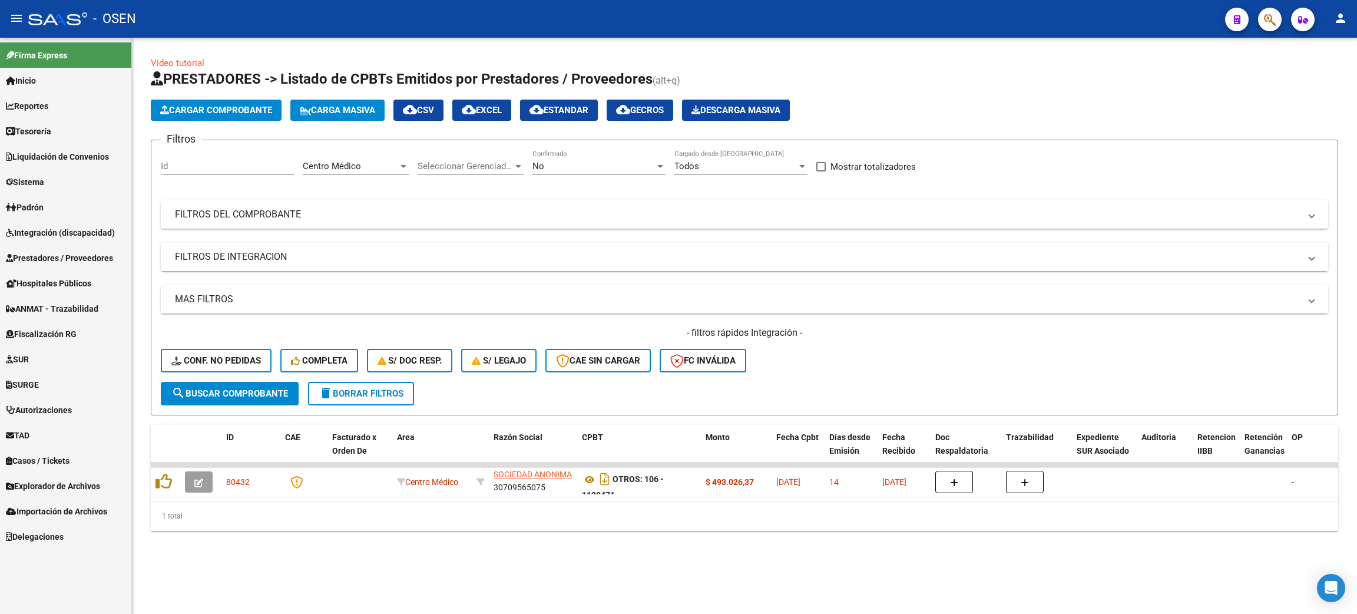
click at [23, 133] on span "Tesorería" at bounding box center [28, 131] width 45 height 13
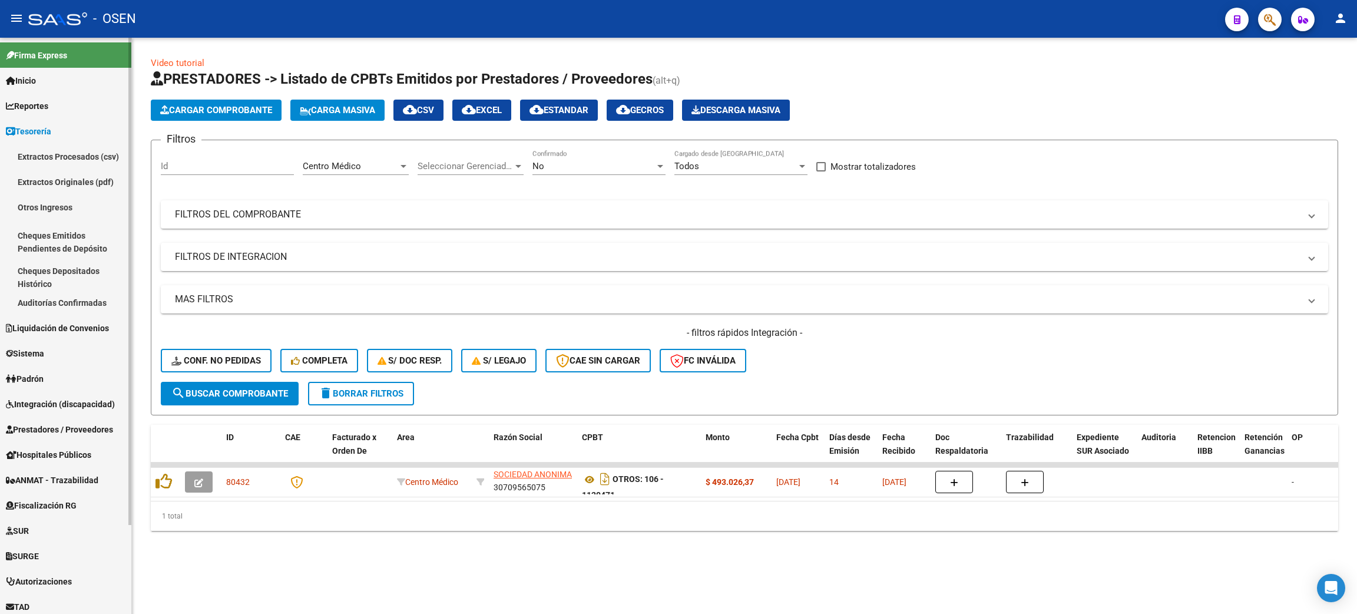
click at [54, 305] on link "Auditorías Confirmadas" at bounding box center [65, 302] width 131 height 25
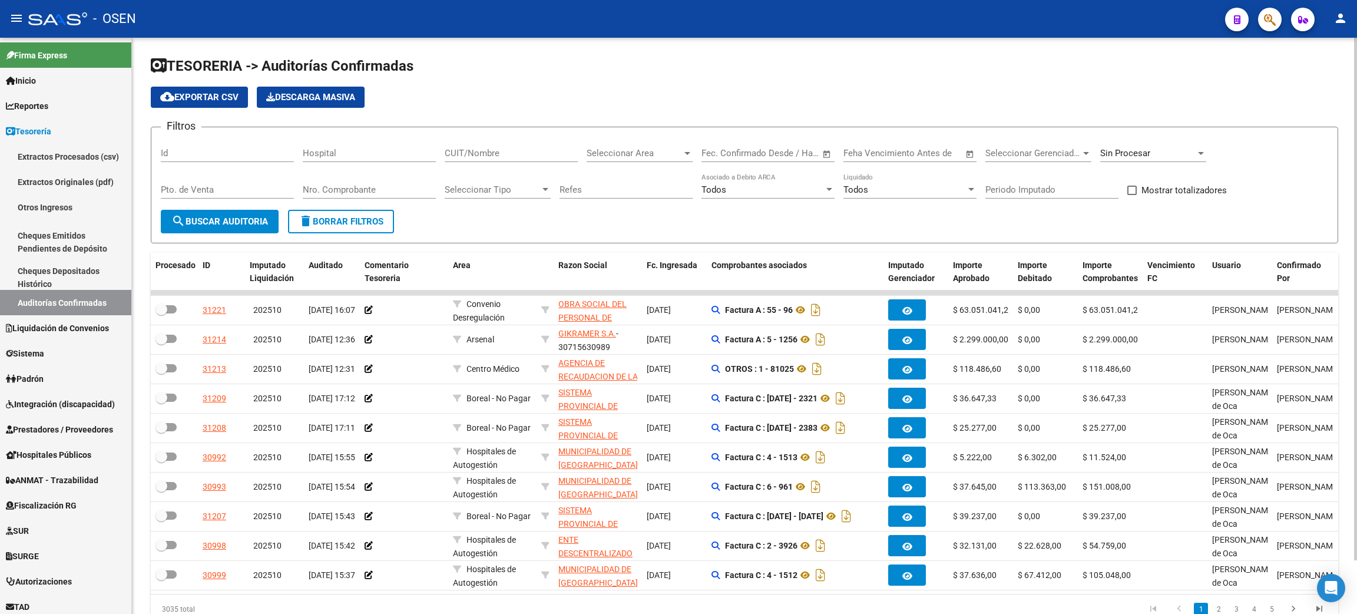
click at [341, 154] on input "Hospital" at bounding box center [369, 153] width 133 height 11
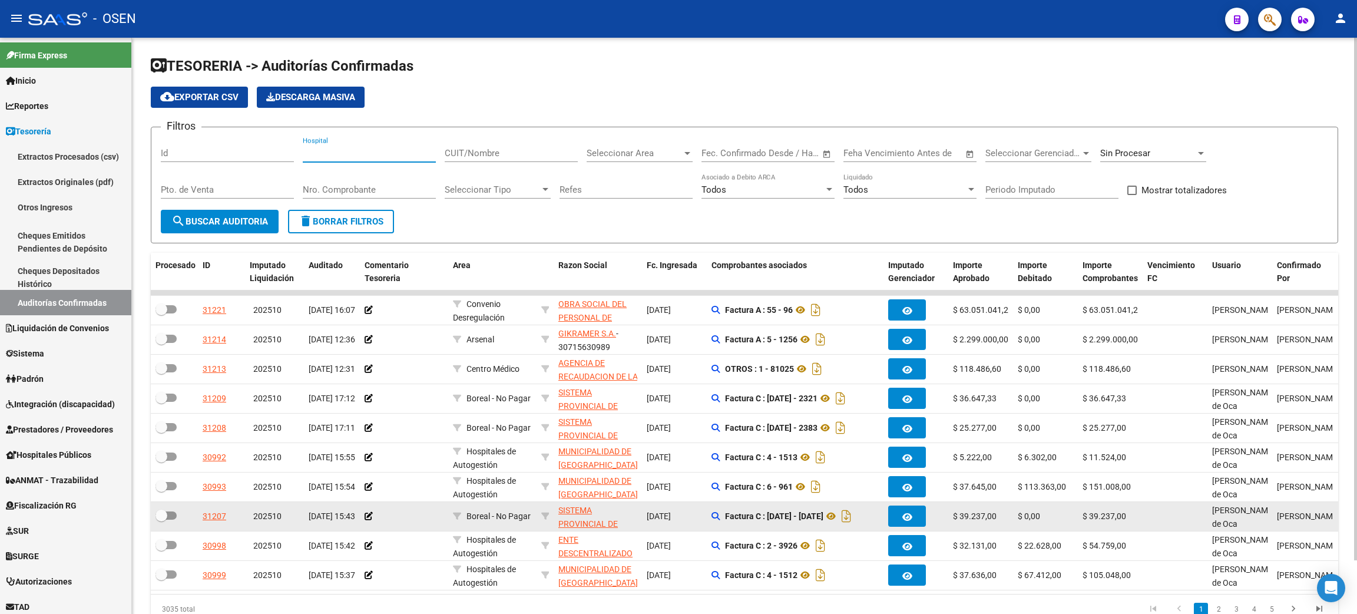
scroll to position [59, 0]
